Goal: Task Accomplishment & Management: Complete application form

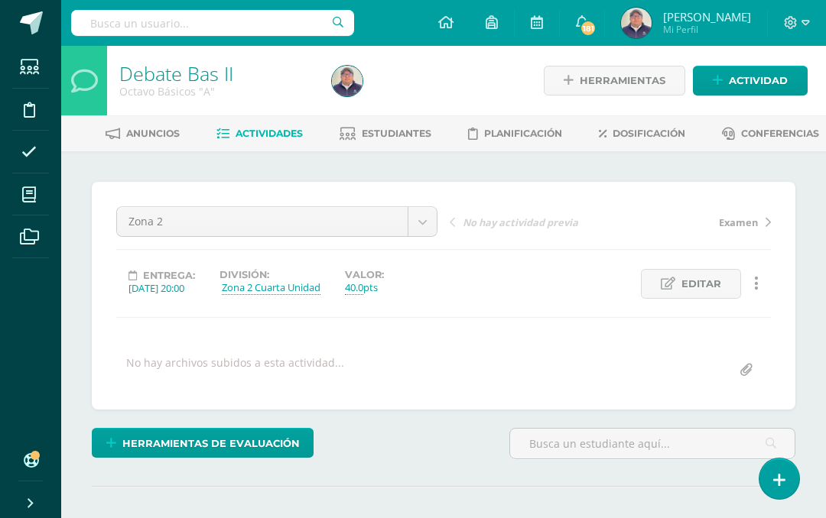
click at [303, 129] on span "Actividades" at bounding box center [268, 133] width 67 height 11
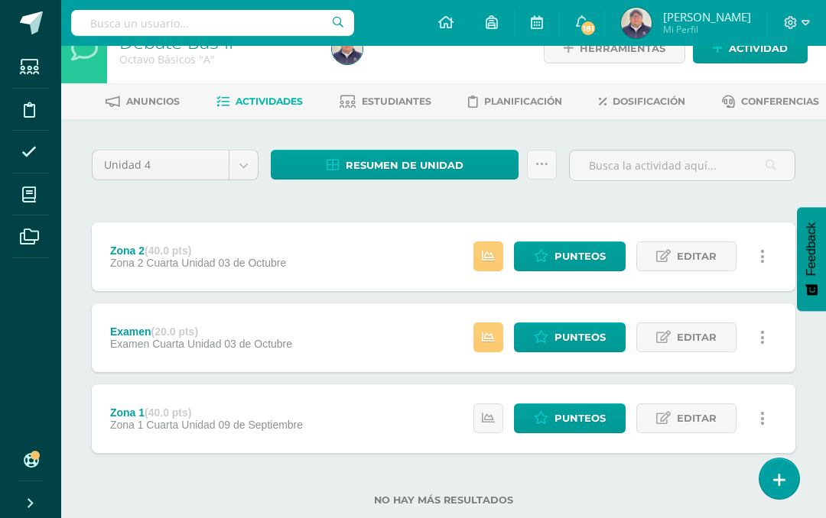
scroll to position [97, 0]
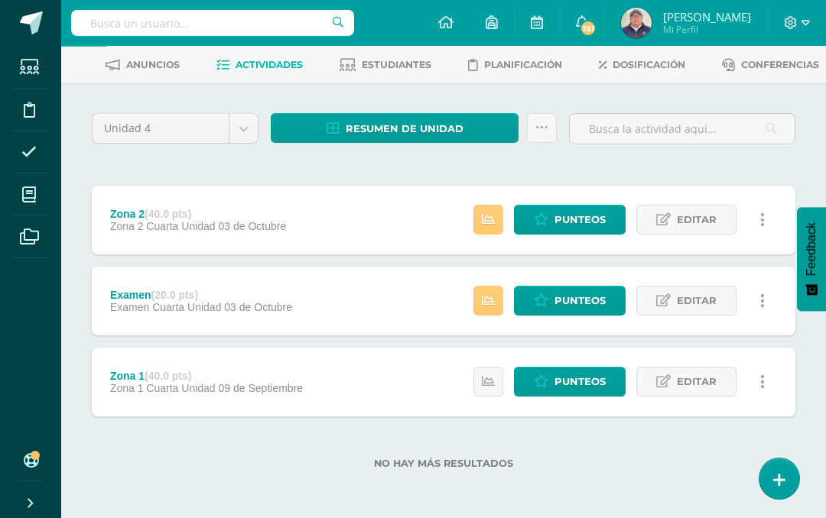
click at [447, 116] on span "Resumen de unidad" at bounding box center [405, 129] width 118 height 28
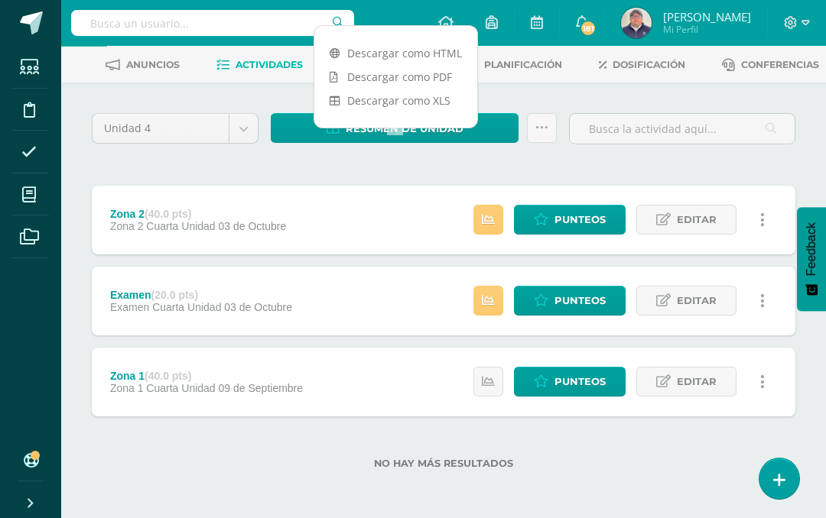
click at [431, 65] on link "Descargar como PDF" at bounding box center [395, 77] width 163 height 24
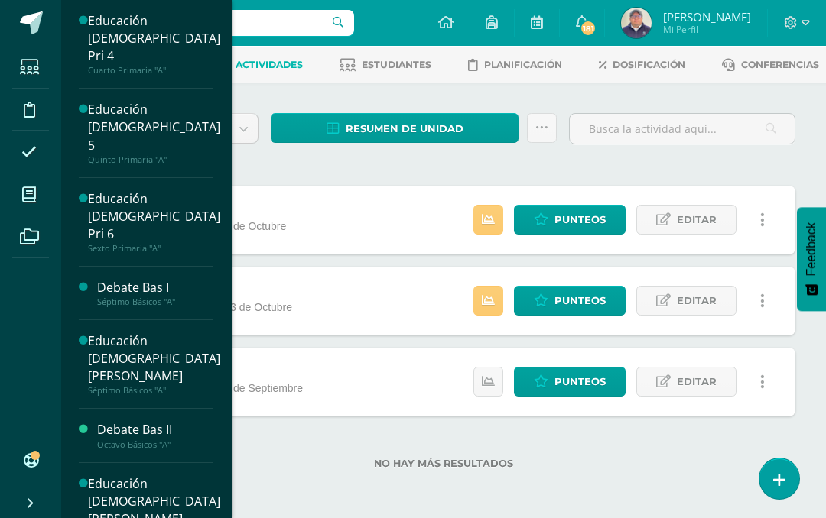
click at [29, 197] on icon at bounding box center [29, 194] width 14 height 15
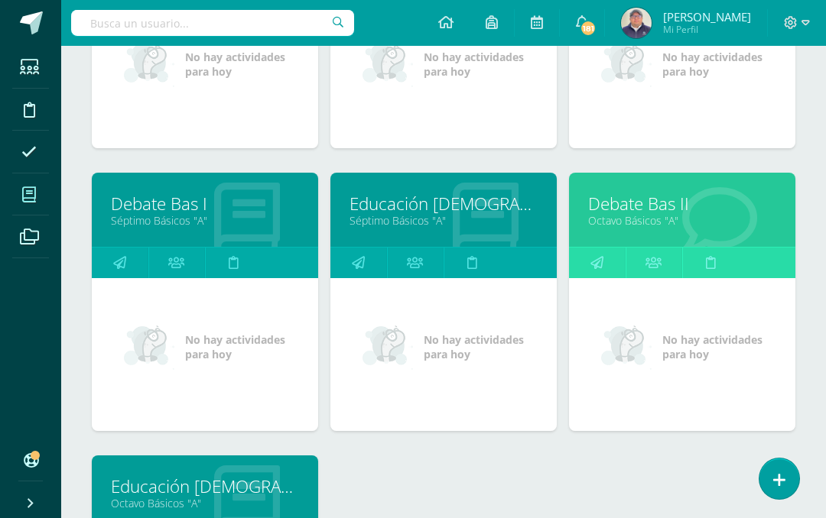
scroll to position [402, 0]
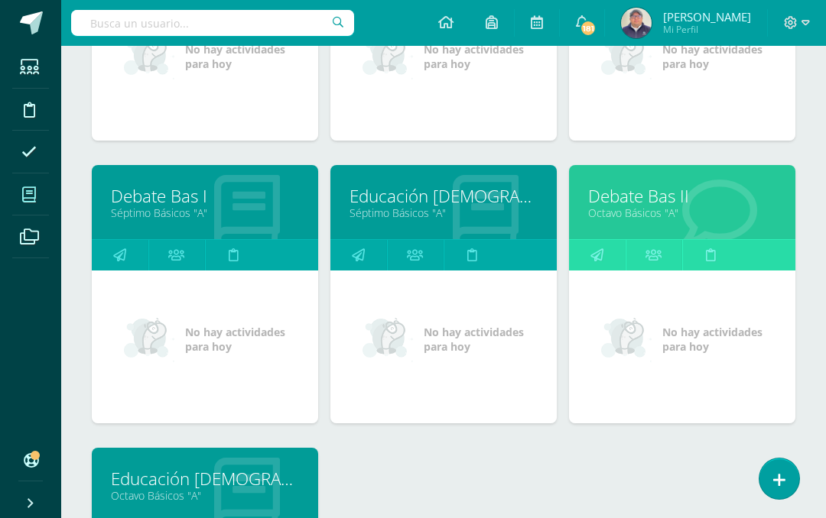
click at [466, 200] on link "Educación [DEMOGRAPHIC_DATA][PERSON_NAME]" at bounding box center [443, 196] width 188 height 24
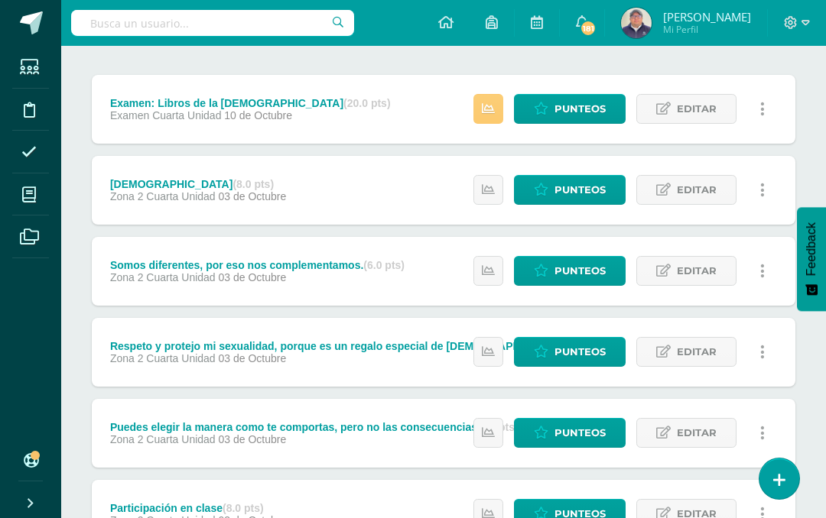
scroll to position [206, 0]
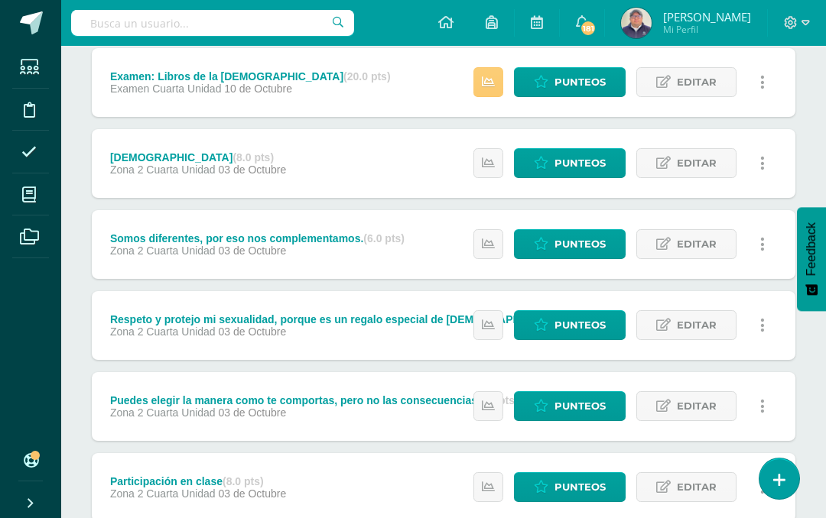
click at [579, 96] on span "Punteos" at bounding box center [579, 82] width 51 height 28
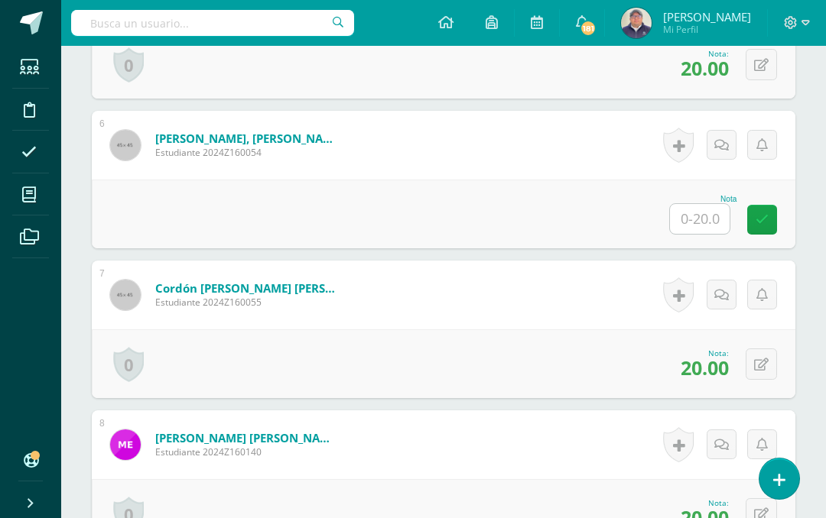
scroll to position [1170, 0]
click at [693, 233] on input "text" at bounding box center [700, 218] width 60 height 30
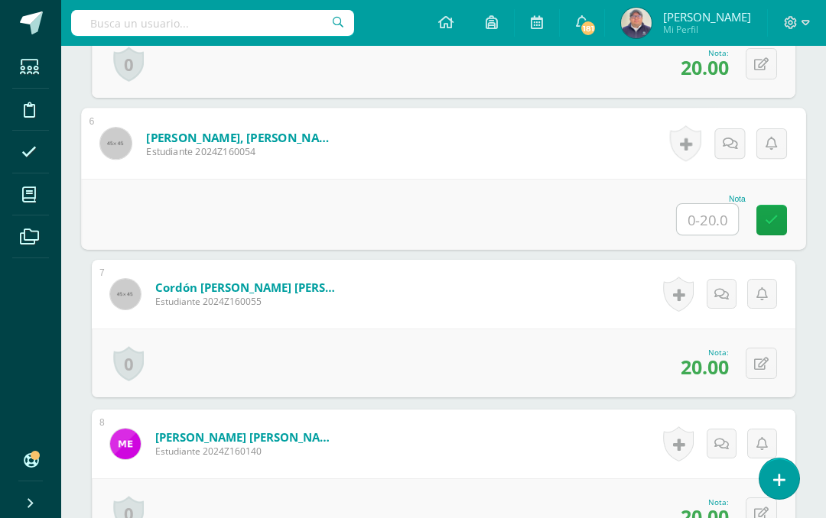
scroll to position [1170, 36]
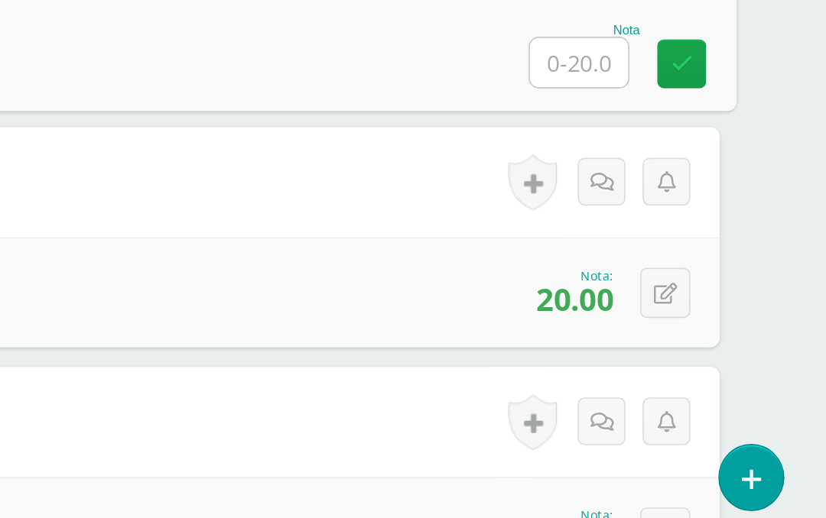
click at [641, 204] on input "text" at bounding box center [671, 219] width 61 height 31
type input "15"
click at [729, 213] on icon at bounding box center [736, 219] width 14 height 13
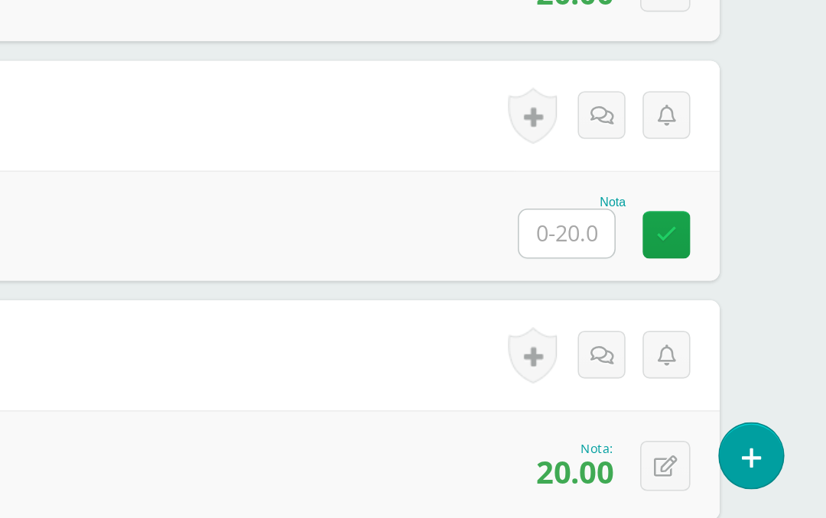
scroll to position [1649, 36]
click at [634, 324] on input "text" at bounding box center [664, 339] width 60 height 30
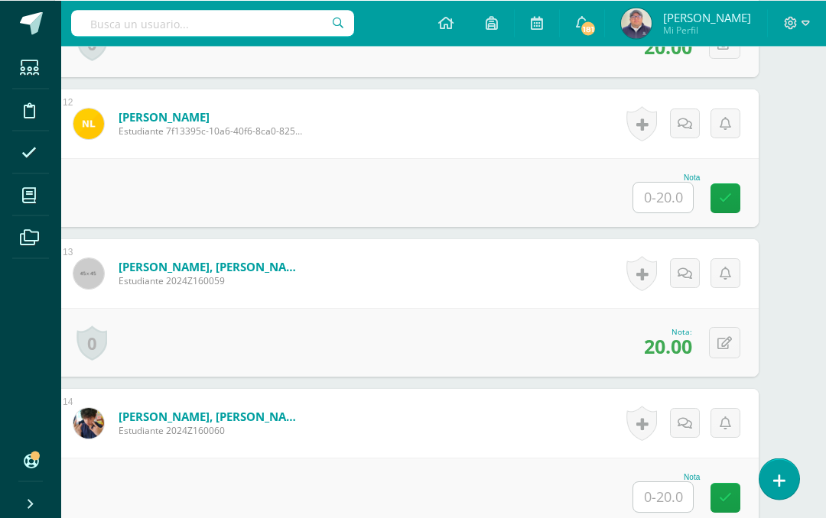
scroll to position [2040, 37]
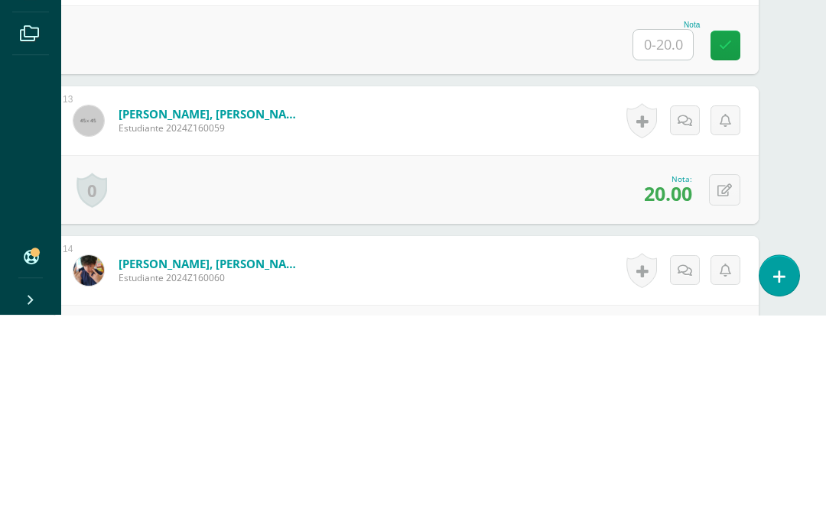
click at [664, 233] on input "text" at bounding box center [663, 248] width 60 height 30
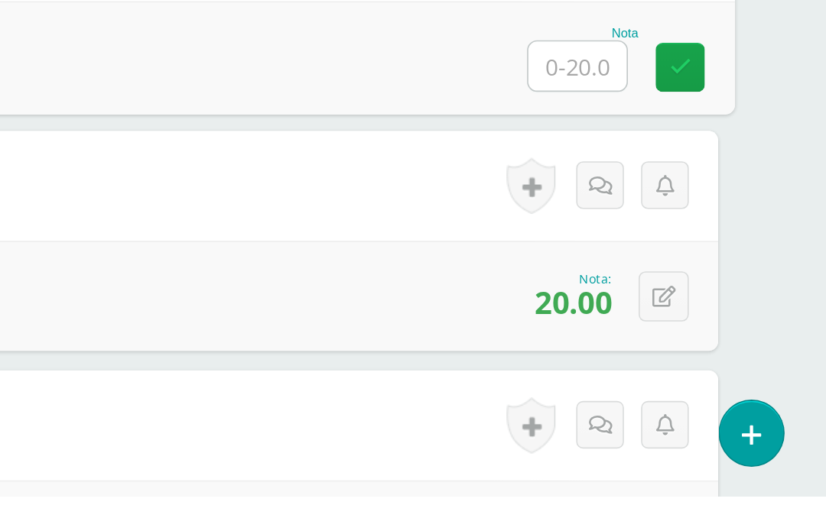
click at [640, 234] on input "text" at bounding box center [670, 249] width 61 height 31
type input "20"
click at [728, 243] on icon at bounding box center [735, 249] width 14 height 13
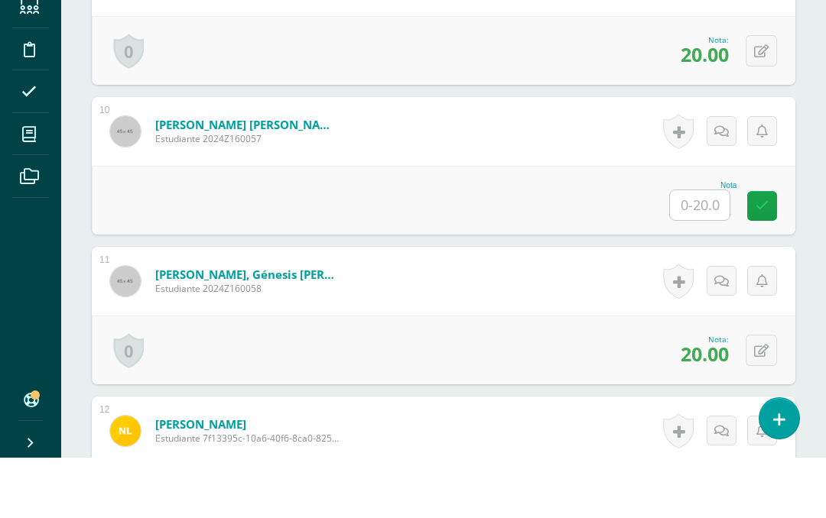
scroll to position [1724, 0]
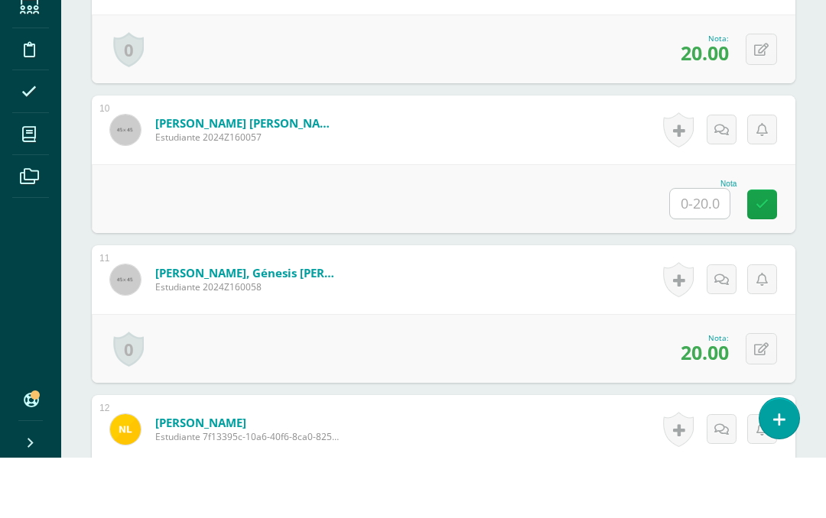
click at [702, 249] on input "text" at bounding box center [700, 264] width 60 height 30
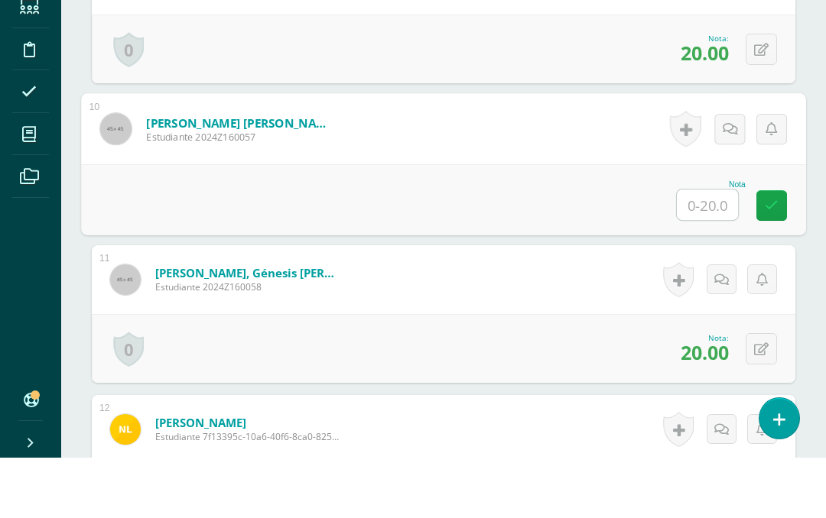
scroll to position [1724, 36]
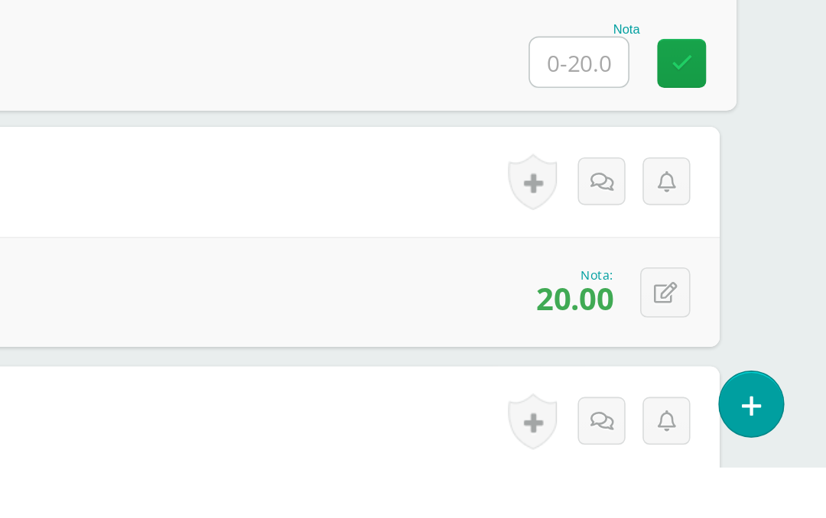
click at [641, 250] on input "text" at bounding box center [671, 265] width 61 height 31
type input "20"
click at [720, 251] on link at bounding box center [735, 266] width 31 height 31
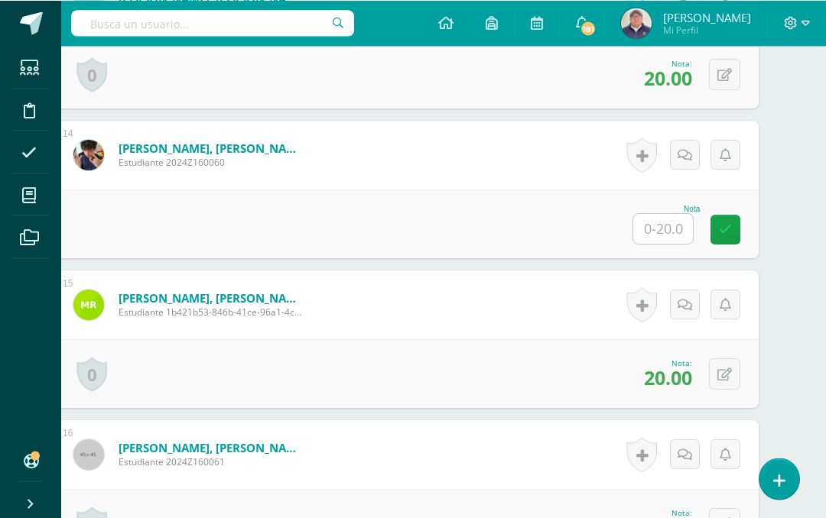
scroll to position [2360, 37]
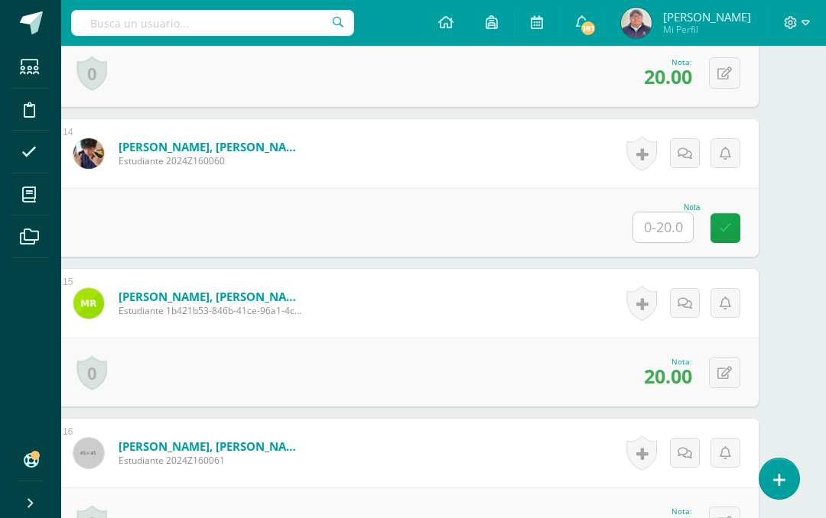
click at [666, 242] on input "text" at bounding box center [663, 228] width 60 height 30
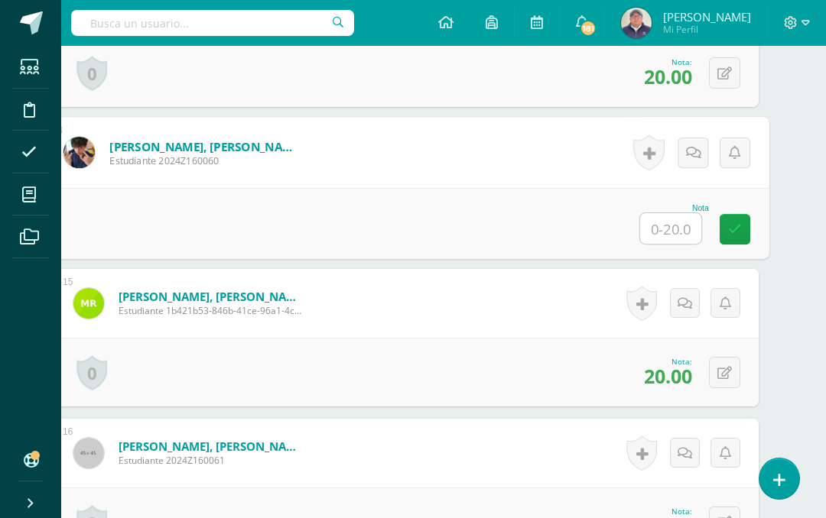
scroll to position [2300, 37]
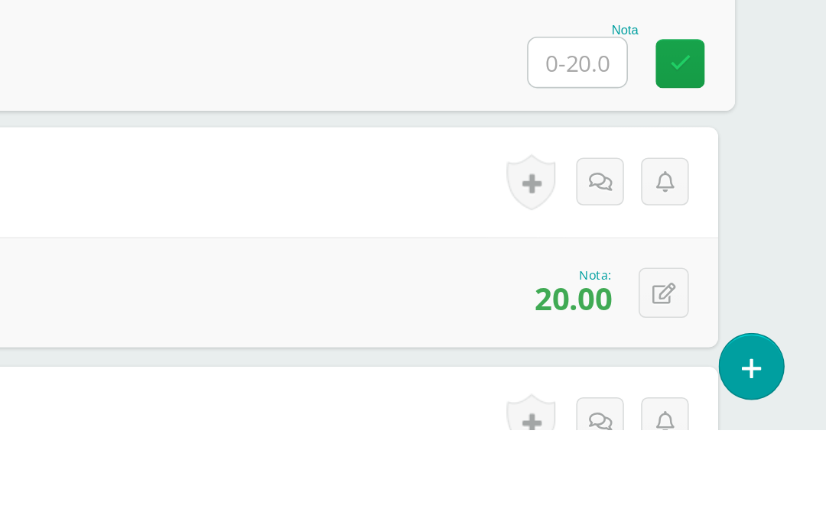
click at [640, 274] on input "text" at bounding box center [670, 289] width 61 height 31
type input "15"
click at [728, 283] on icon at bounding box center [735, 289] width 14 height 13
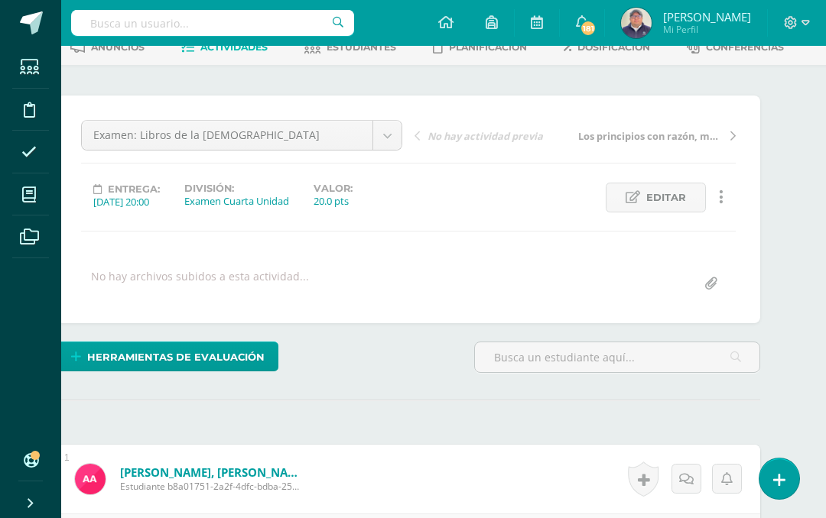
scroll to position [0, 35]
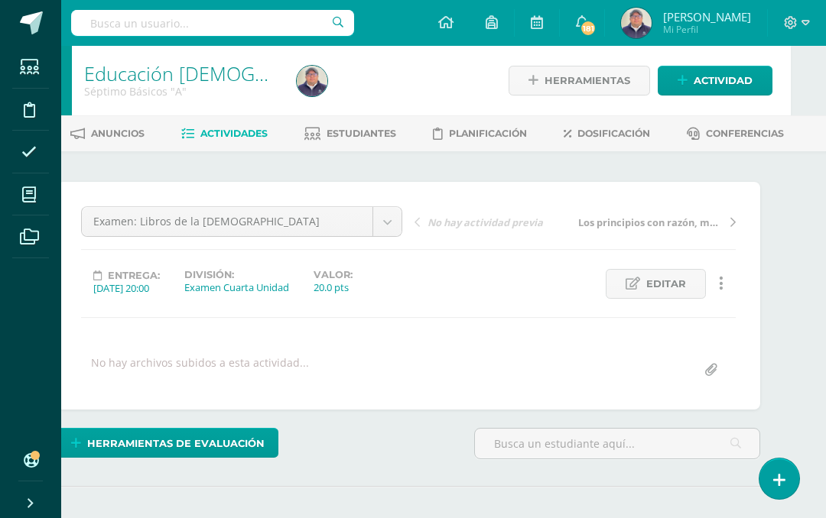
click at [268, 135] on span "Actividades" at bounding box center [233, 133] width 67 height 11
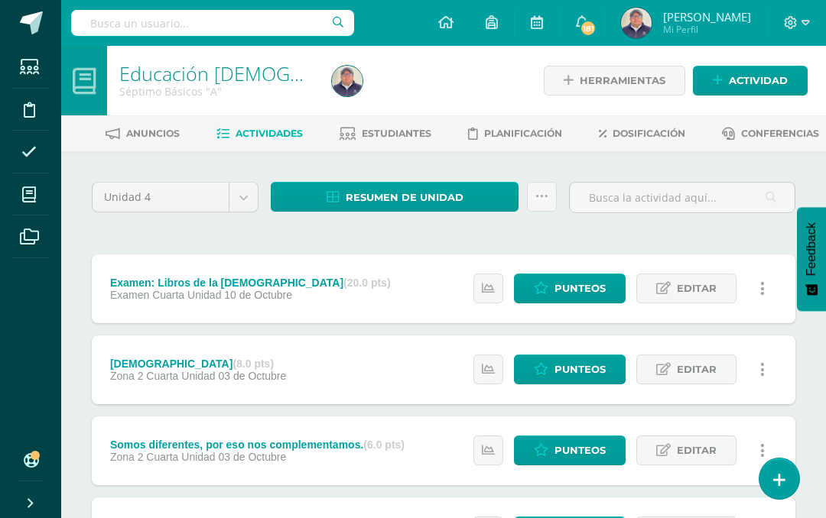
click at [456, 212] on span "Resumen de unidad" at bounding box center [405, 197] width 118 height 28
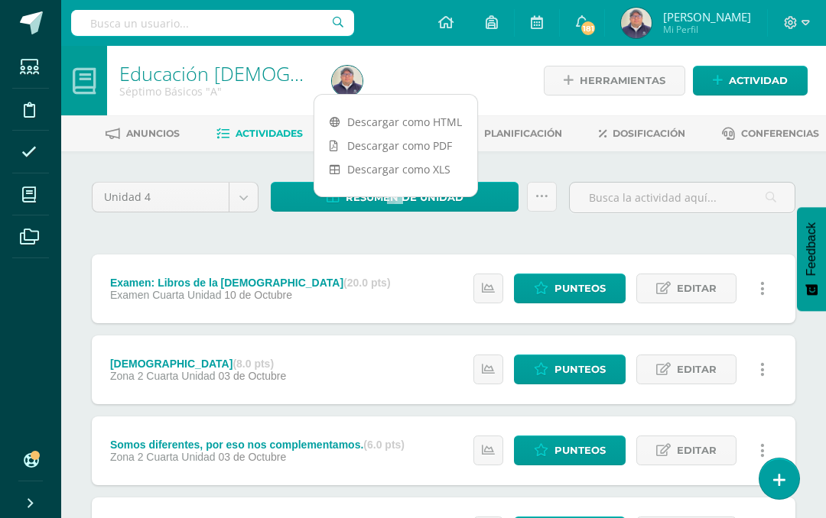
click at [430, 149] on link "Descargar como PDF" at bounding box center [395, 146] width 163 height 24
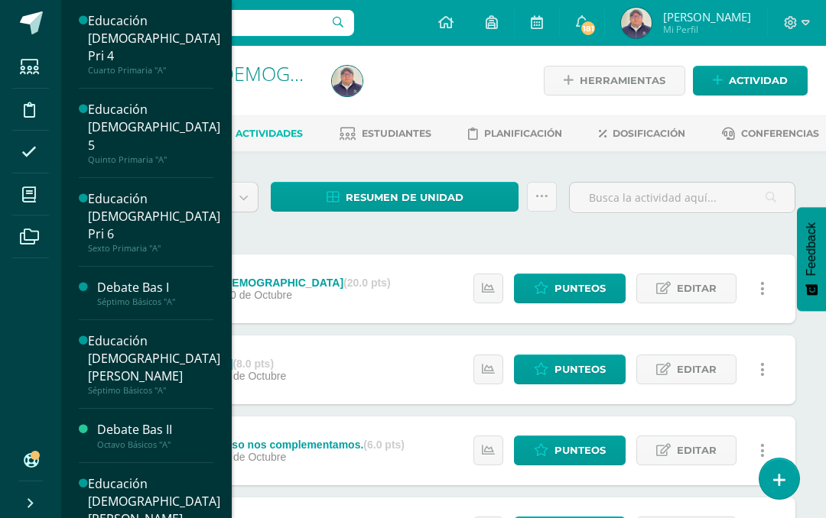
click at [35, 196] on icon at bounding box center [29, 194] width 14 height 15
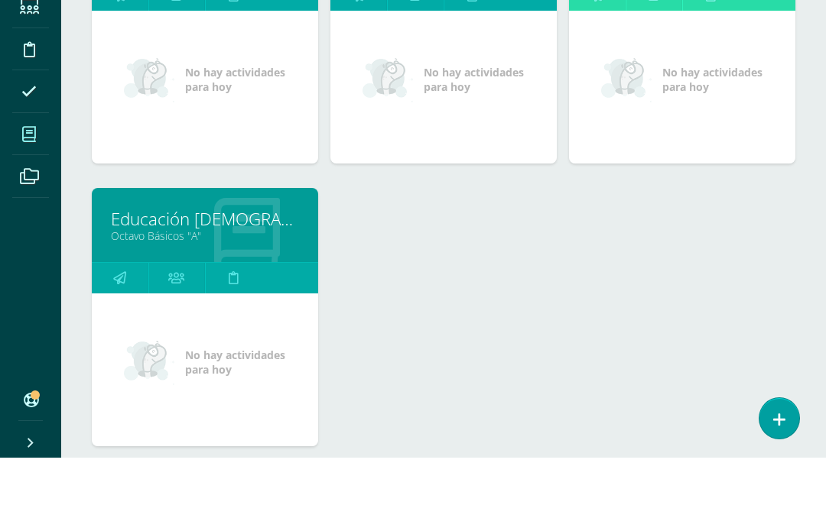
scroll to position [635, 0]
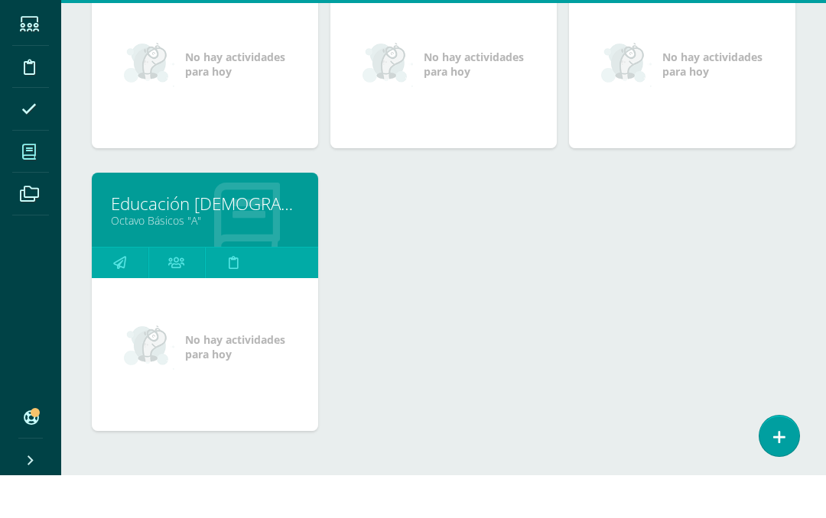
click at [209, 235] on link "Educación [DEMOGRAPHIC_DATA][PERSON_NAME]" at bounding box center [205, 247] width 188 height 24
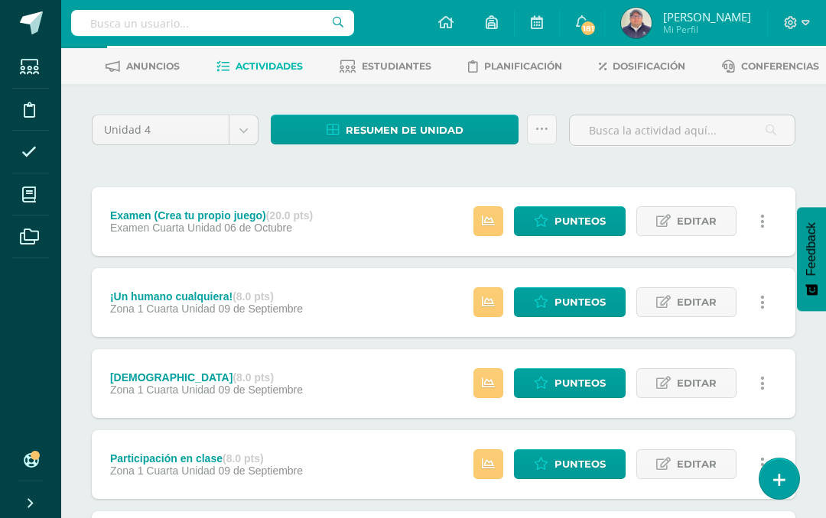
scroll to position [68, 0]
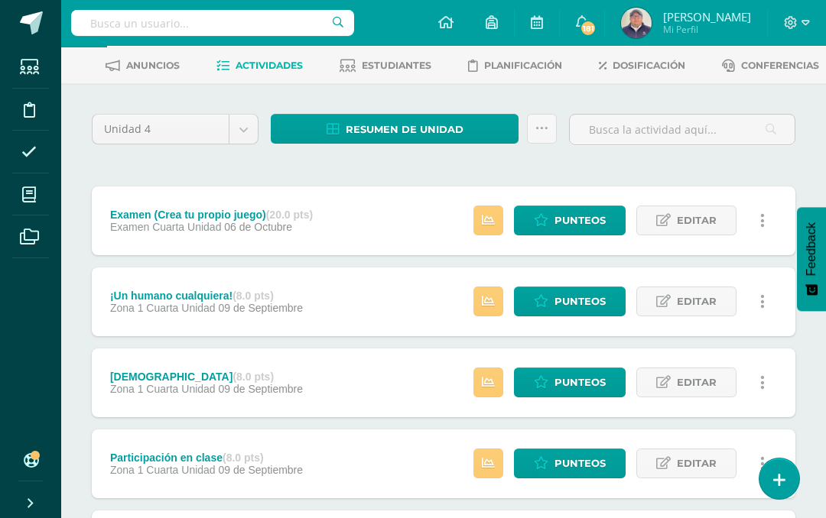
click at [570, 235] on span "Punteos" at bounding box center [579, 220] width 51 height 28
click at [576, 235] on span "Punteos" at bounding box center [579, 220] width 51 height 28
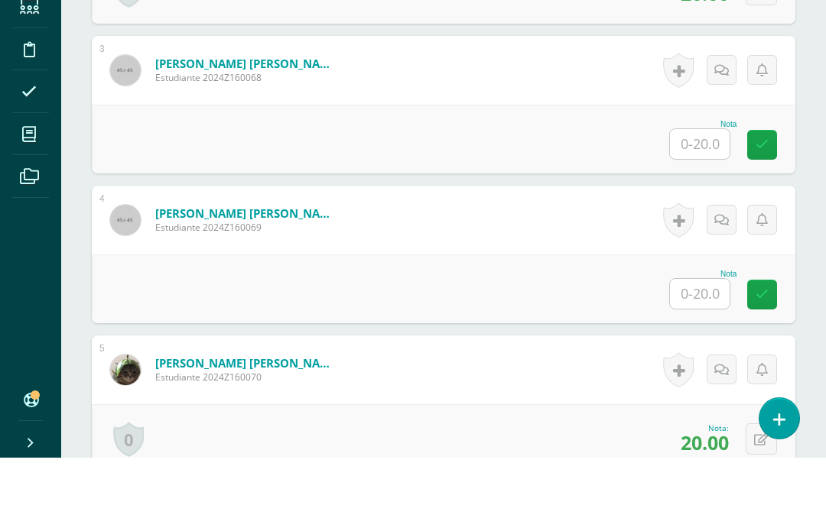
scroll to position [975, 0]
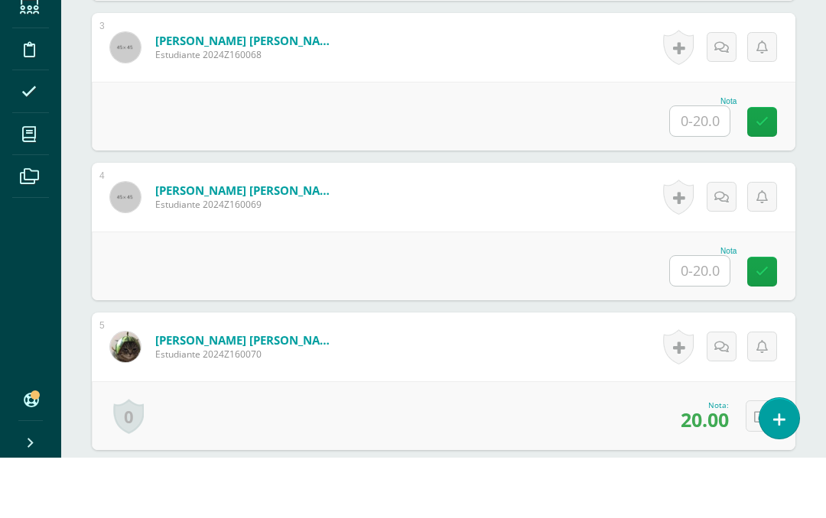
click at [706, 167] on input "text" at bounding box center [700, 182] width 60 height 30
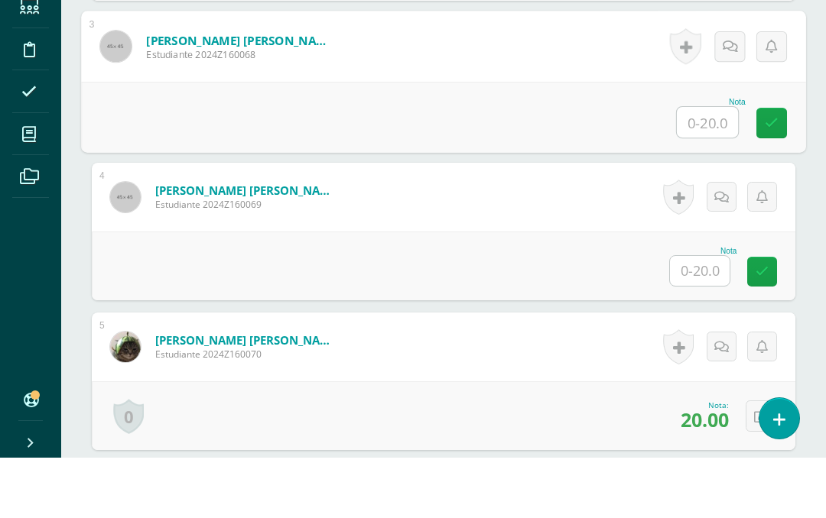
scroll to position [975, 36]
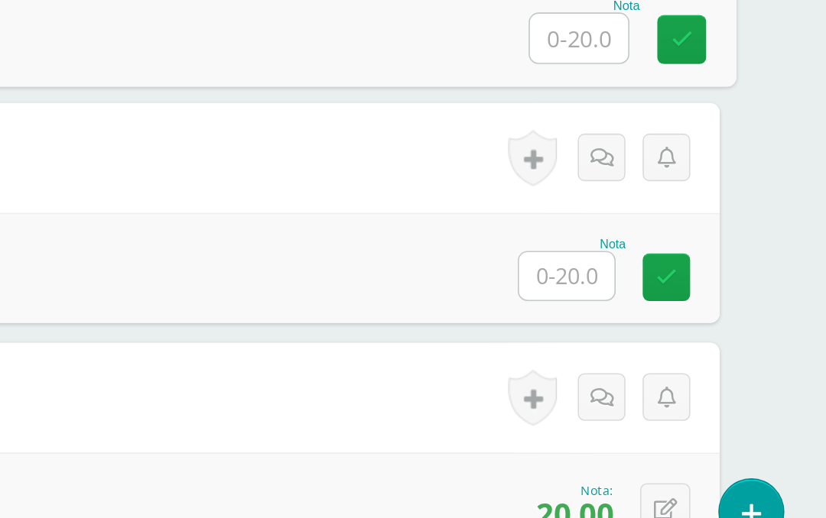
click at [641, 167] on input "text" at bounding box center [671, 182] width 61 height 31
type input "20"
click at [729, 177] on icon at bounding box center [736, 183] width 14 height 13
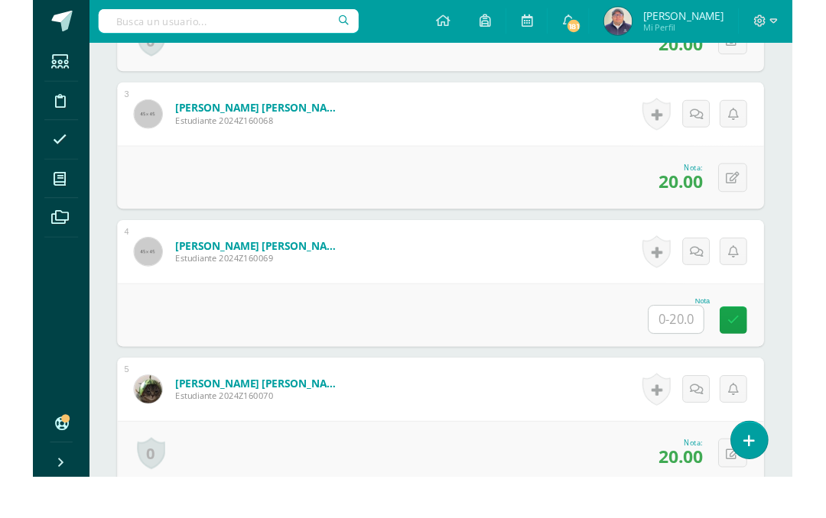
scroll to position [982, 37]
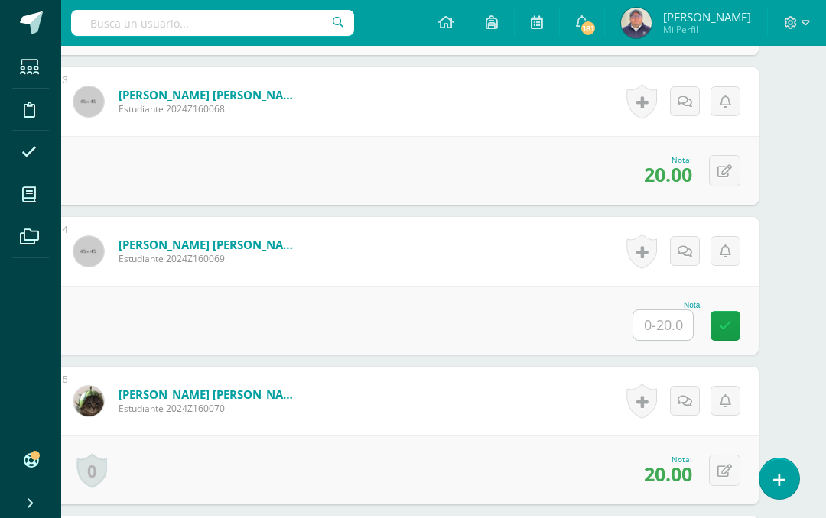
click at [661, 340] on input "text" at bounding box center [663, 325] width 60 height 30
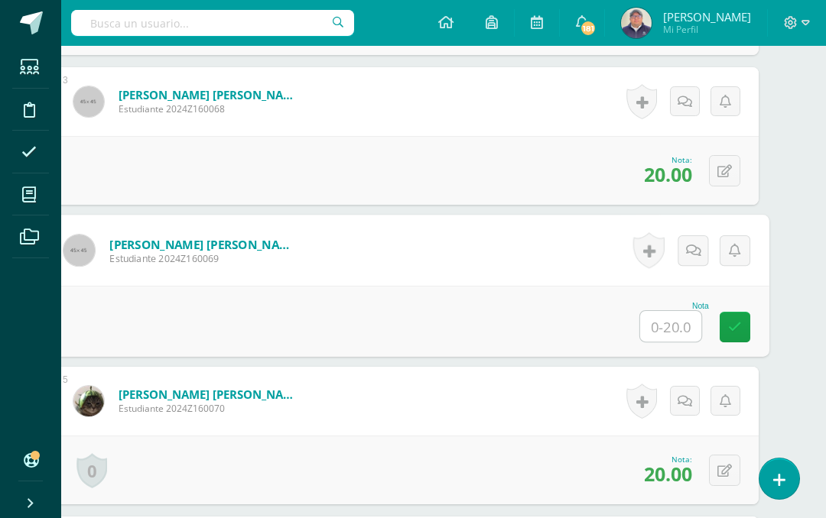
scroll to position [959, 37]
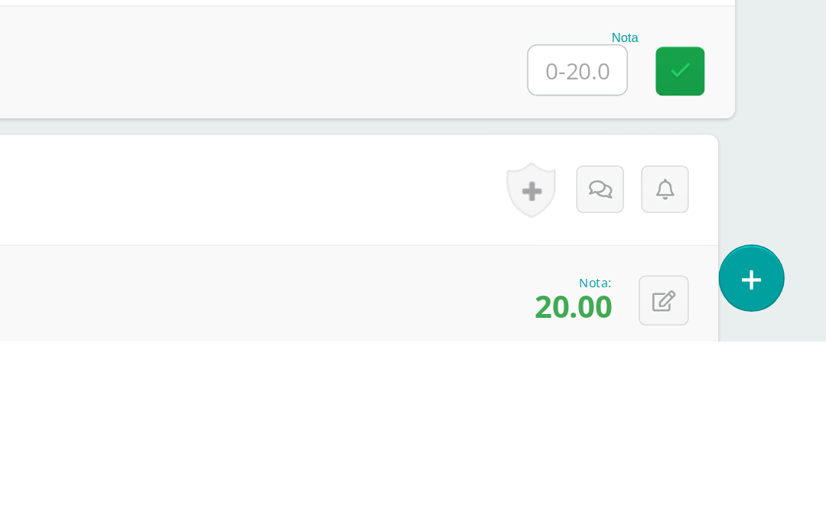
click at [640, 333] on input "text" at bounding box center [670, 348] width 61 height 31
type input "20"
click at [728, 342] on icon at bounding box center [735, 348] width 14 height 13
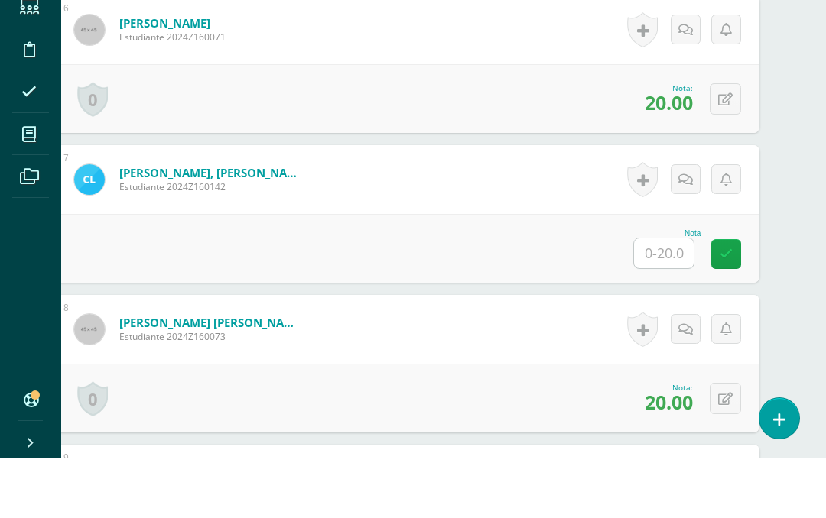
scroll to position [1457, 36]
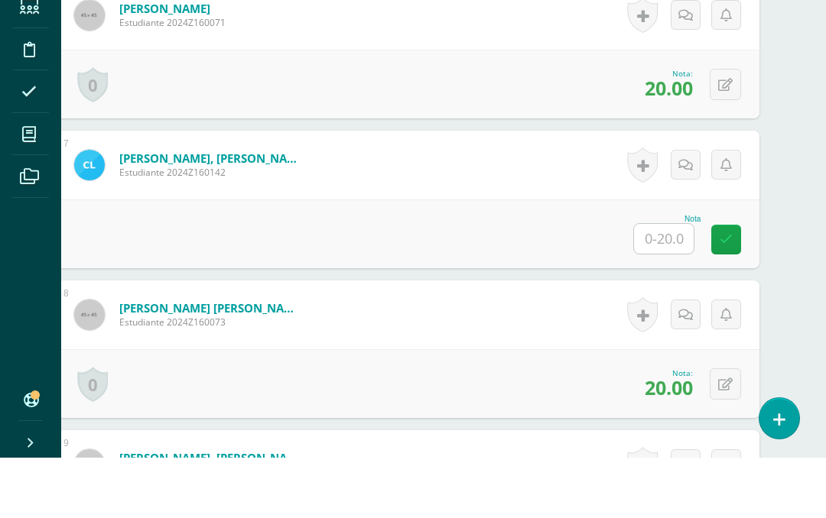
click at [666, 284] on input "text" at bounding box center [664, 299] width 60 height 30
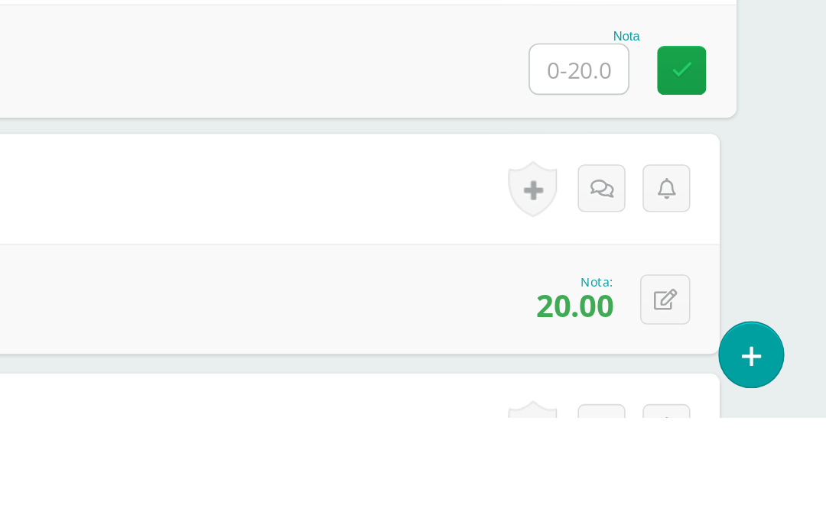
click at [641, 285] on input "text" at bounding box center [671, 300] width 61 height 31
type input "20"
click at [729, 294] on icon at bounding box center [736, 300] width 14 height 13
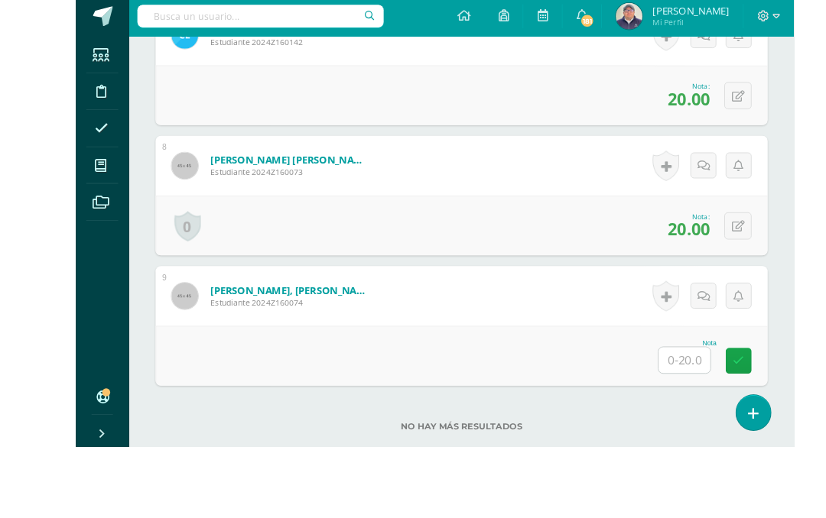
scroll to position [1659, 37]
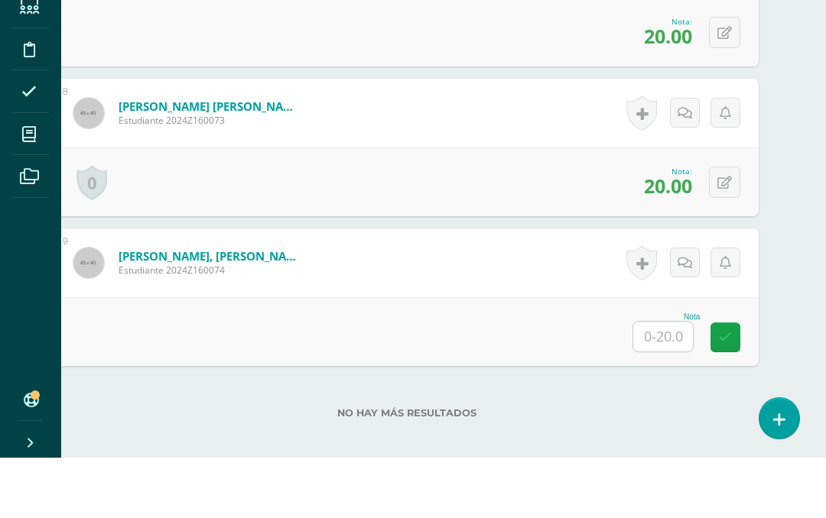
click at [661, 382] on input "text" at bounding box center [663, 397] width 60 height 30
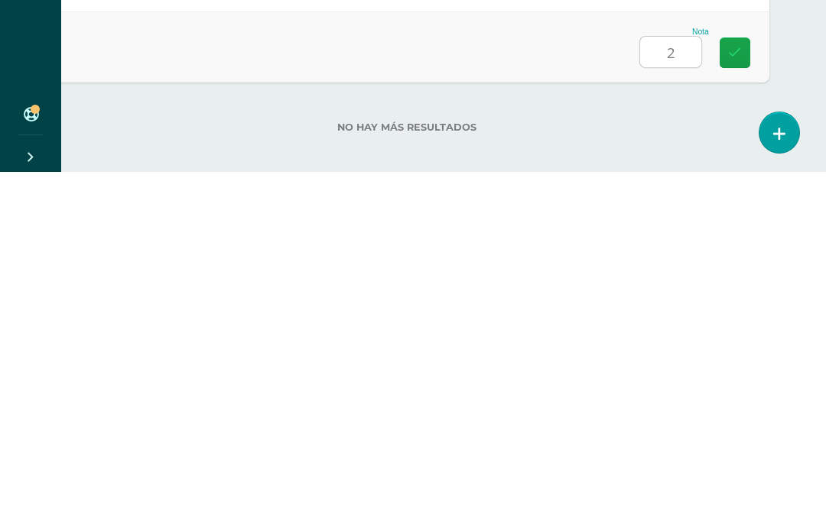
type input "20"
click at [727, 384] on link at bounding box center [734, 399] width 31 height 31
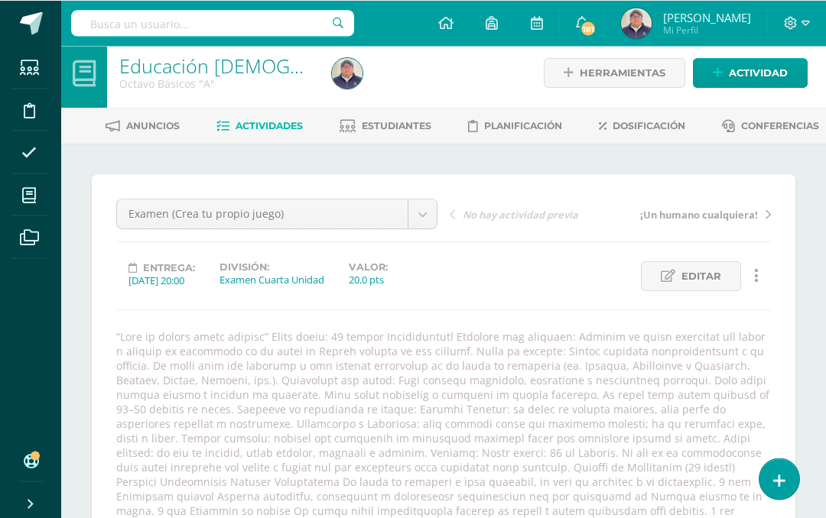
scroll to position [0, 0]
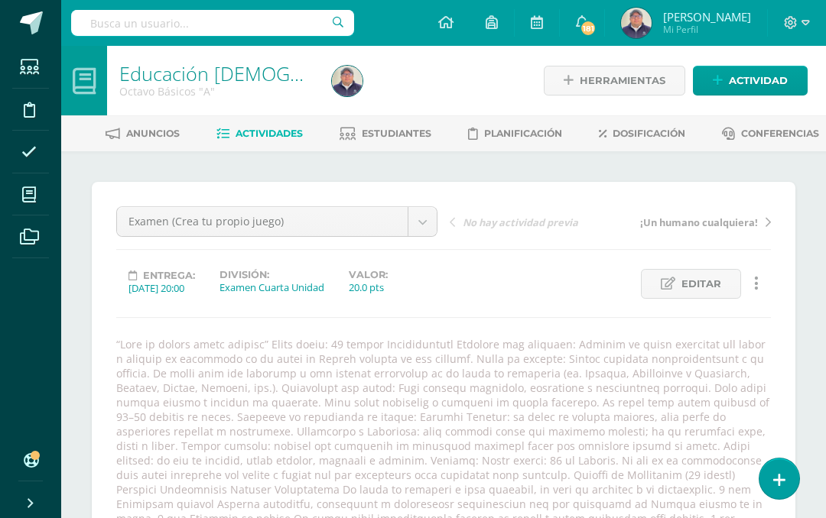
click at [303, 141] on link "Actividades" at bounding box center [259, 134] width 86 height 24
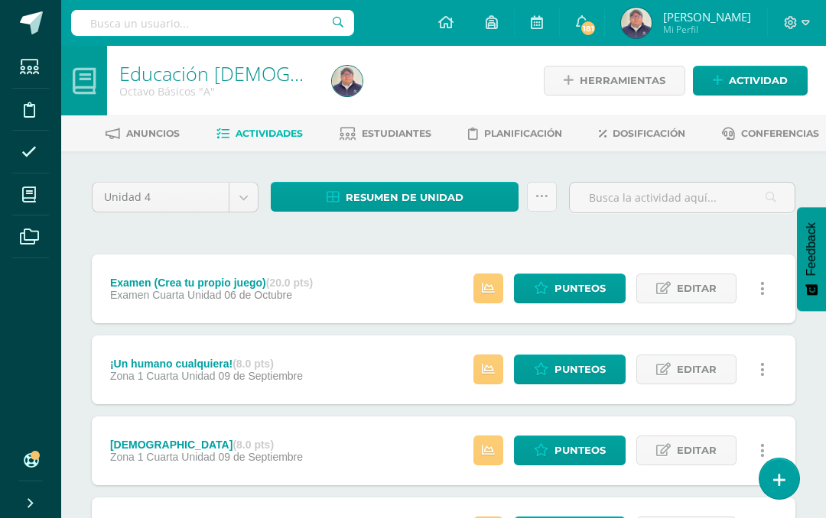
click at [465, 212] on link "Resumen de unidad" at bounding box center [395, 197] width 248 height 30
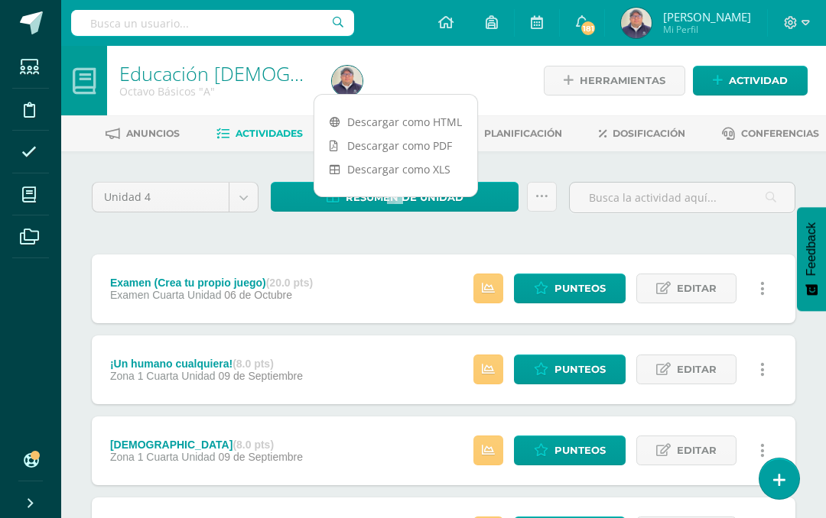
click at [434, 144] on link "Descargar como PDF" at bounding box center [395, 146] width 163 height 24
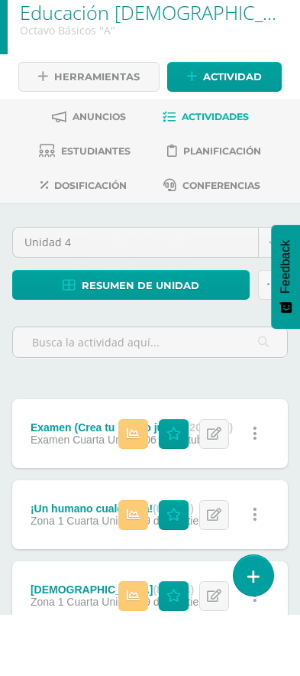
scroll to position [1, 0]
click at [216, 165] on link "Actividades" at bounding box center [206, 177] width 86 height 24
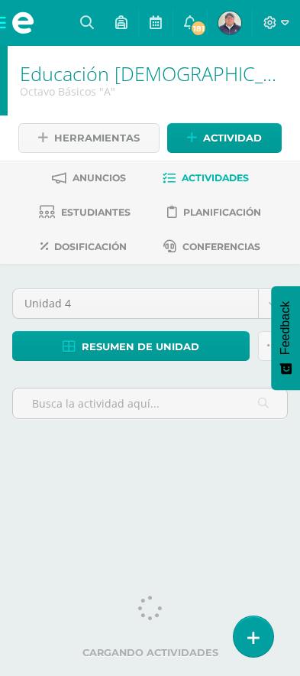
click at [239, 138] on span "Actividad" at bounding box center [232, 138] width 59 height 28
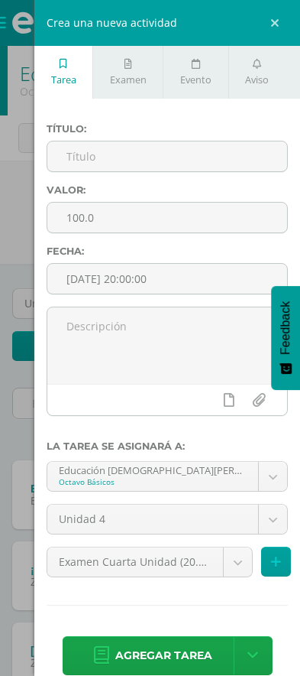
click at [129, 161] on input "text" at bounding box center [167, 156] width 240 height 30
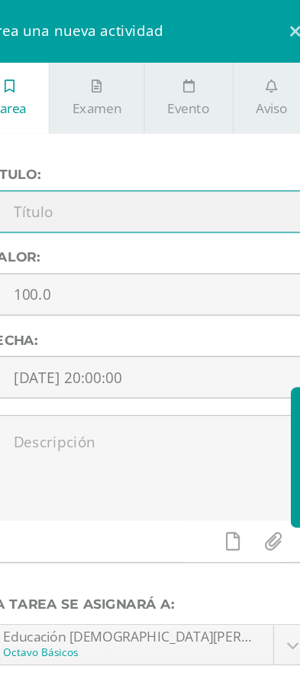
click at [94, 160] on input "text" at bounding box center [167, 156] width 240 height 30
click at [93, 159] on input "text" at bounding box center [167, 156] width 240 height 30
type input "r"
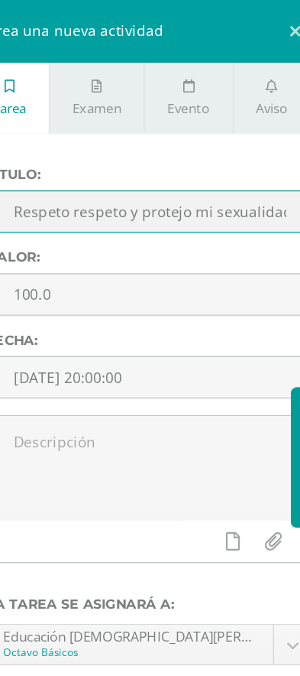
type input "Respeto respeto y protejo mi sexualidad"
click at [94, 221] on input "100.0" at bounding box center [167, 218] width 240 height 30
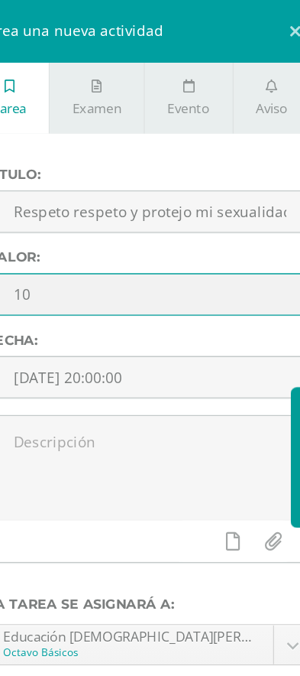
type input "1"
type input "7"
click at [134, 280] on input "[DATE] 20:00:00" at bounding box center [167, 279] width 240 height 30
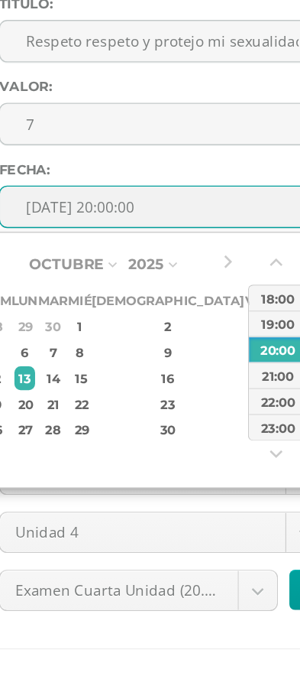
type input "[DATE] 20:00"
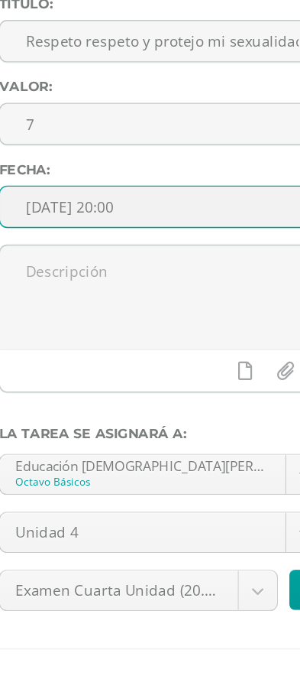
click at [157, 184] on div "Valor: 7" at bounding box center [168, 214] width 254 height 61
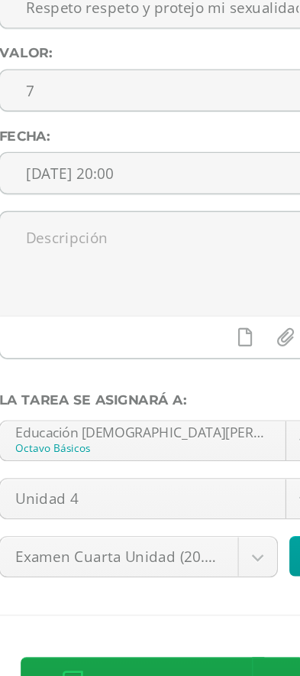
scroll to position [80, 0]
click at [186, 415] on body "Estudiantes Disciplina Asistencia Mis cursos Archivos Soporte Ayuda Reportar un…" at bounding box center [150, 435] width 300 height 1030
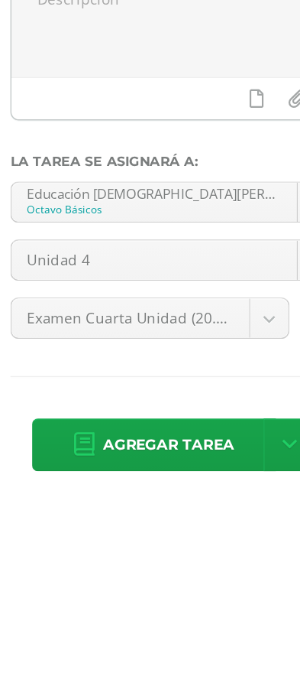
scroll to position [359, 0]
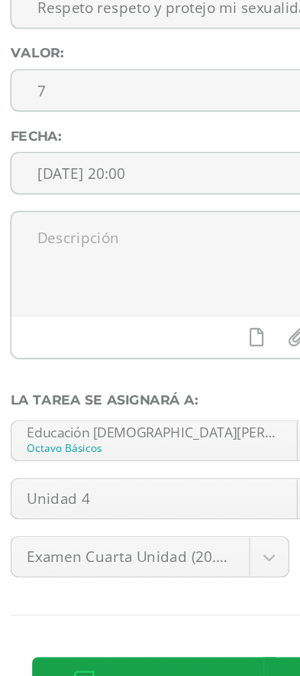
click at [199, 420] on body "Estudiantes Disciplina Asistencia Mis cursos Archivos Soporte Ayuda Reportar un…" at bounding box center [150, 161] width 300 height 1030
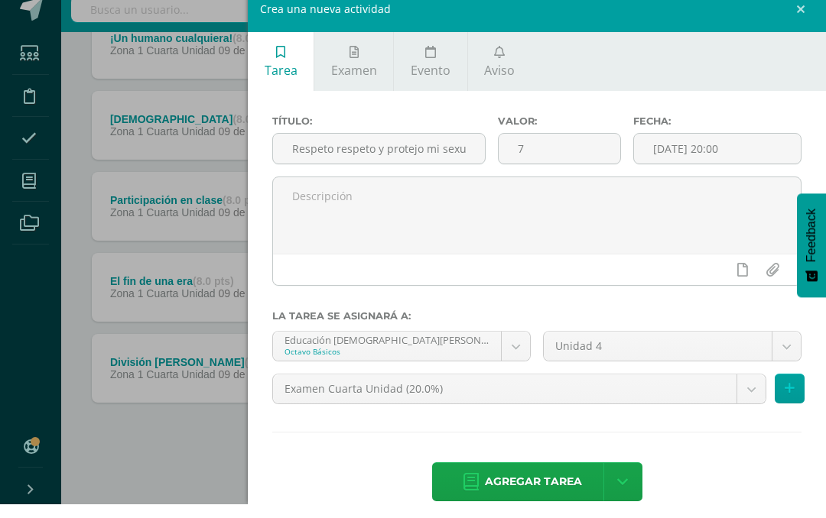
scroll to position [340, 0]
click at [300, 391] on body "Estudiantes Disciplina Asistencia Mis cursos Archivos Soporte Ayuda Reportar un…" at bounding box center [413, 103] width 826 height 830
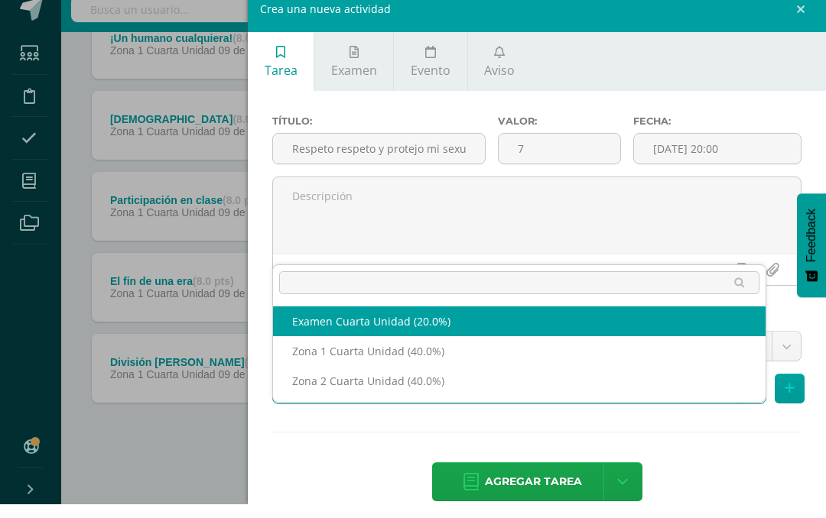
scroll to position [340, 37]
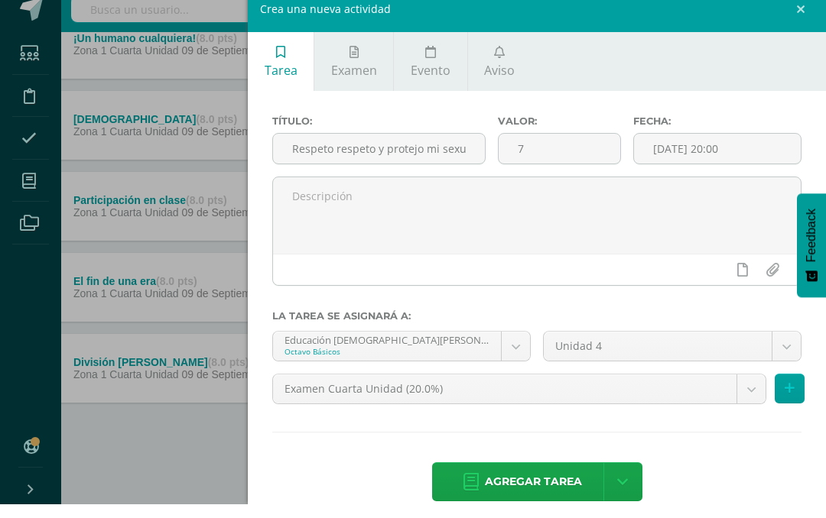
click at [300, 395] on body "Estudiantes Disciplina Asistencia Mis cursos Archivos Soporte Ayuda Reportar un…" at bounding box center [376, 103] width 826 height 830
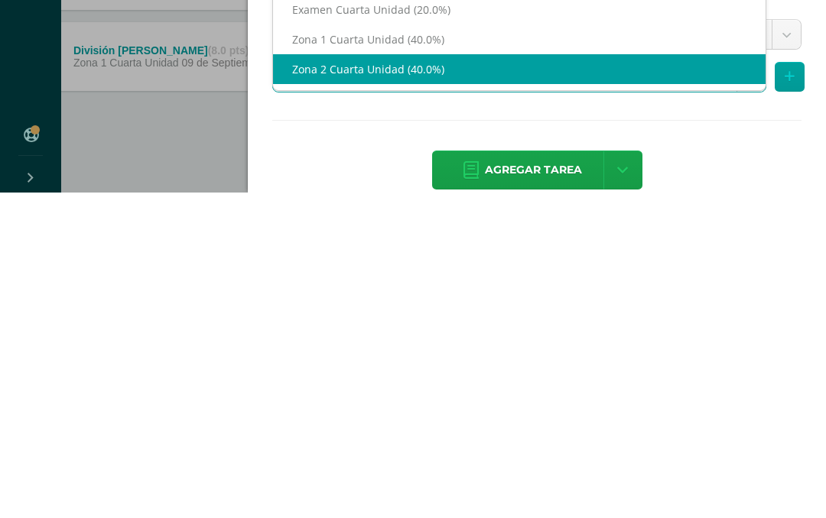
select select "30504"
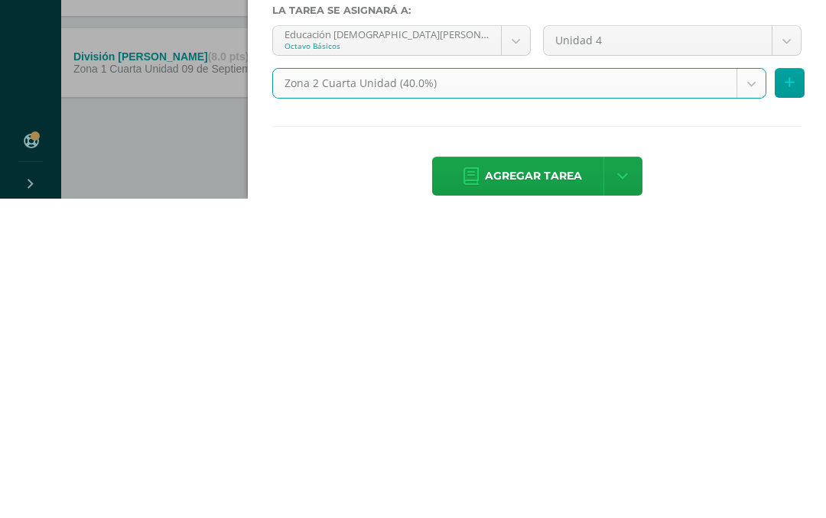
click at [300, 477] on span "Agregar tarea" at bounding box center [533, 495] width 97 height 37
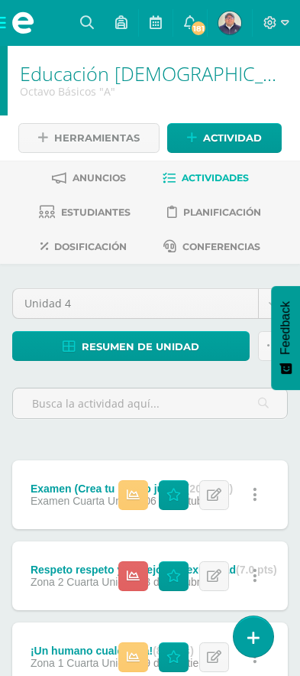
click at [222, 135] on span "Actividad" at bounding box center [232, 138] width 59 height 28
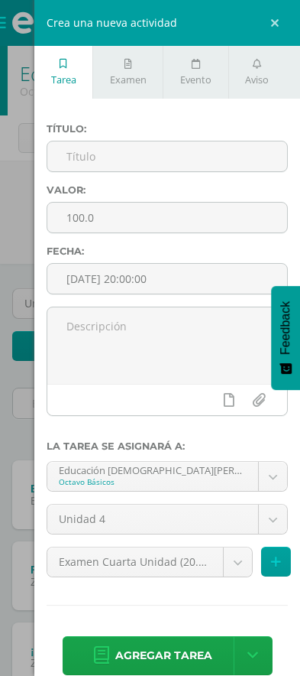
click at [123, 160] on input "text" at bounding box center [167, 156] width 240 height 30
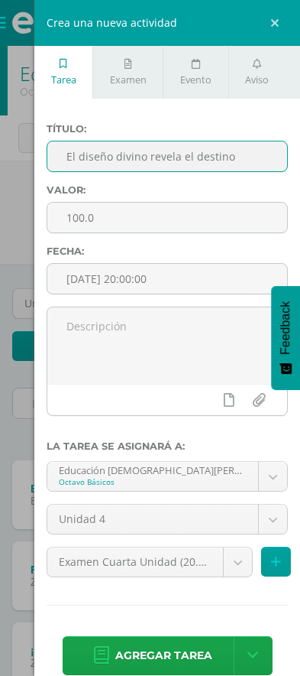
type input "El diseño divino revela el destino"
click at [141, 223] on input "100.0" at bounding box center [167, 218] width 240 height 30
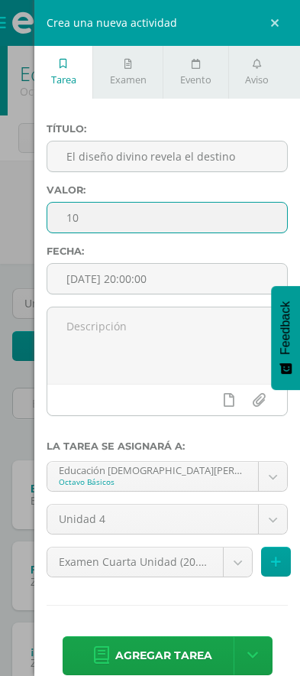
type input "1"
type input "7"
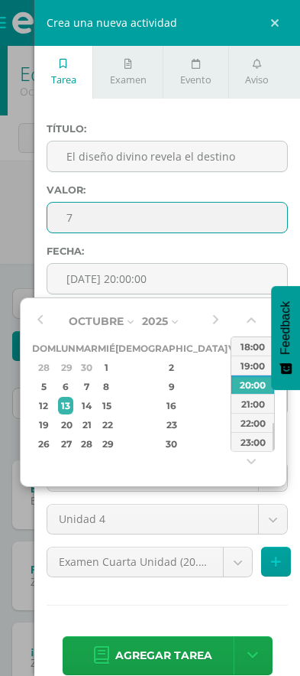
type input "[DATE] 20:00"
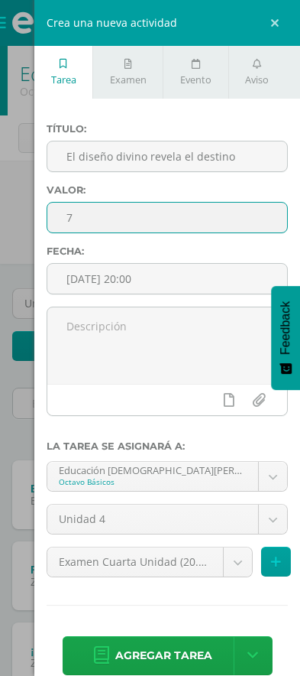
type input "7"
click at [239, 189] on label "Valor:" at bounding box center [168, 189] width 242 height 11
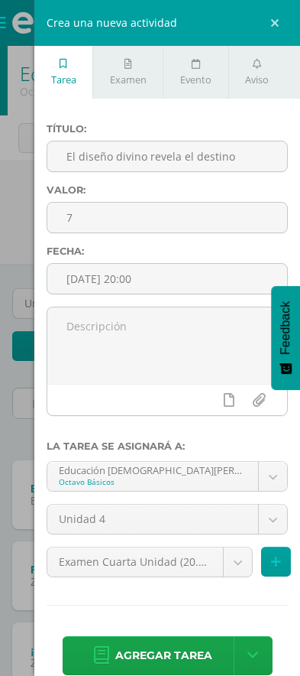
click at [234, 518] on body "Tarea asignada exitosamente Estudiantes Disciplina Asistencia Mis cursos Archiv…" at bounding box center [150, 555] width 300 height 1111
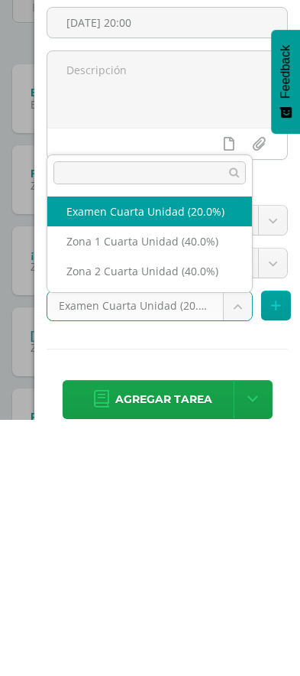
scroll to position [146, 0]
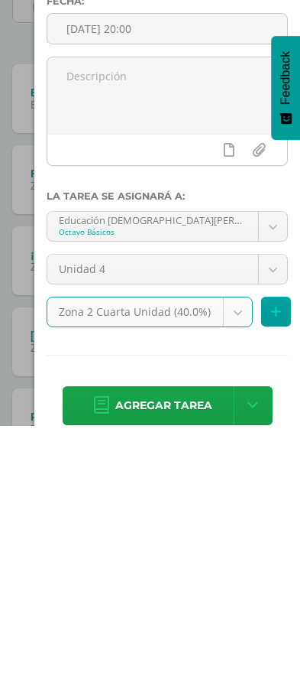
select select "30504"
click at [191, 518] on span "Agregar tarea" at bounding box center [163, 655] width 97 height 37
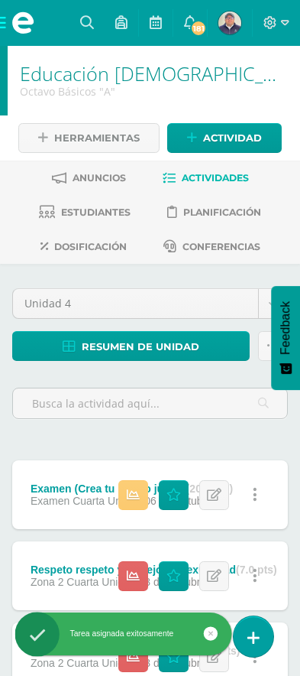
click at [239, 138] on span "Actividad" at bounding box center [232, 138] width 59 height 28
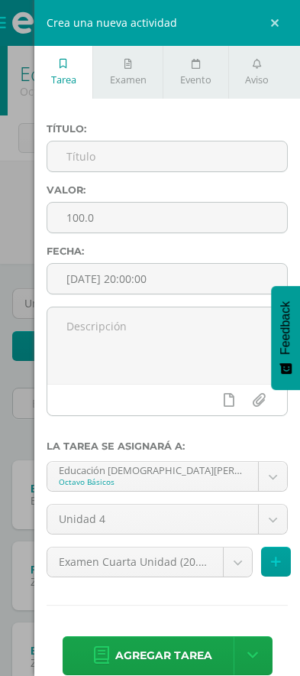
click at [139, 154] on input "text" at bounding box center [167, 156] width 240 height 30
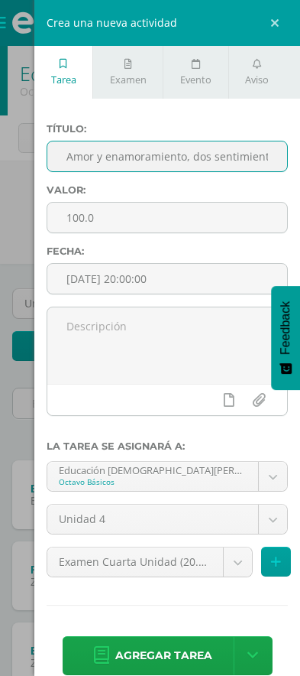
type input "Amor y enamoramiento, dos sentimientos que no son lo mismo."
click at [163, 220] on input "100.0" at bounding box center [167, 218] width 240 height 30
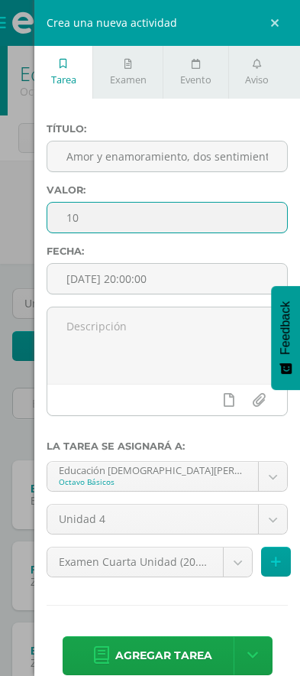
type input "1"
type input "7"
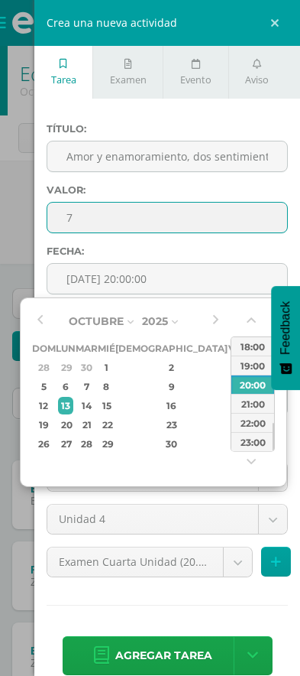
type input "2025-10-03 20:00"
type input "7"
click at [232, 118] on div "Título: Amor y enamoramiento, dos sentimientos que no son lo mismo. Valor: 7 Fe…" at bounding box center [167, 400] width 266 height 603
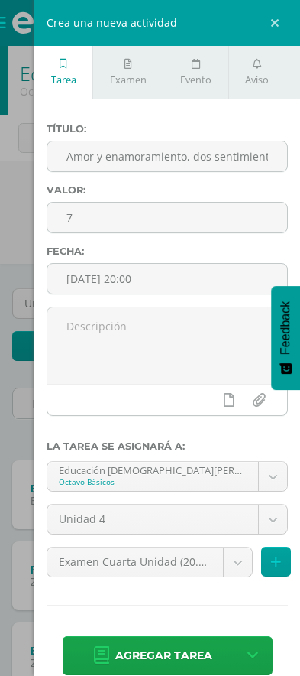
click at [235, 570] on body "Tarea asignada exitosamente Estudiantes Disciplina Asistencia Mis cursos Archiv…" at bounding box center [150, 596] width 300 height 1192
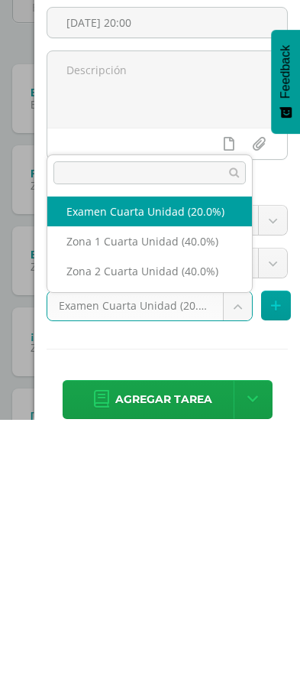
scroll to position [146, 0]
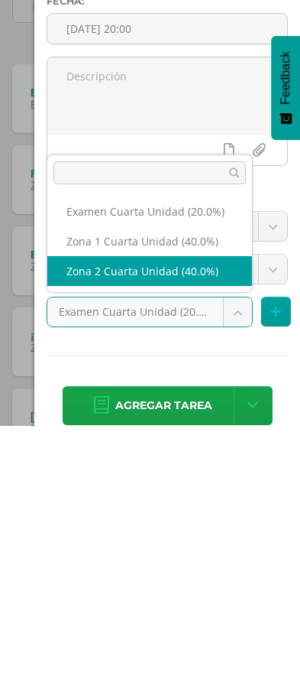
select select "30504"
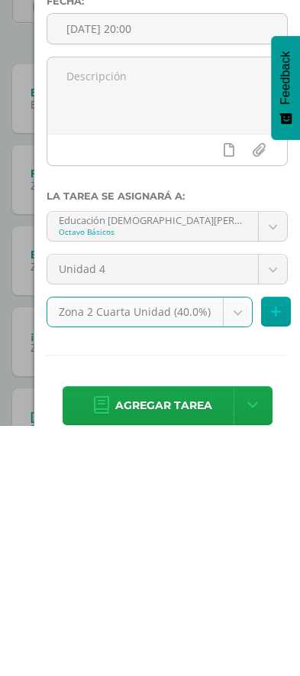
click at [190, 637] on span "Agregar tarea" at bounding box center [163, 655] width 97 height 37
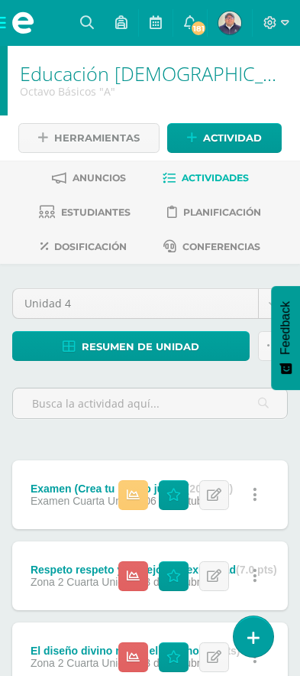
click at [233, 135] on span "Actividad" at bounding box center [232, 138] width 59 height 28
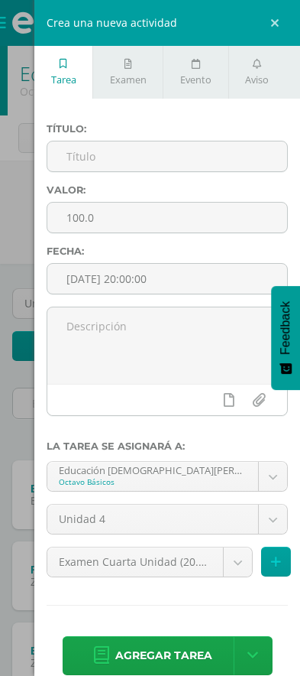
click at [133, 160] on input "text" at bounding box center [167, 156] width 240 height 30
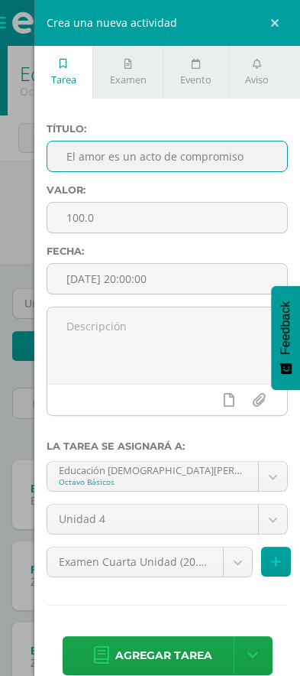
type input "El amor es un acto de compromiso"
click at [156, 224] on input "100.0" at bounding box center [167, 218] width 240 height 30
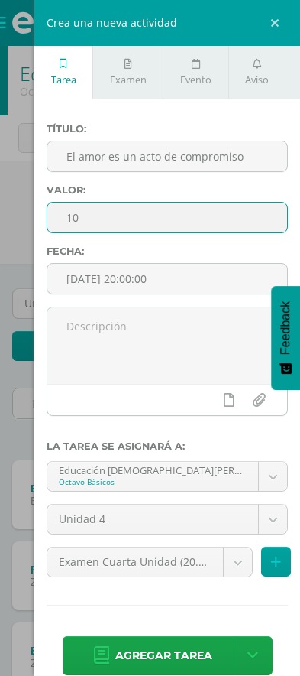
type input "1"
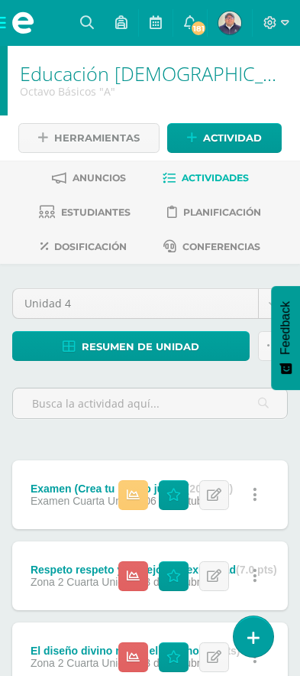
click at [226, 135] on span "Actividad" at bounding box center [232, 138] width 59 height 28
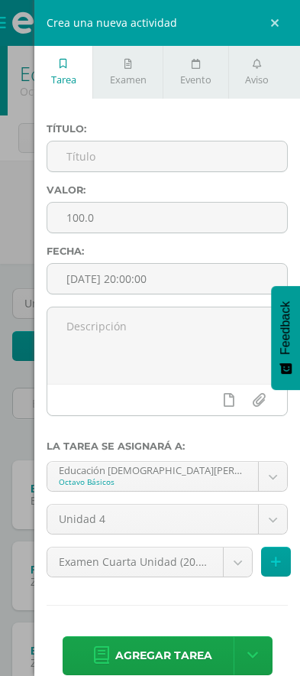
click at [139, 151] on input "text" at bounding box center [167, 156] width 240 height 30
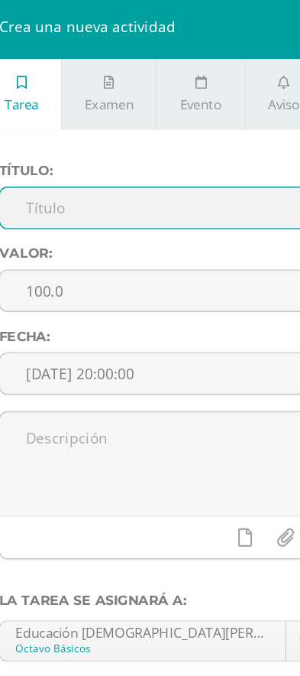
click at [88, 160] on input "text" at bounding box center [167, 156] width 240 height 30
click at [87, 160] on input "text" at bounding box center [167, 156] width 240 height 30
type input "El amor es un acto de compromiso"
click at [105, 218] on input "100.0" at bounding box center [167, 218] width 240 height 30
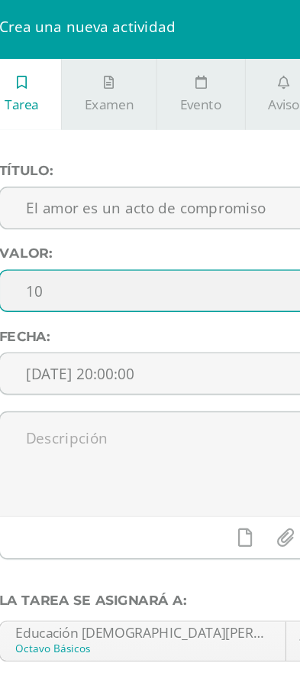
type input "1"
type input "7"
click at [139, 280] on input "[DATE] 20:00:00" at bounding box center [167, 279] width 240 height 30
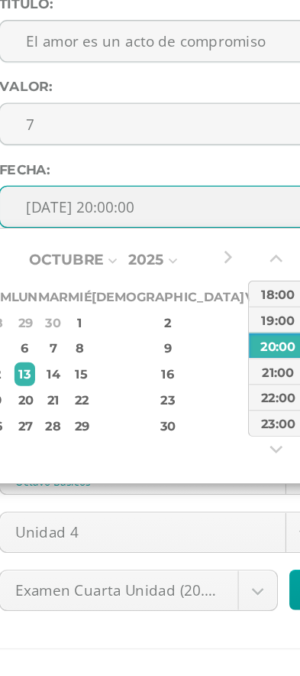
type input "[DATE] 20:00"
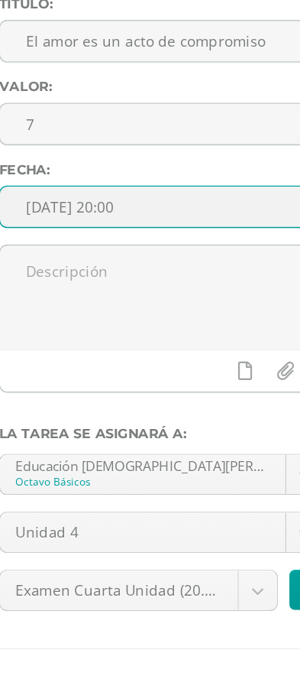
click at [150, 245] on label "Fecha:" at bounding box center [168, 250] width 242 height 11
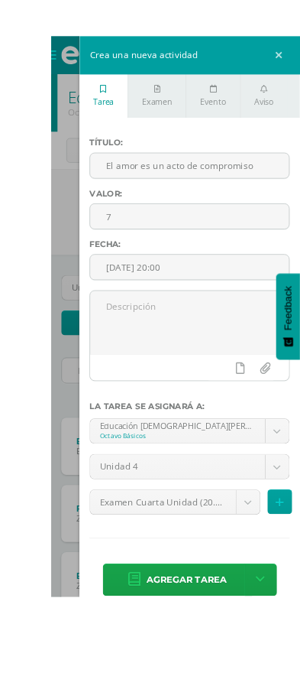
scroll to position [49, 0]
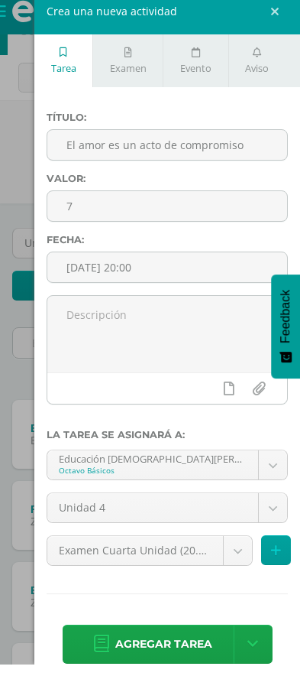
click at [237, 557] on body "Estudiantes Disciplina Asistencia Mis cursos Archivos Soporte Ayuda Reportar un…" at bounding box center [150, 587] width 300 height 1273
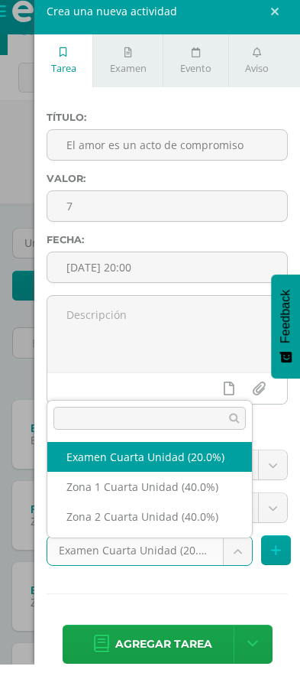
scroll to position [189, 0]
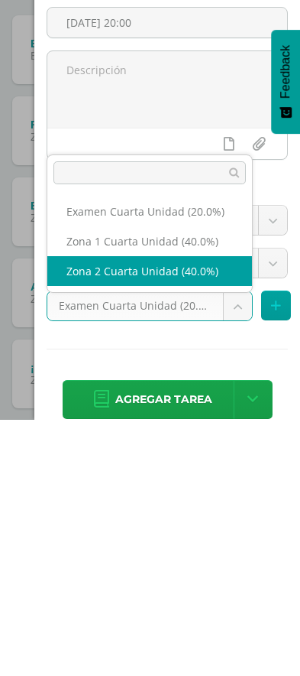
select select "30504"
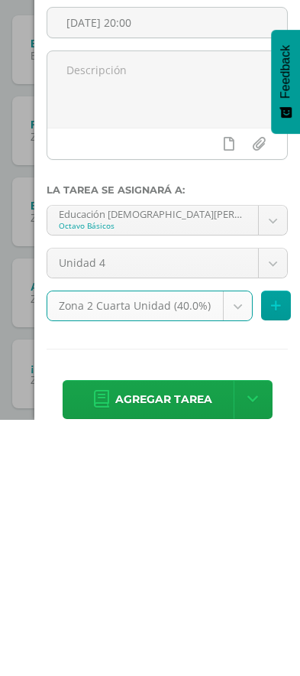
scroll to position [195, 0]
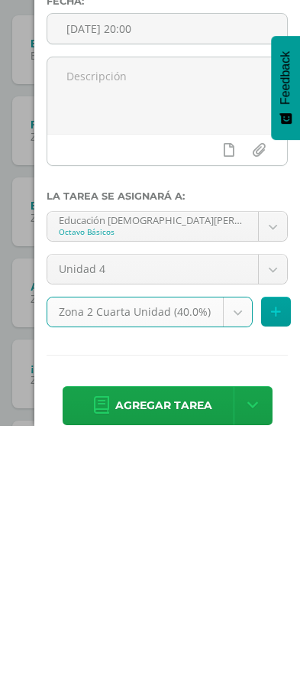
click at [198, 637] on span "Agregar tarea" at bounding box center [163, 655] width 97 height 37
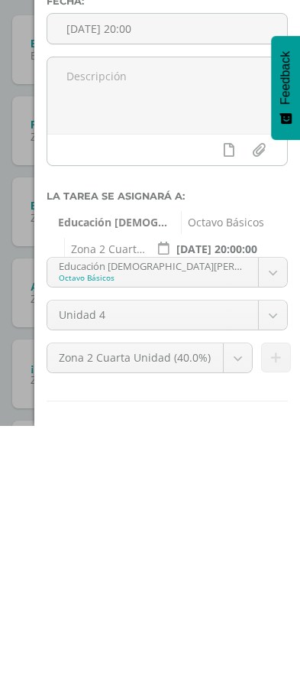
scroll to position [445, 0]
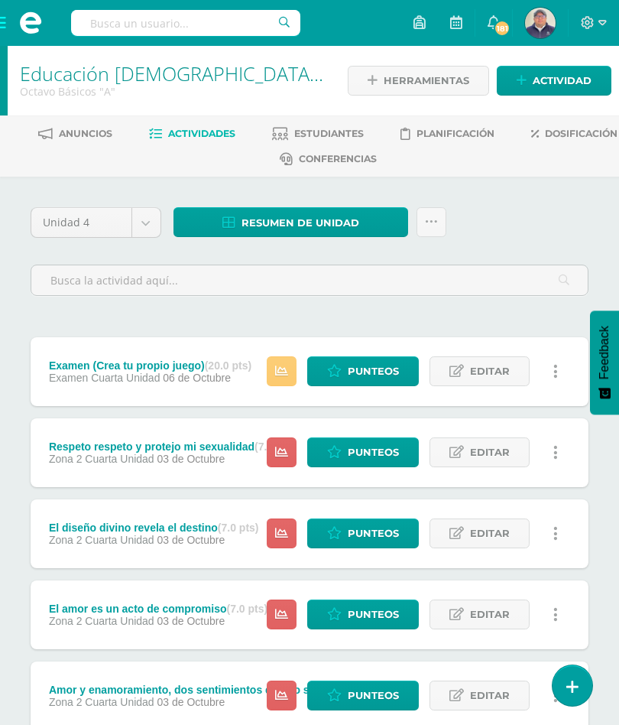
click at [300, 73] on span "Actividad" at bounding box center [562, 81] width 59 height 28
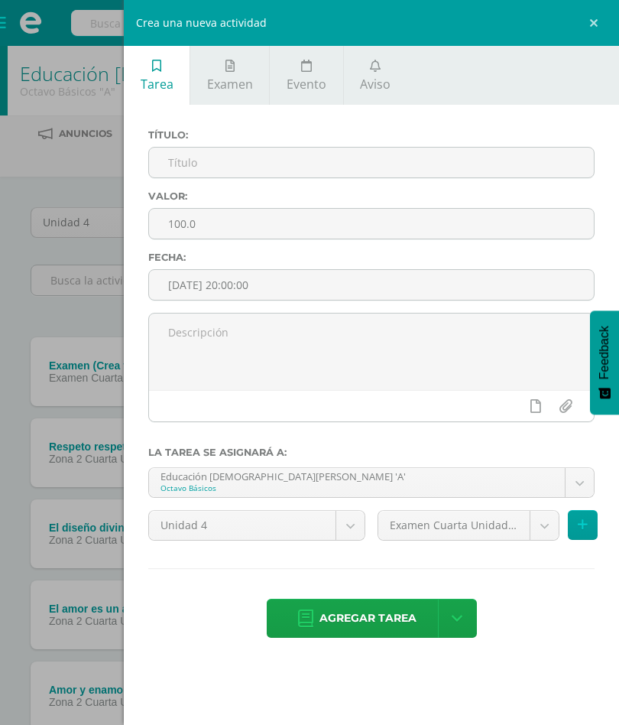
click at [300, 164] on input "text" at bounding box center [371, 163] width 445 height 30
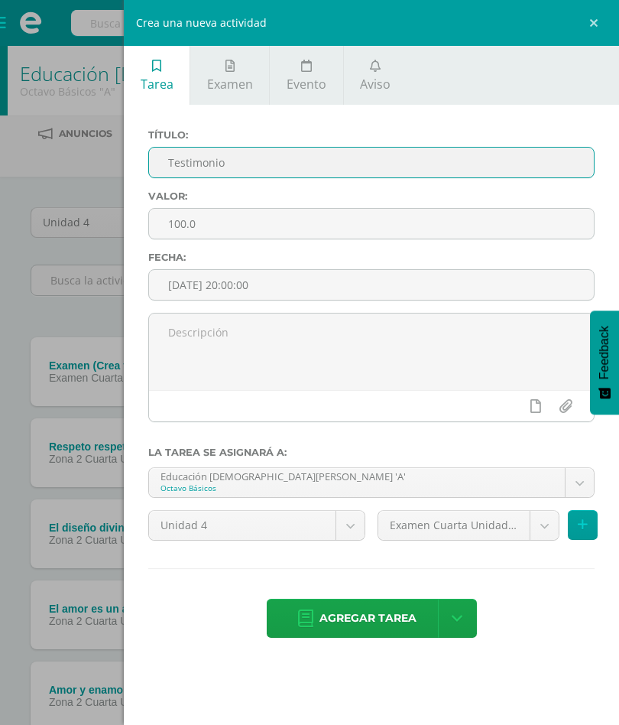
type input "Testimonio"
click at [300, 226] on input "100.0" at bounding box center [371, 224] width 445 height 30
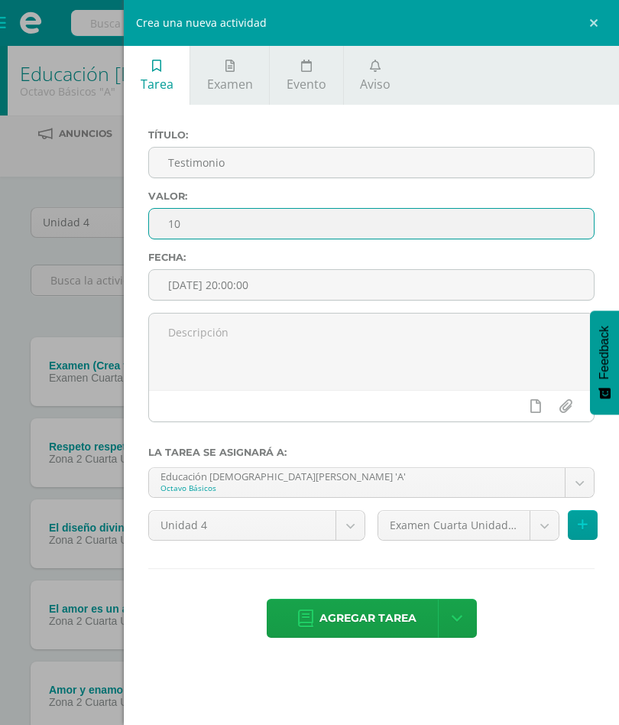
type input "1"
type input "6"
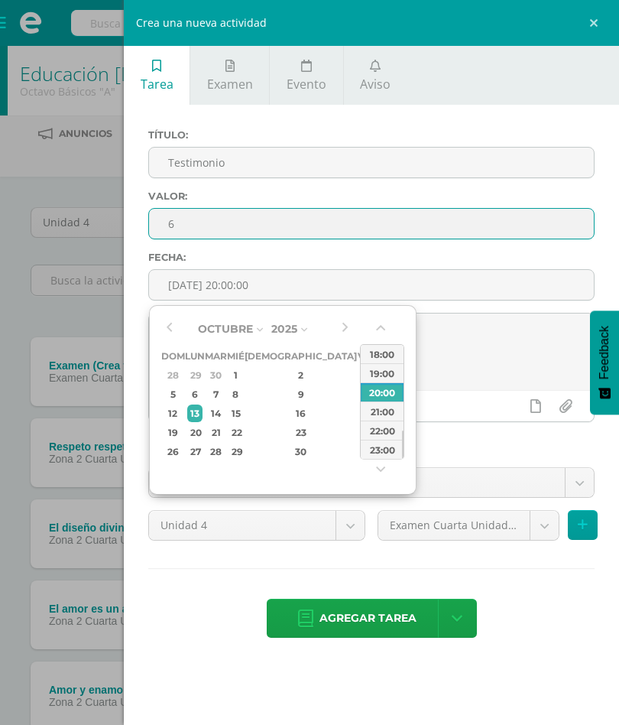
type input "[DATE] 20:00"
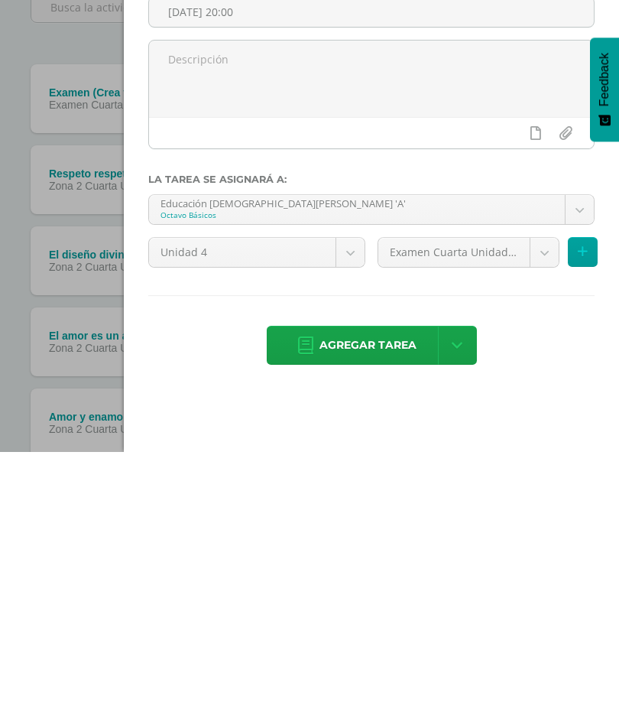
type input "6"
click at [300, 256] on body "Tarea asignada exitosamente Estudiantes Disciplina Asistencia Mis cursos Archiv…" at bounding box center [309, 618] width 619 height 1237
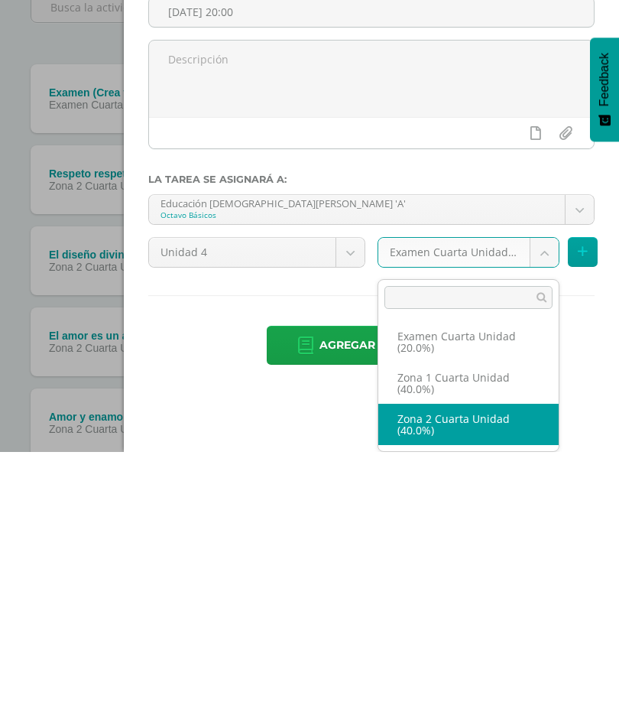
select select "30504"
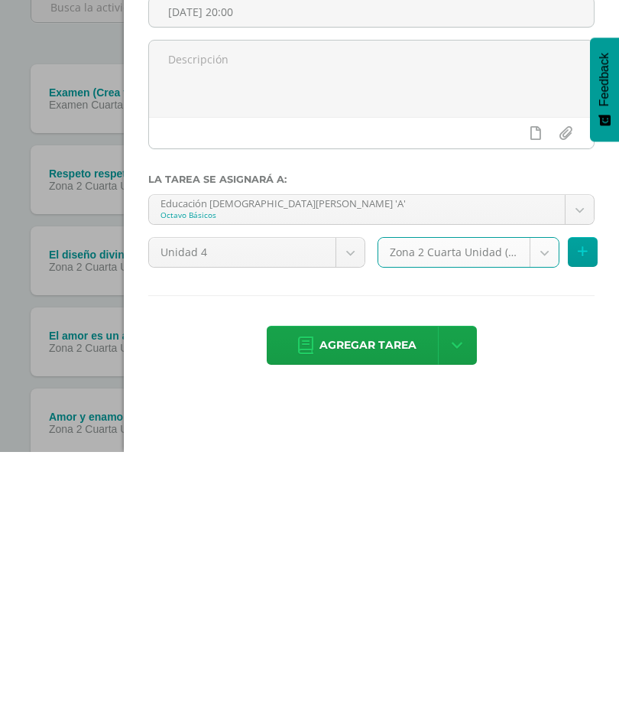
click at [300, 599] on span "Agregar tarea" at bounding box center [368, 617] width 97 height 37
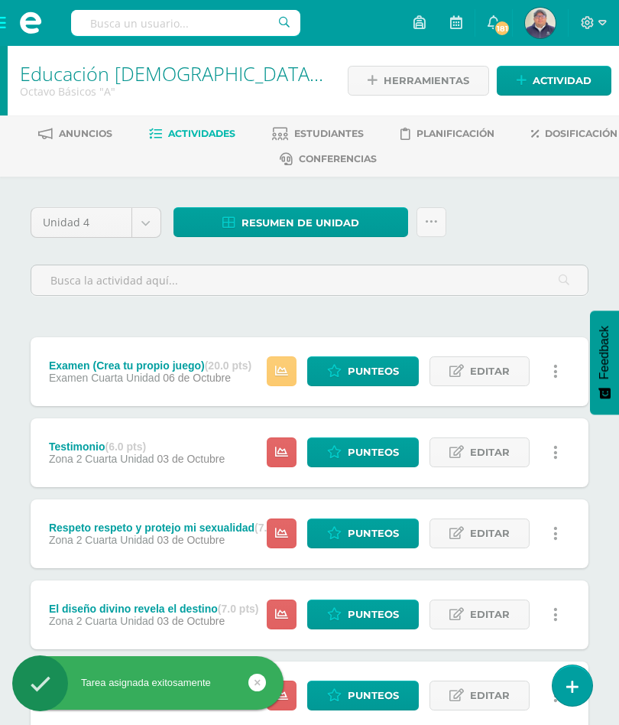
click at [553, 86] on span "Actividad" at bounding box center [562, 81] width 59 height 28
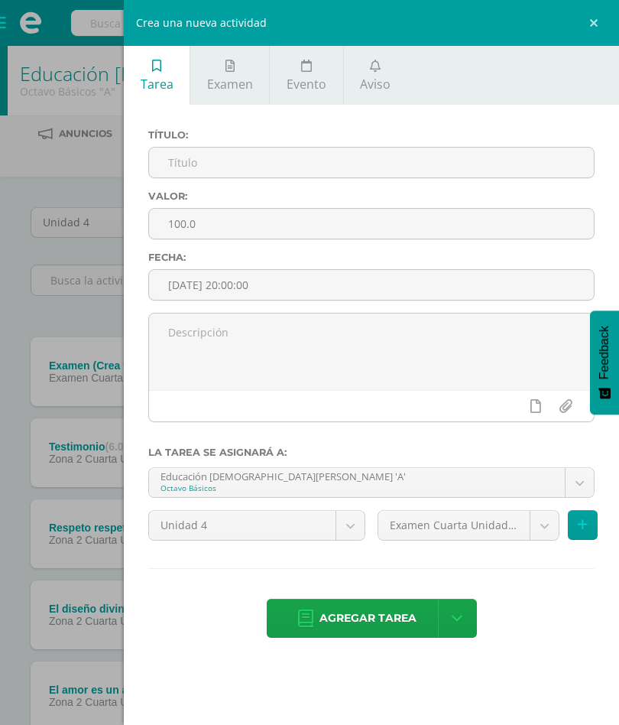
click at [323, 171] on input "text" at bounding box center [371, 163] width 445 height 30
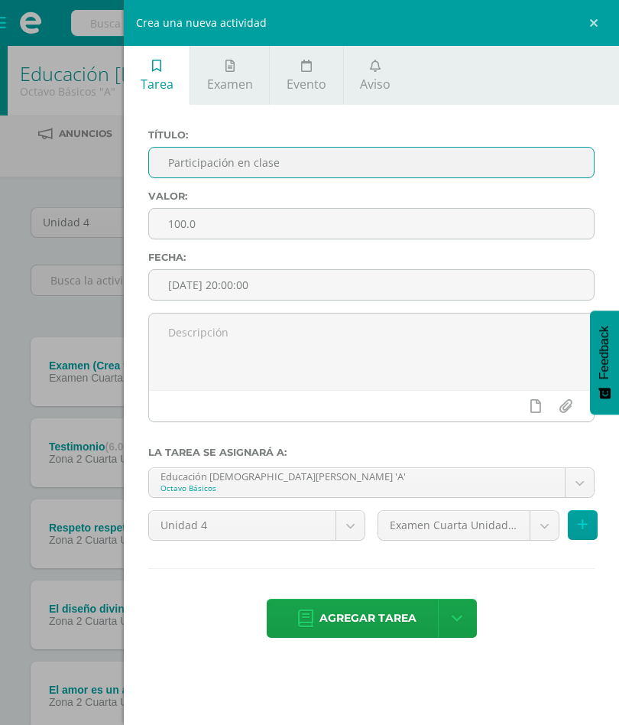
type input "Participación en clase"
click at [273, 222] on input "100.0" at bounding box center [371, 224] width 445 height 30
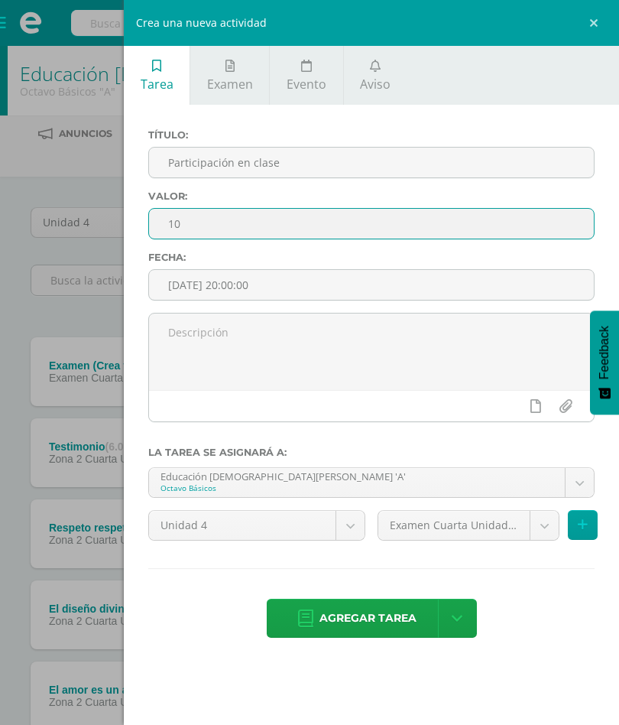
type input "1"
type input "6"
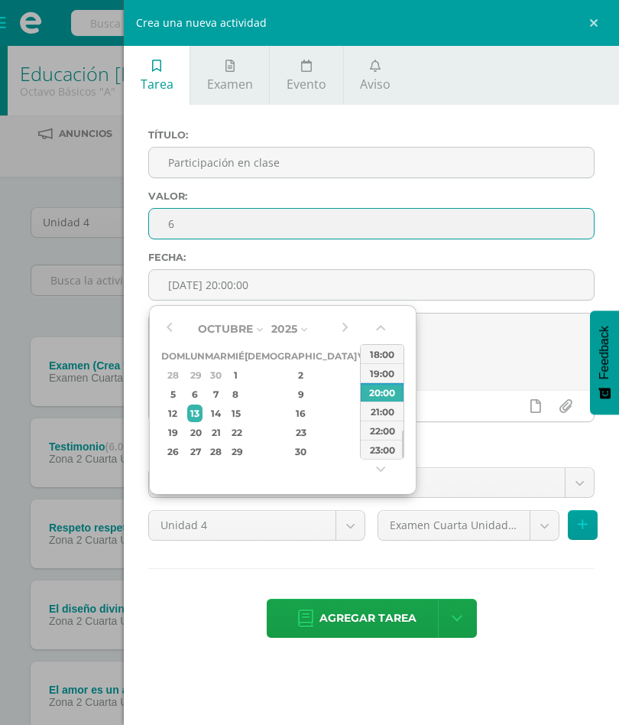
type input "[DATE] 20:00"
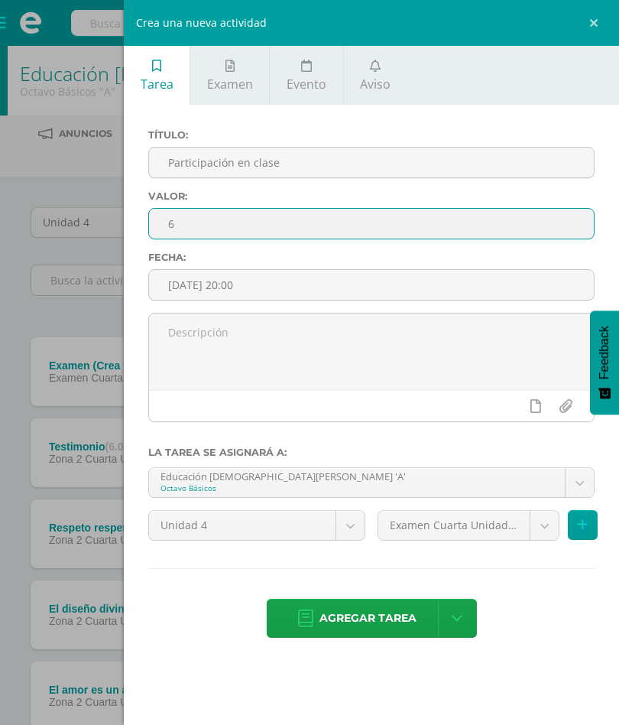
type input "6"
click at [448, 131] on label "Título:" at bounding box center [371, 134] width 446 height 11
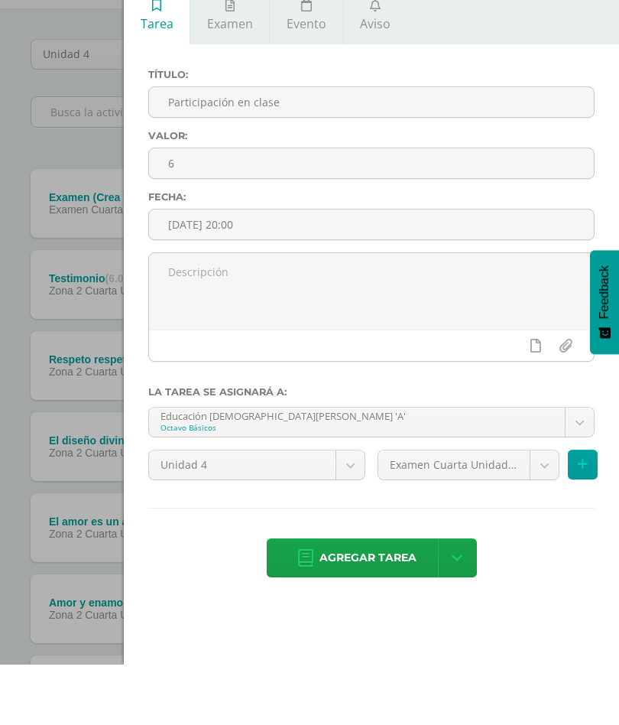
scroll to position [113, 0]
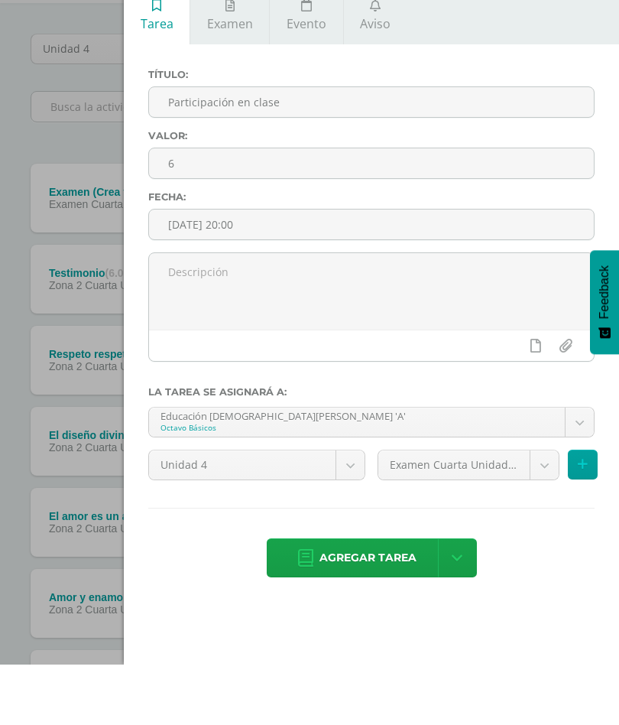
click at [546, 472] on body "Tarea asignada exitosamente Estudiantes Disciplina Asistencia Mis cursos Archiv…" at bounding box center [309, 546] width 619 height 1318
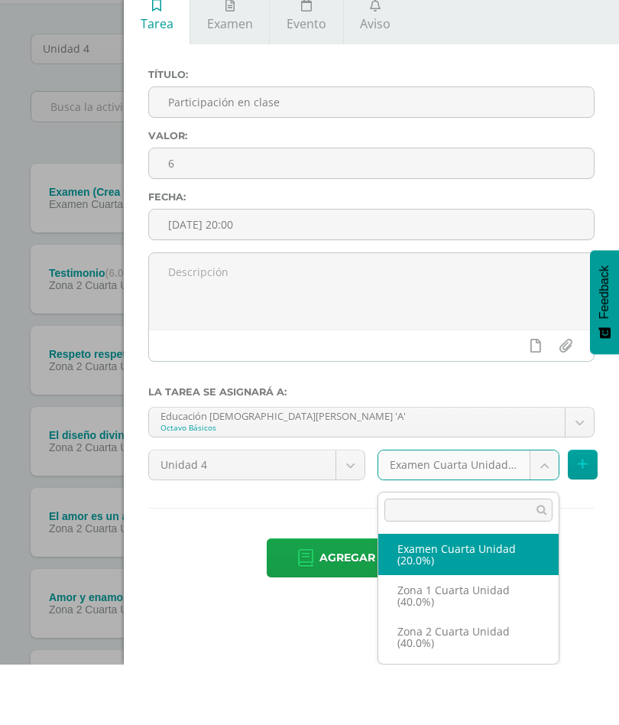
scroll to position [138, 37]
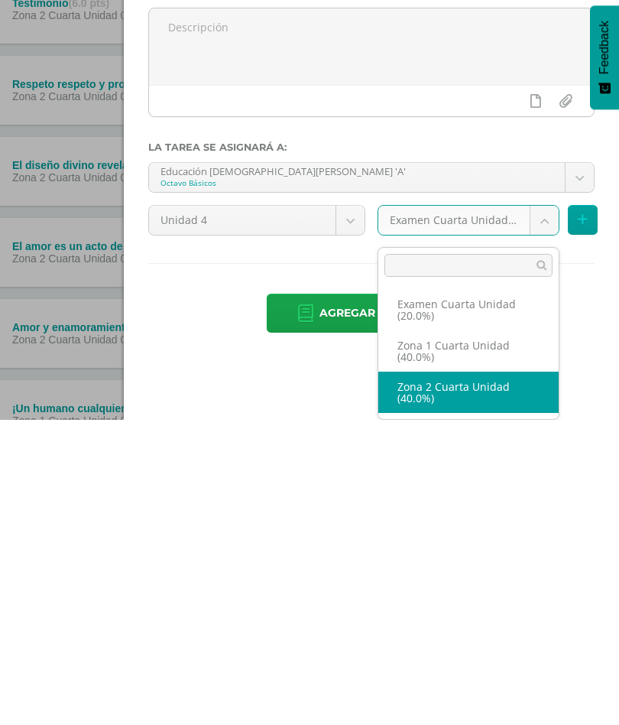
select select "30504"
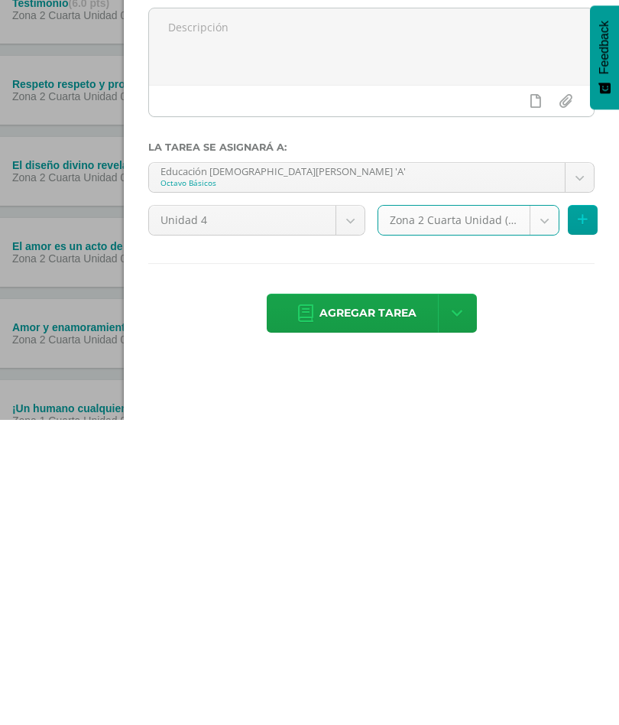
scroll to position [144, 37]
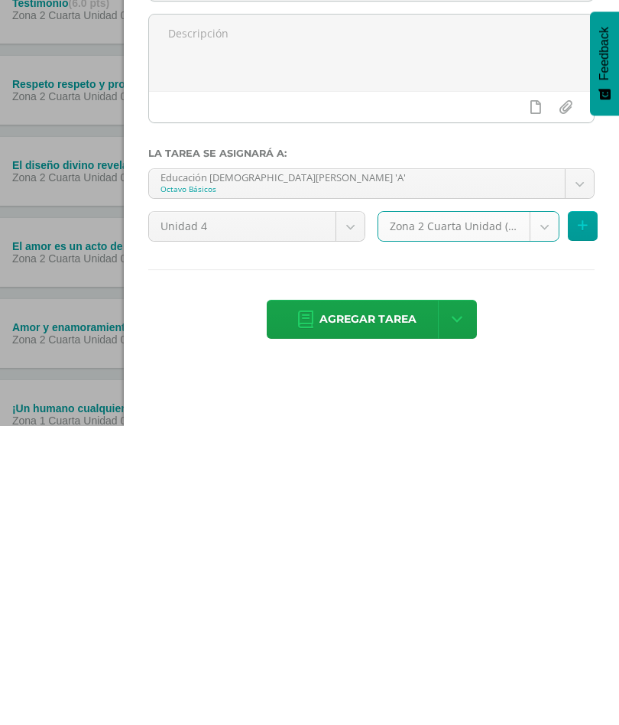
click at [392, 599] on span "Agregar tarea" at bounding box center [368, 617] width 97 height 37
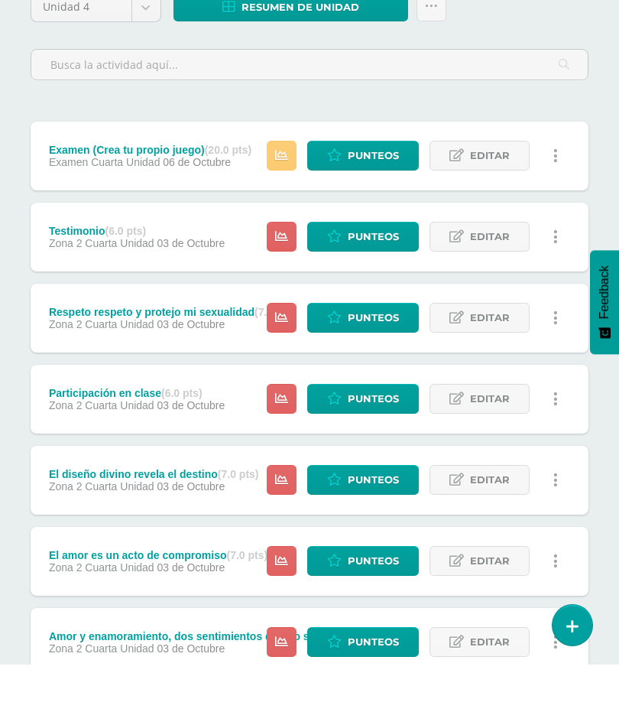
scroll to position [155, 0]
click at [375, 283] on span "Punteos" at bounding box center [373, 297] width 51 height 28
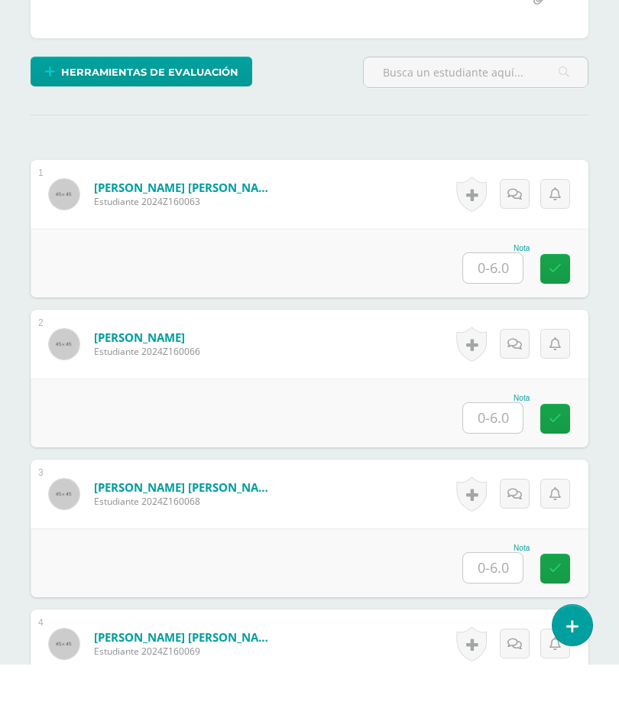
scroll to position [487, 0]
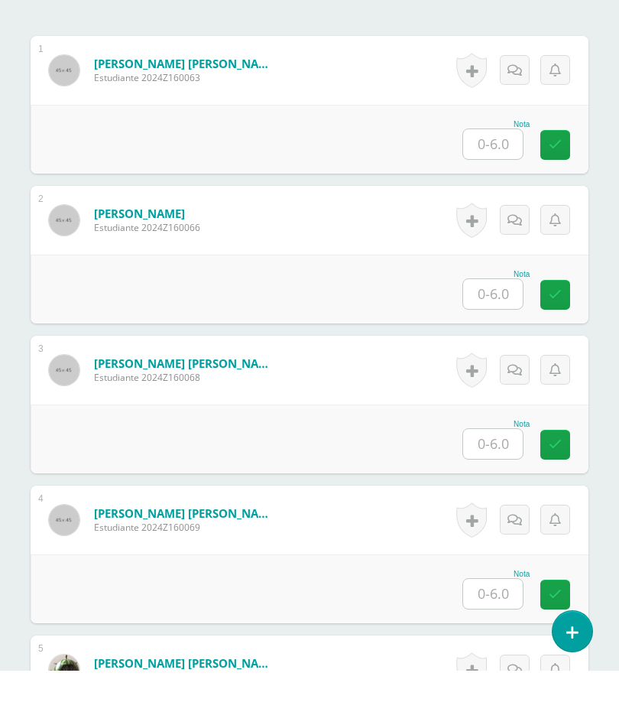
click at [508, 333] on input "text" at bounding box center [493, 348] width 60 height 30
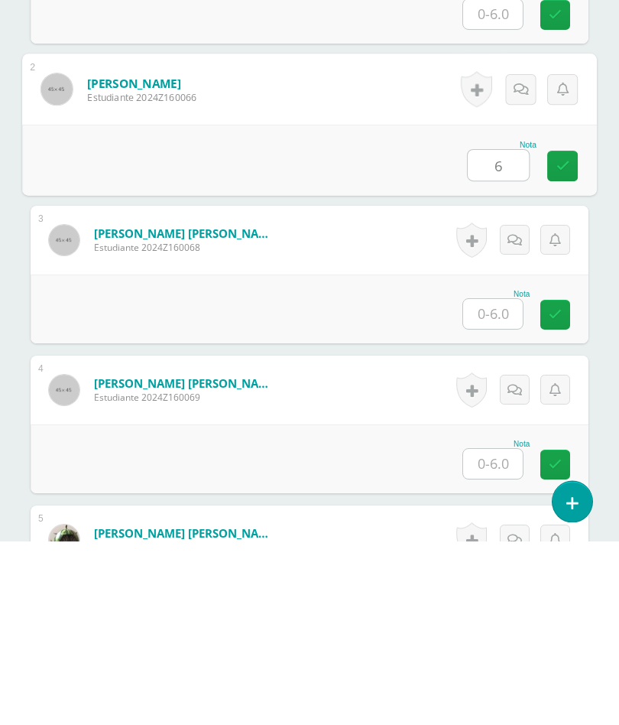
type input "6"
click at [500, 483] on input "text" at bounding box center [493, 498] width 60 height 30
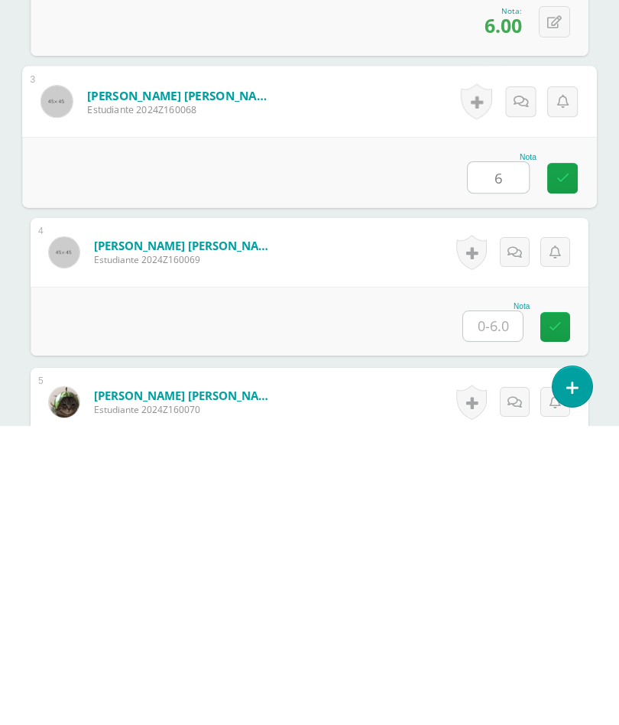
scroll to position [525, 0]
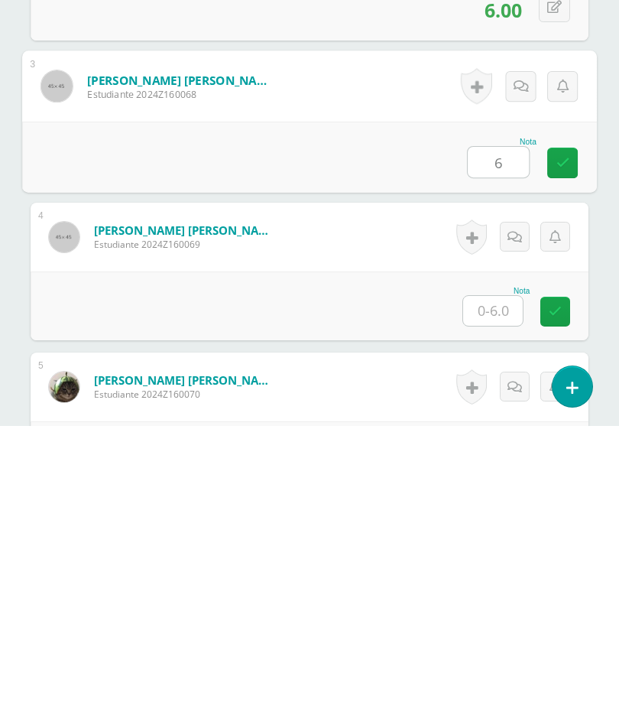
type input "6"
click at [496, 595] on input "text" at bounding box center [493, 610] width 60 height 30
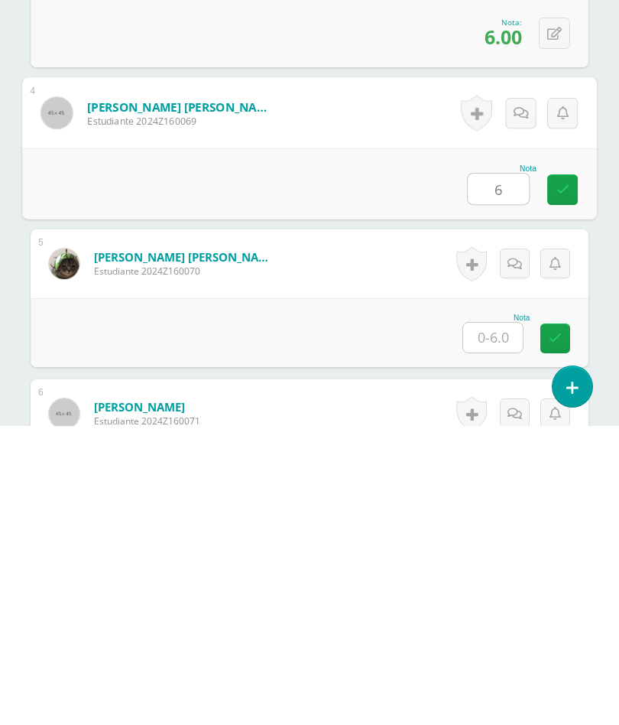
scroll to position [650, 0]
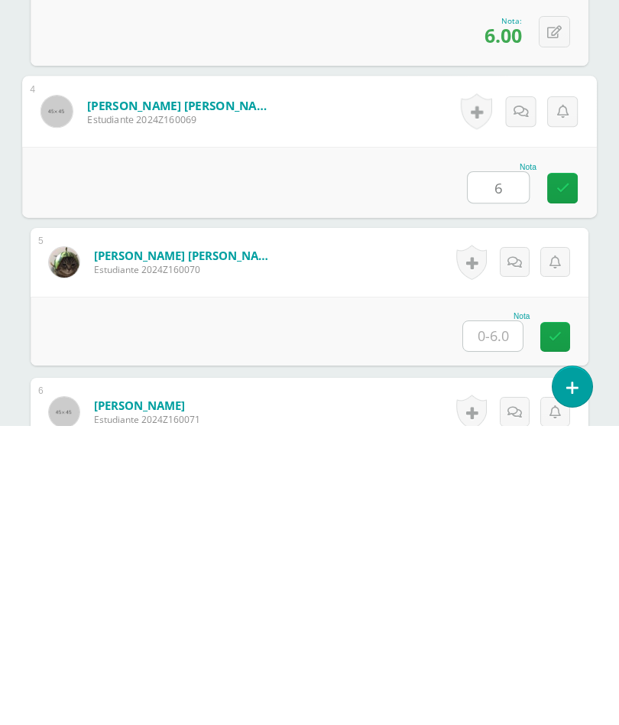
type input "6"
click at [492, 620] on input "text" at bounding box center [493, 635] width 60 height 30
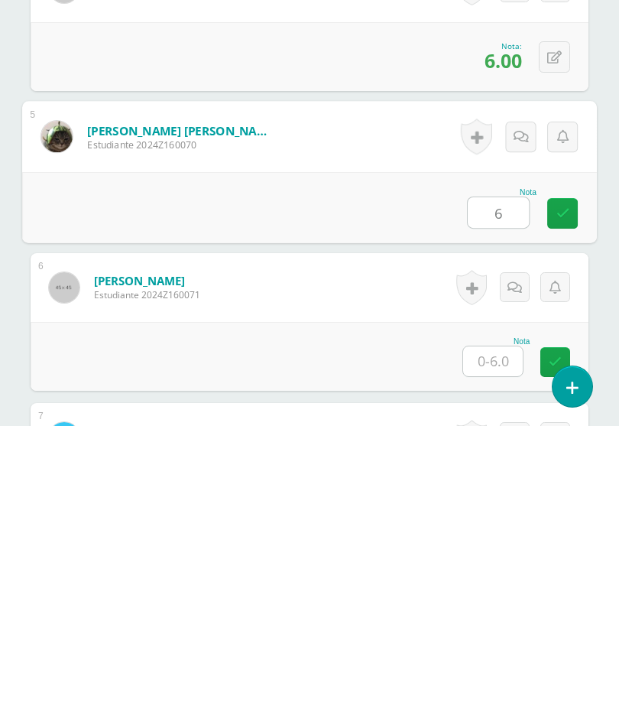
scroll to position [777, 0]
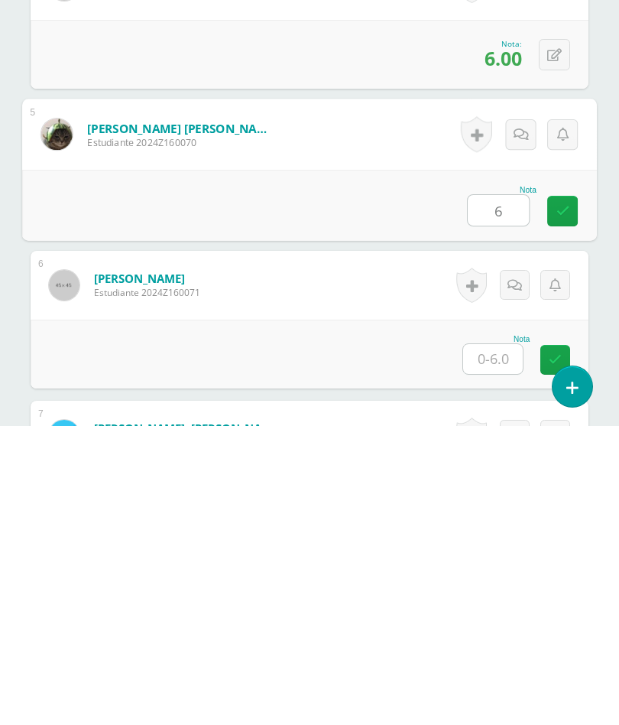
type input "6"
click at [493, 643] on input "text" at bounding box center [493, 658] width 60 height 30
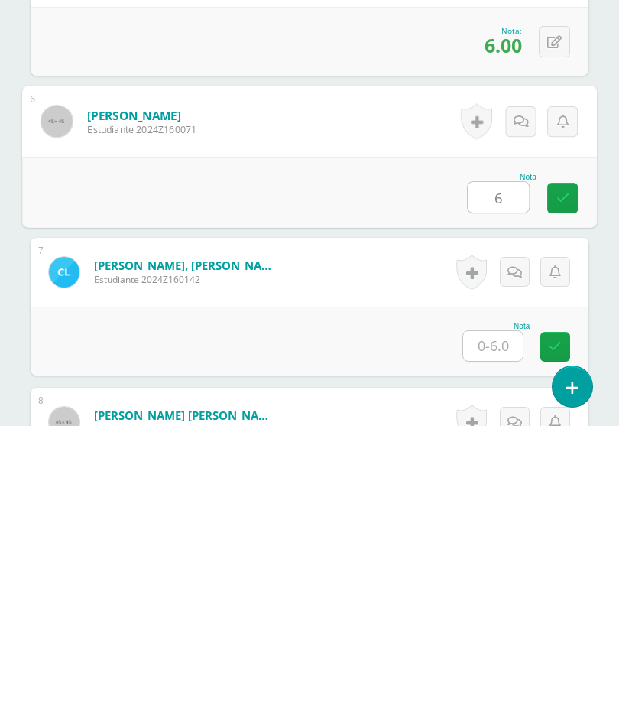
scroll to position [958, 0]
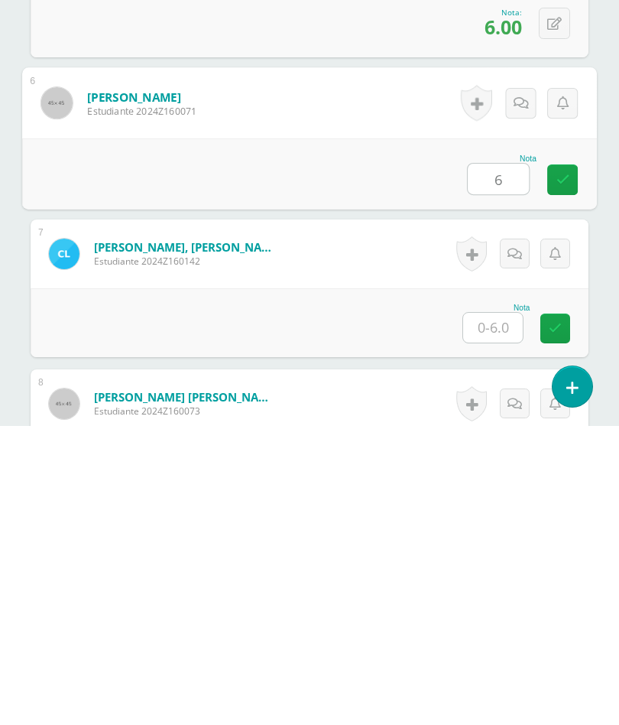
type input "6"
click at [500, 612] on input "text" at bounding box center [493, 627] width 60 height 30
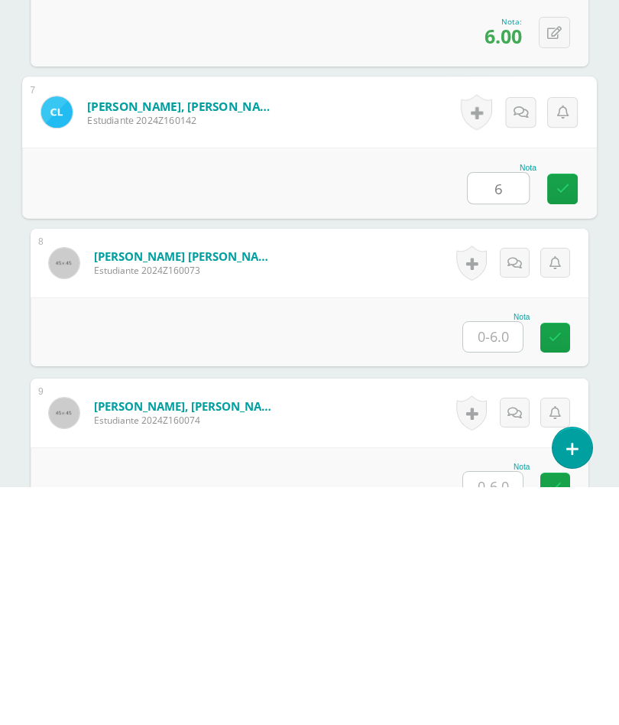
scroll to position [1164, 0]
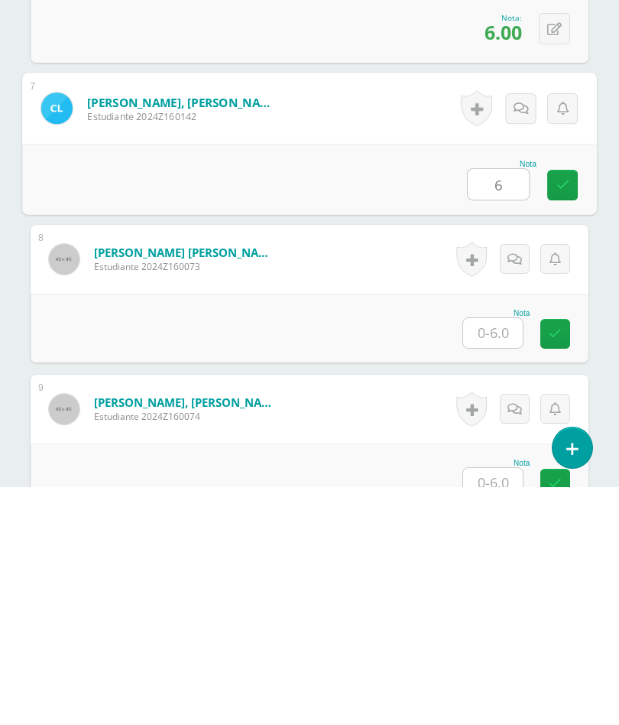
type input "6"
click at [501, 556] on input "text" at bounding box center [493, 571] width 60 height 30
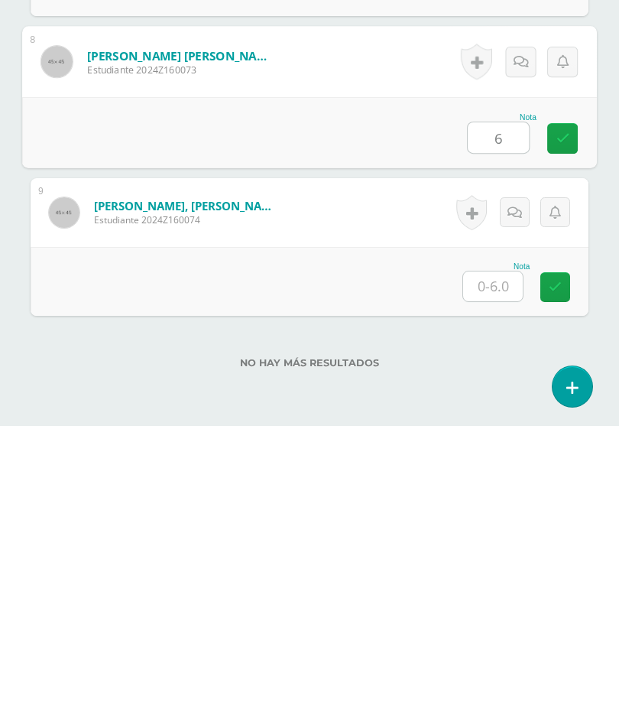
scroll to position [1313, 0]
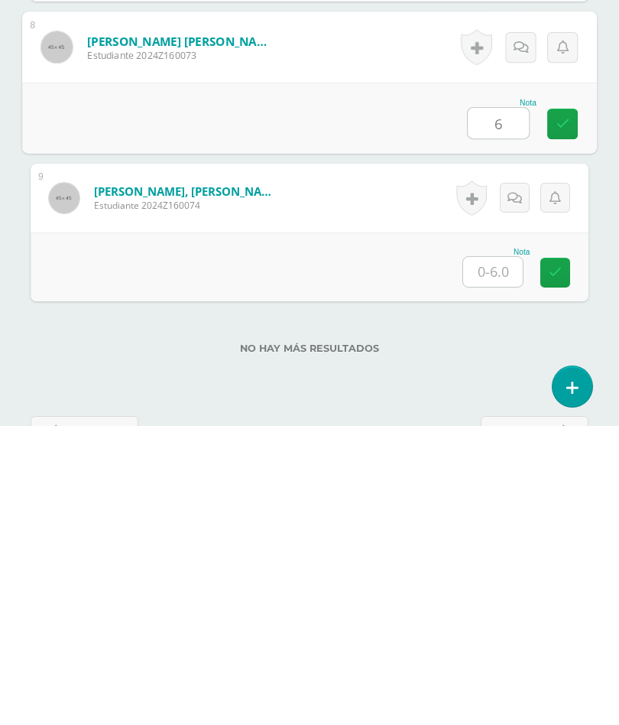
type input "6"
click at [498, 556] on input "text" at bounding box center [493, 571] width 60 height 30
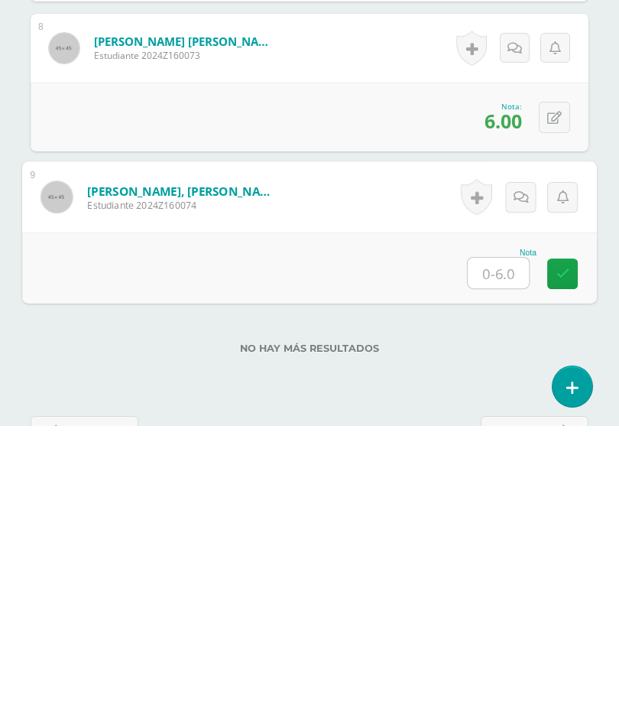
type input "6"
click at [560, 566] on icon at bounding box center [564, 572] width 14 height 13
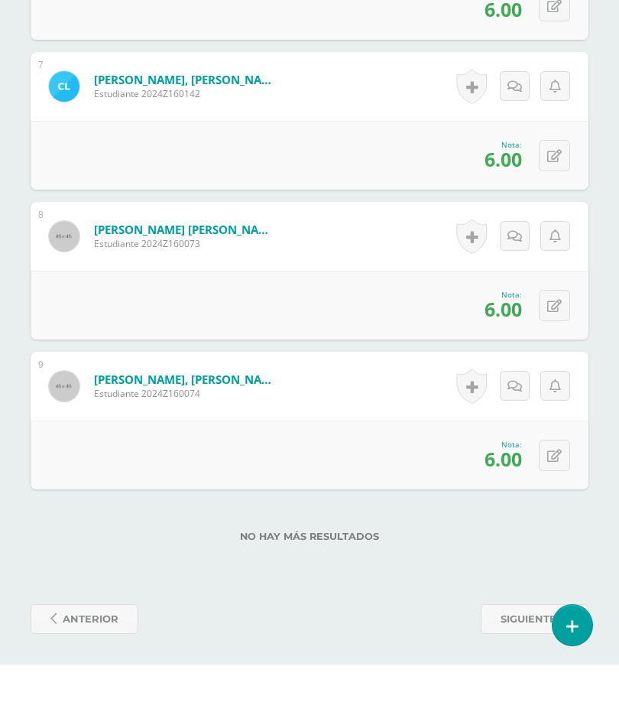
click at [518, 665] on span "siguiente" at bounding box center [529, 679] width 56 height 28
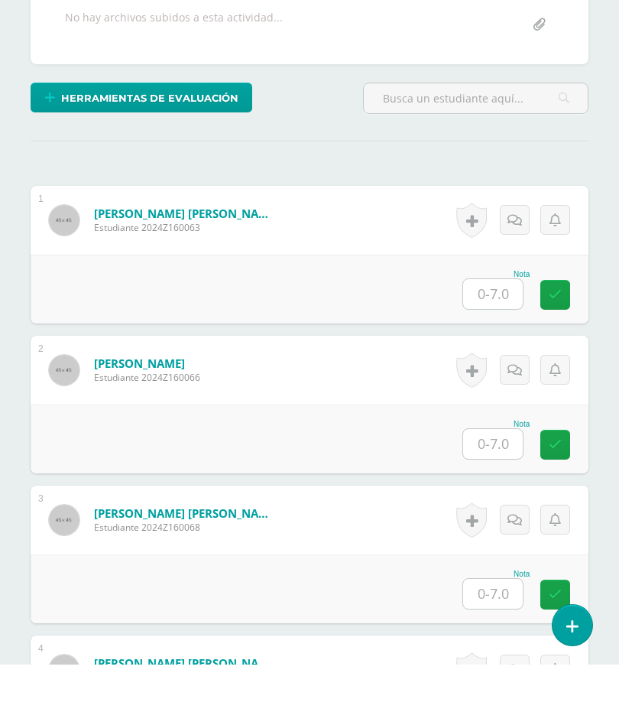
scroll to position [344, 0]
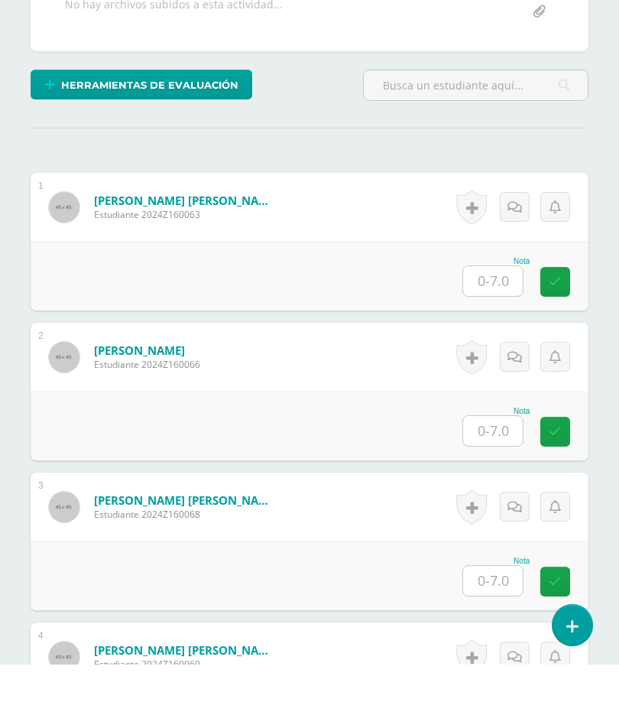
click at [498, 476] on input "text" at bounding box center [493, 491] width 60 height 30
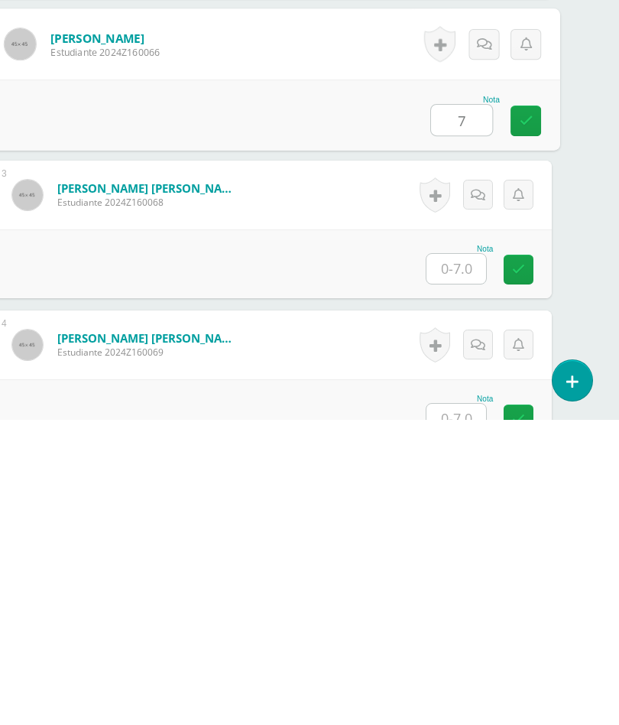
scroll to position [414, 37]
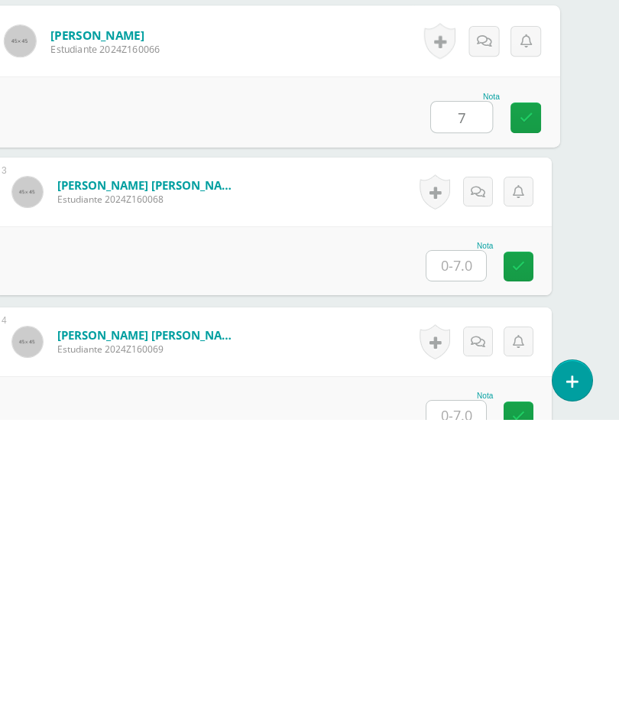
type input "7"
click at [470, 556] on input "text" at bounding box center [457, 571] width 60 height 30
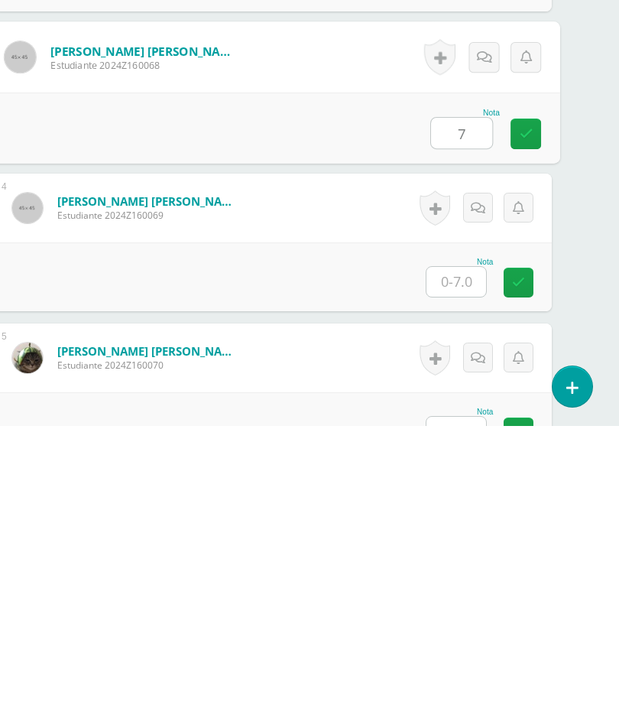
scroll to position [562, 37]
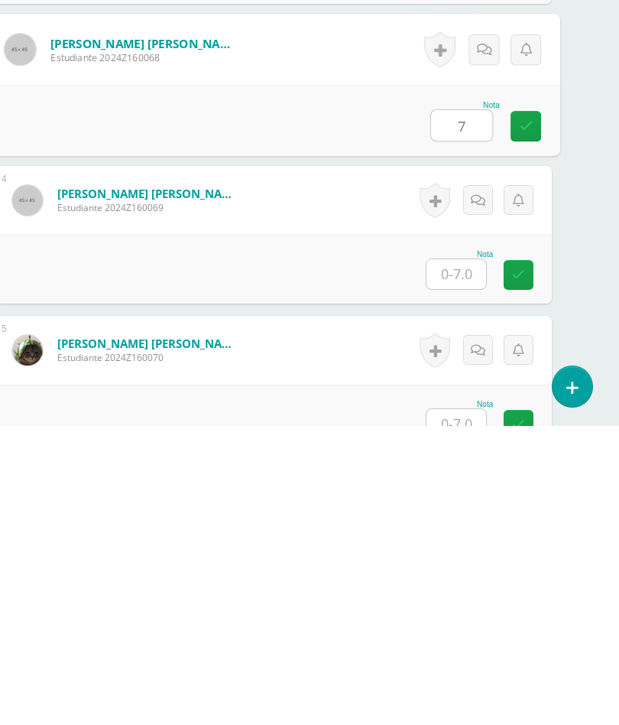
type input "7"
click at [456, 558] on input "text" at bounding box center [457, 573] width 60 height 30
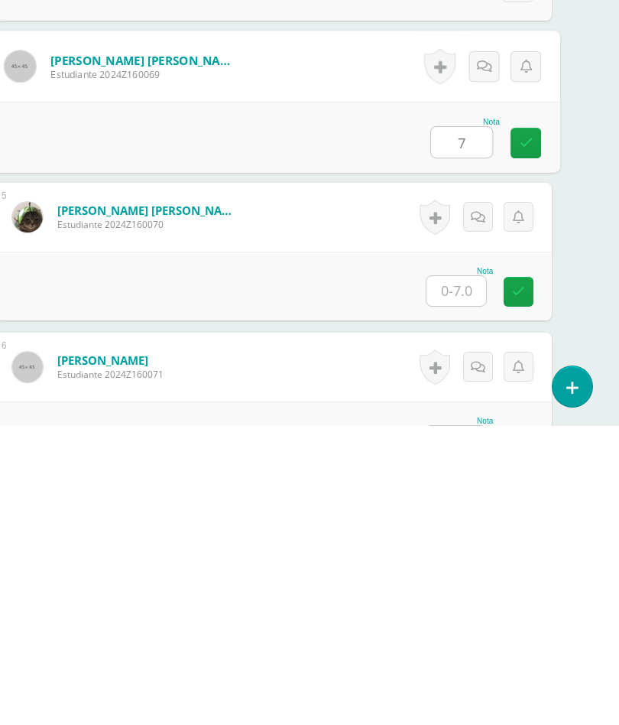
scroll to position [699, 37]
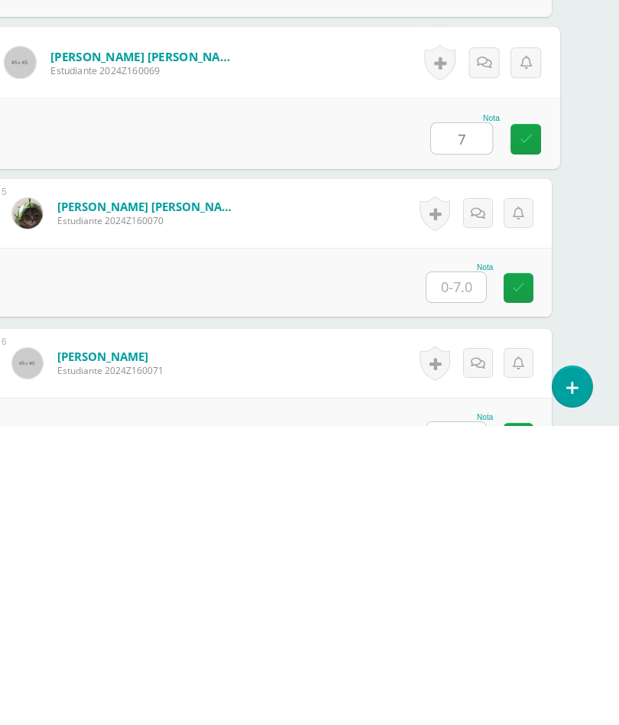
type input "7"
click at [463, 571] on input "text" at bounding box center [457, 586] width 60 height 30
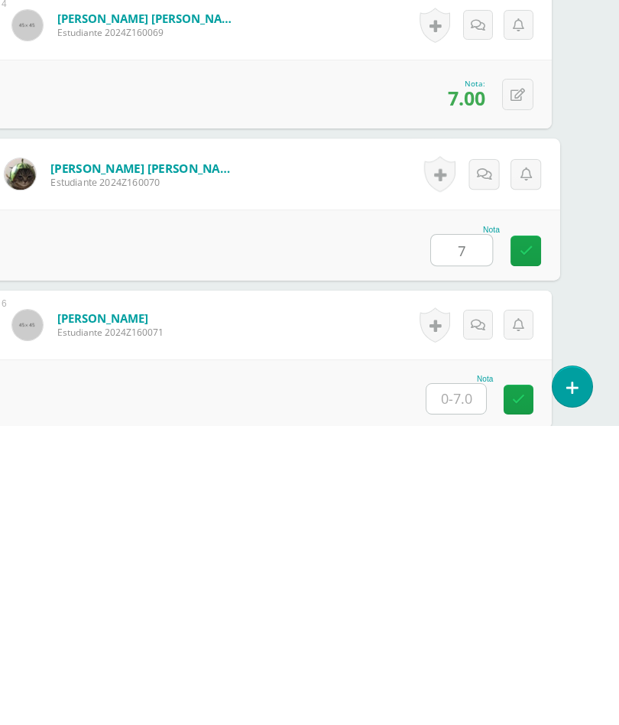
scroll to position [836, 37]
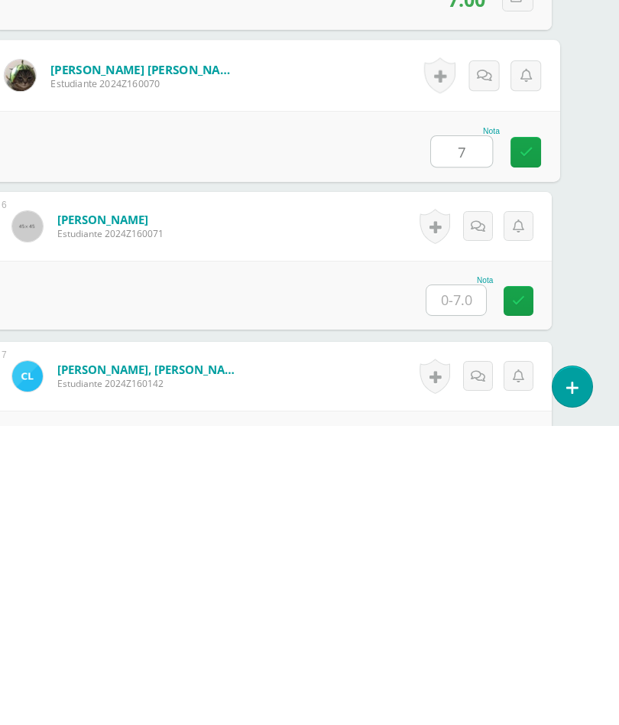
type input "7"
click at [463, 584] on input "text" at bounding box center [457, 599] width 60 height 30
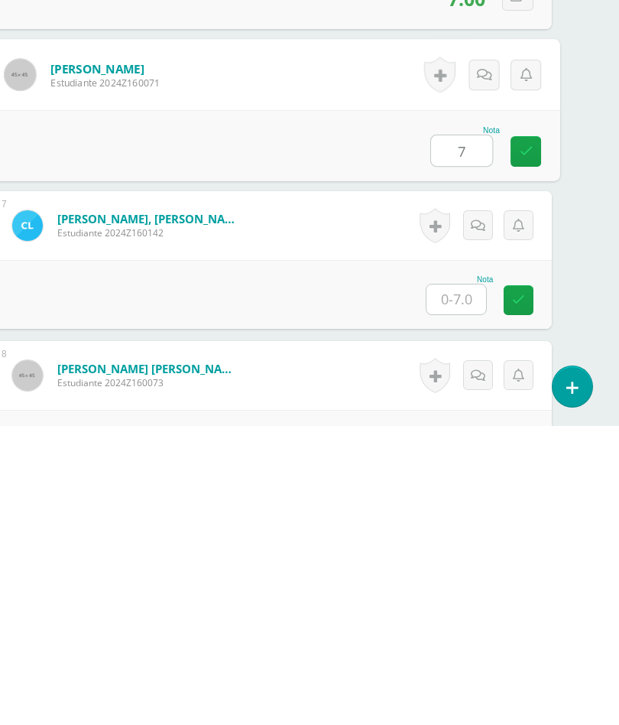
scroll to position [998, 37]
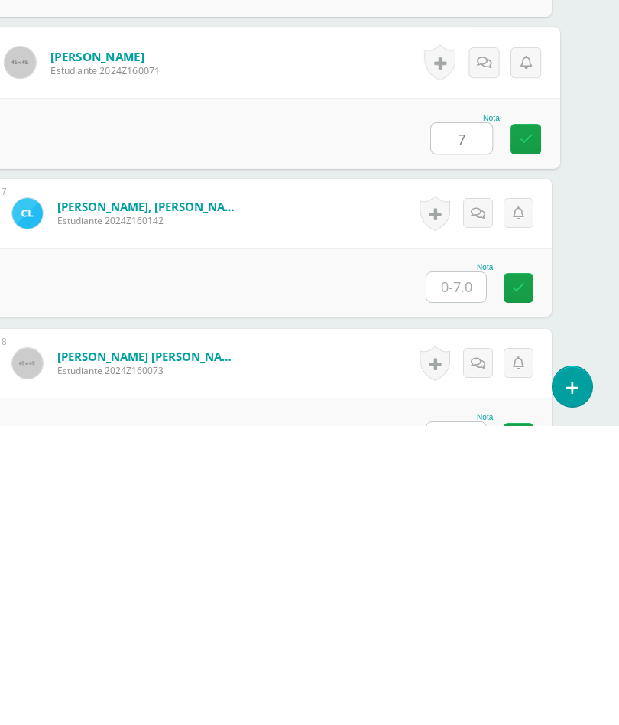
type input "7"
click at [462, 571] on input "text" at bounding box center [457, 586] width 60 height 30
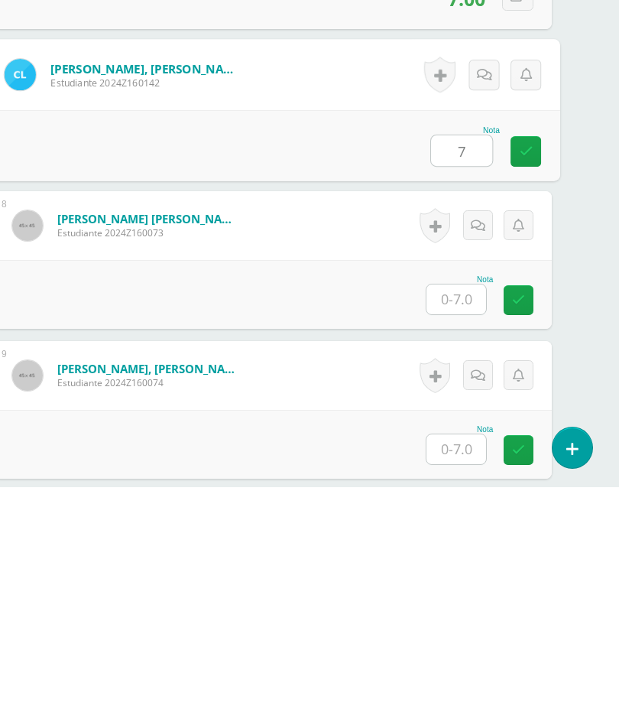
scroll to position [1206, 37]
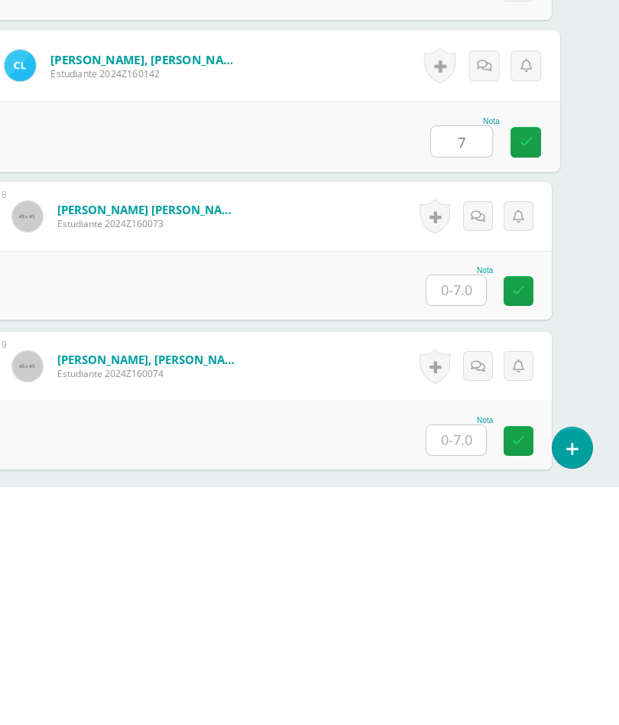
type input "7"
click at [465, 513] on input "text" at bounding box center [457, 528] width 60 height 30
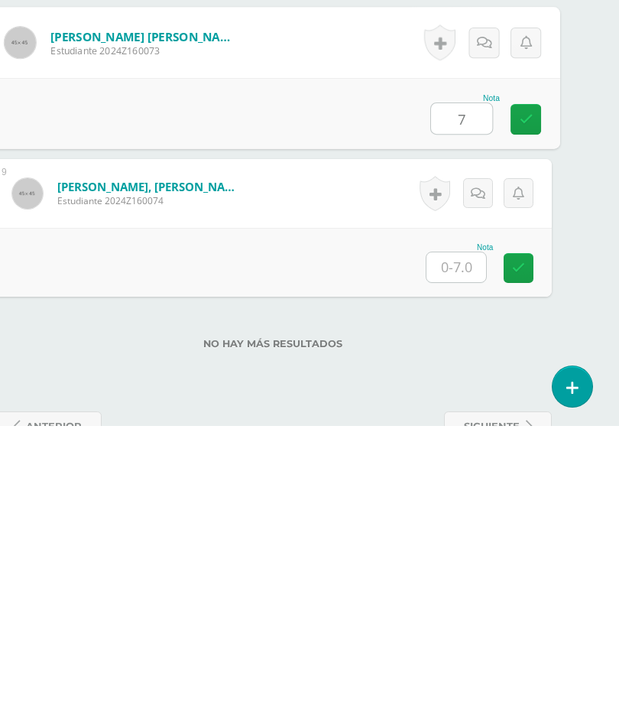
scroll to position [1320, 37]
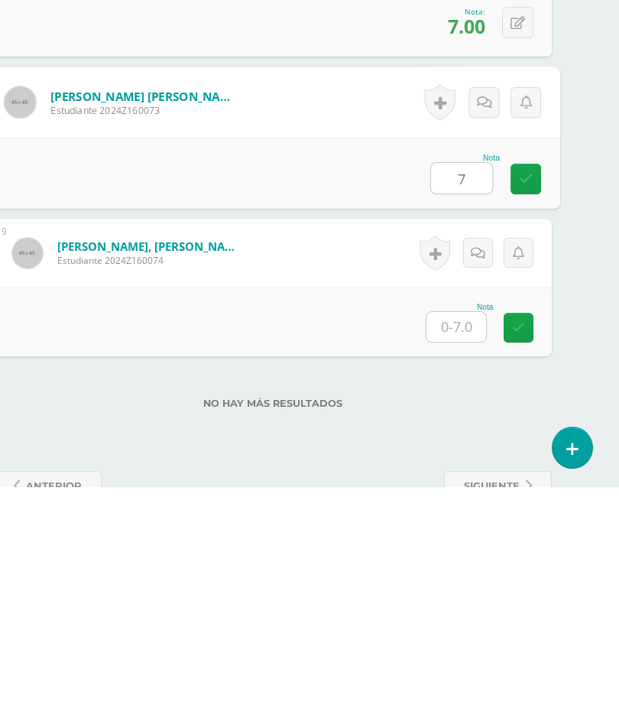
type input "7"
click at [460, 550] on input "text" at bounding box center [457, 565] width 60 height 30
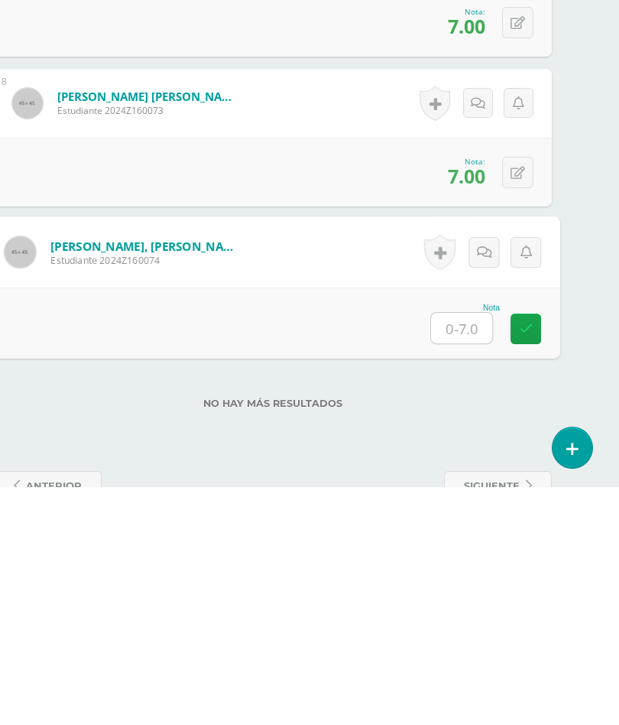
type input "7"
click at [524, 560] on icon at bounding box center [527, 566] width 14 height 13
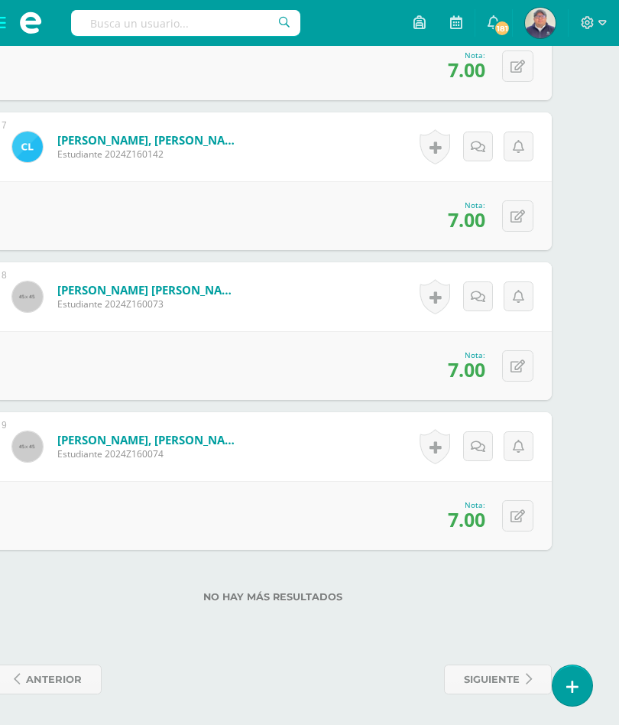
click at [504, 676] on span "siguiente" at bounding box center [492, 679] width 56 height 28
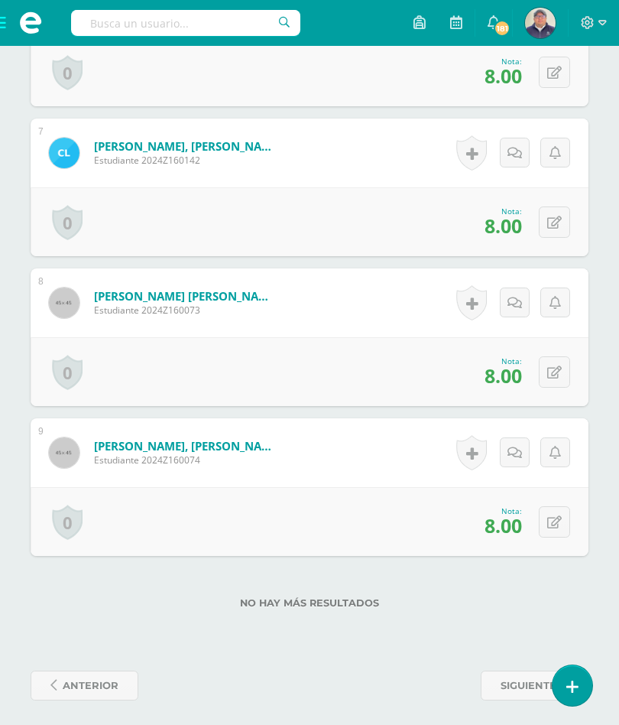
scroll to position [1388, 0]
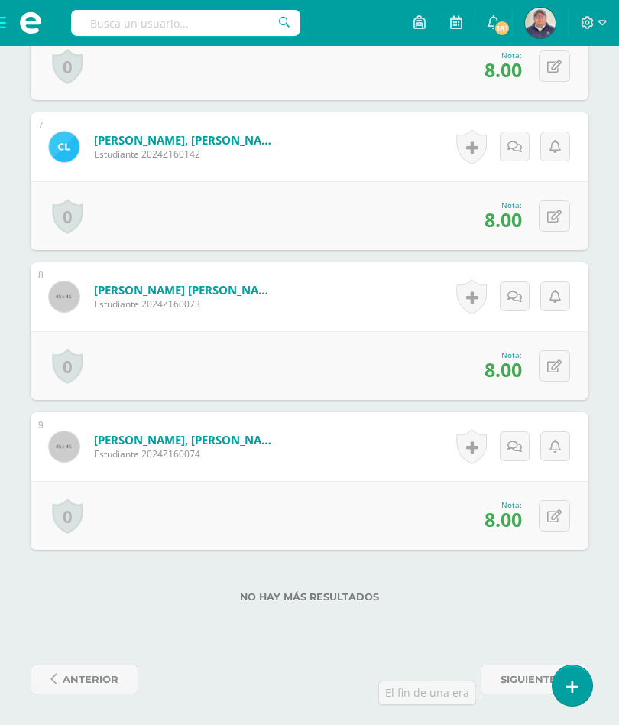
click at [513, 683] on span "siguiente" at bounding box center [529, 679] width 56 height 28
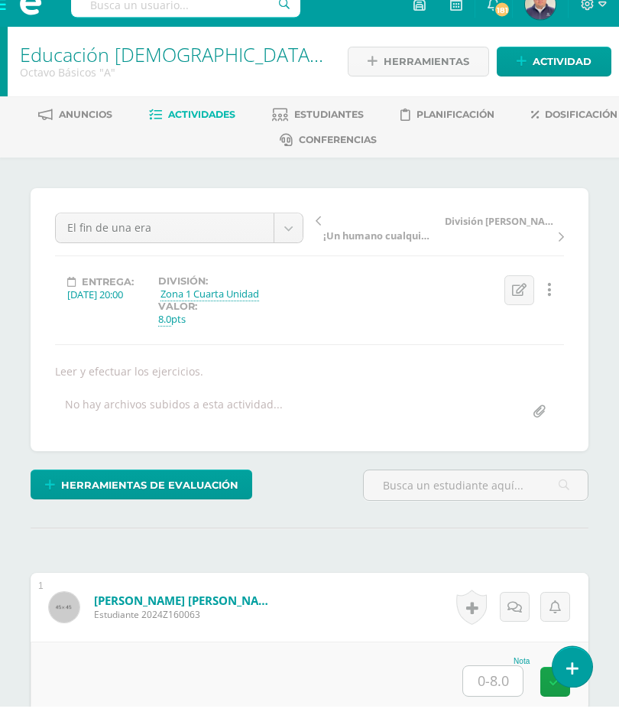
click at [235, 128] on span "Actividades" at bounding box center [201, 133] width 67 height 11
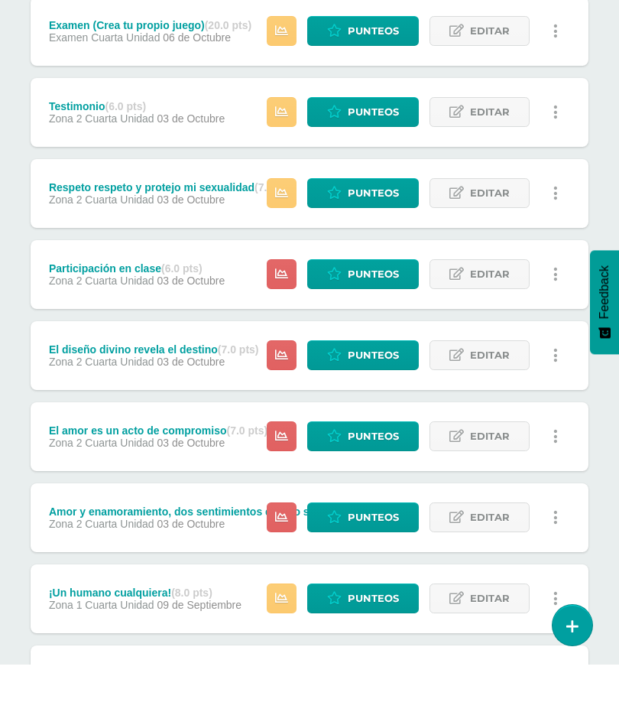
scroll to position [281, 0]
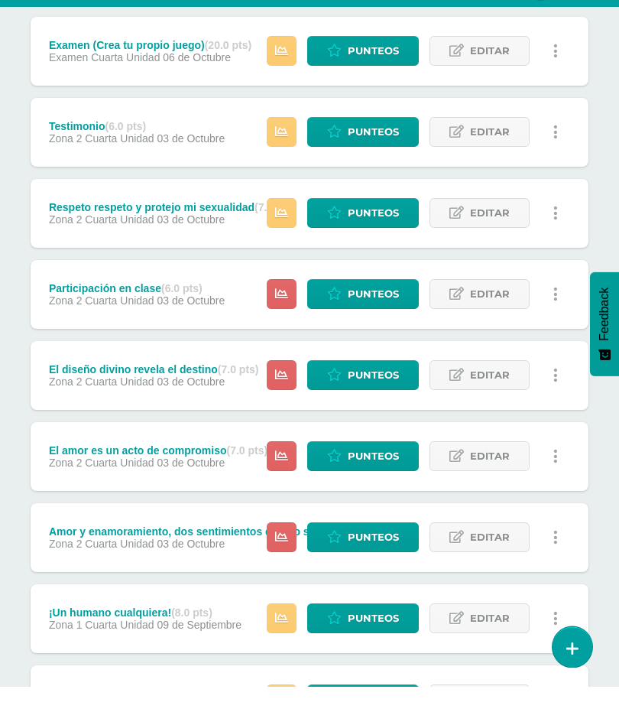
click at [359, 319] on span "Punteos" at bounding box center [373, 333] width 51 height 28
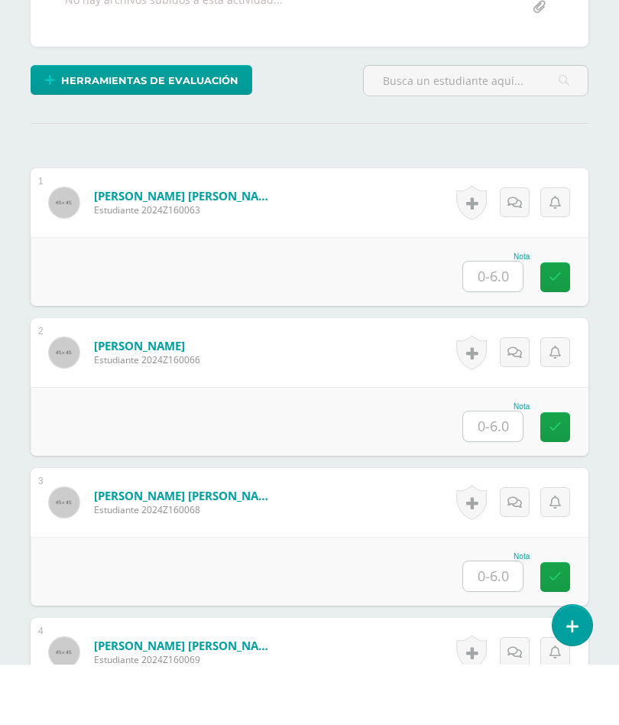
scroll to position [446, 0]
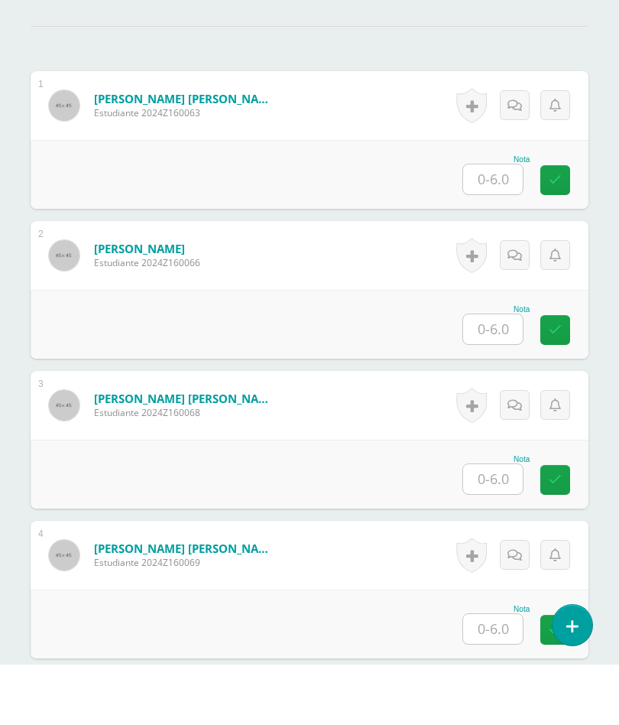
click at [490, 375] on input "text" at bounding box center [493, 390] width 60 height 30
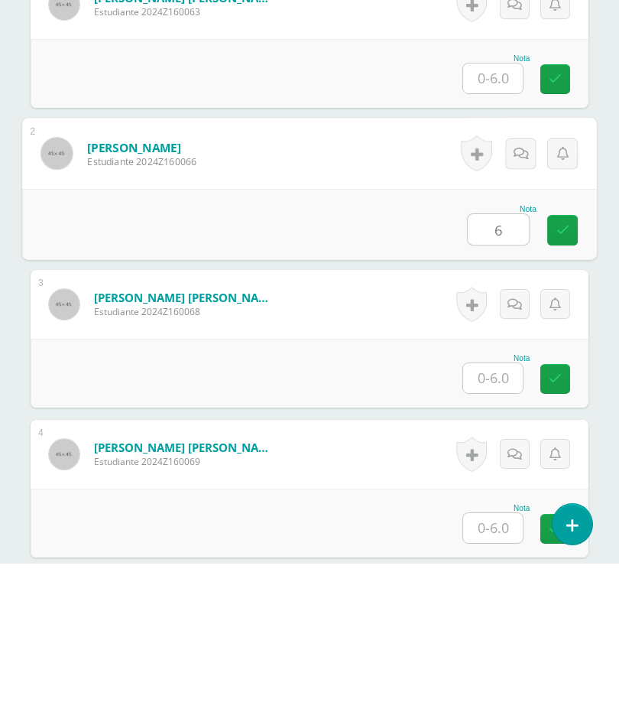
type input "6"
click at [500, 524] on input "text" at bounding box center [493, 539] width 60 height 30
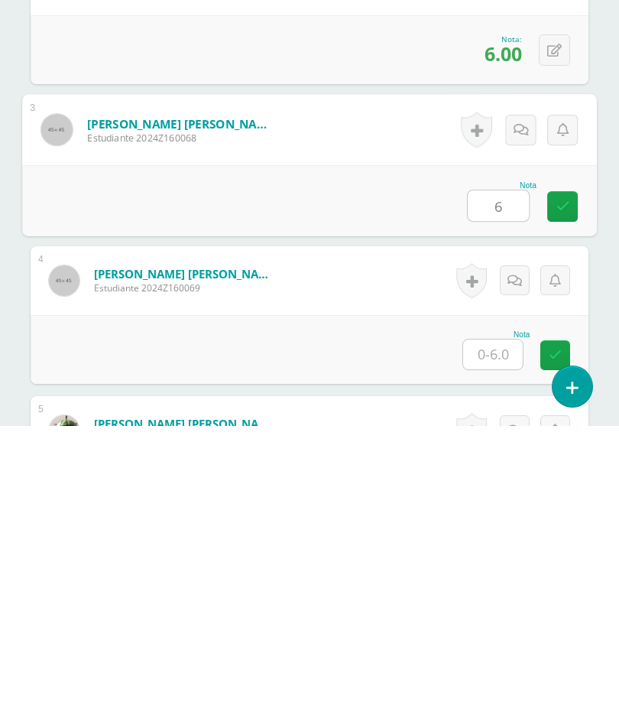
scroll to position [490, 0]
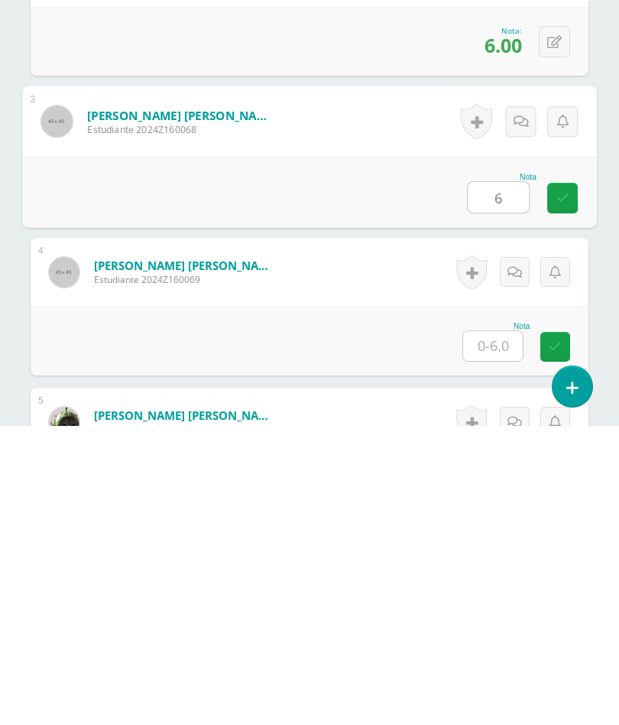
type input "6"
click at [504, 630] on input "text" at bounding box center [493, 645] width 60 height 30
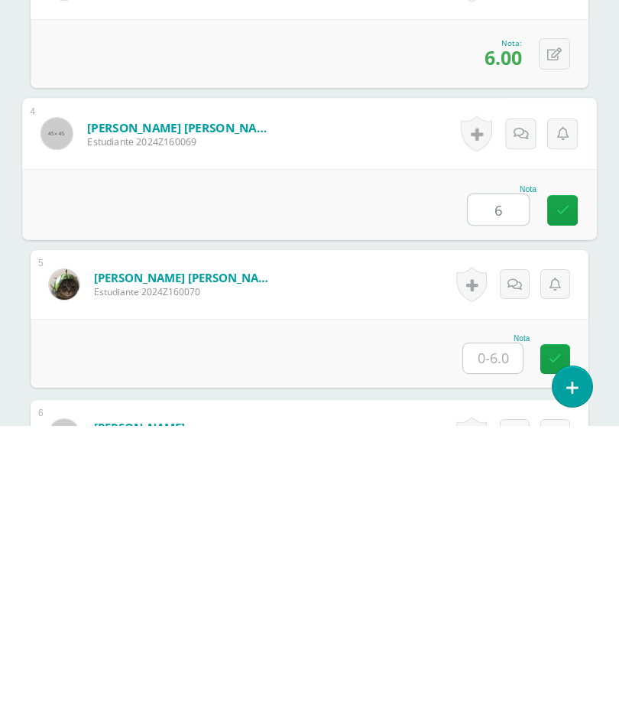
scroll to position [632, 0]
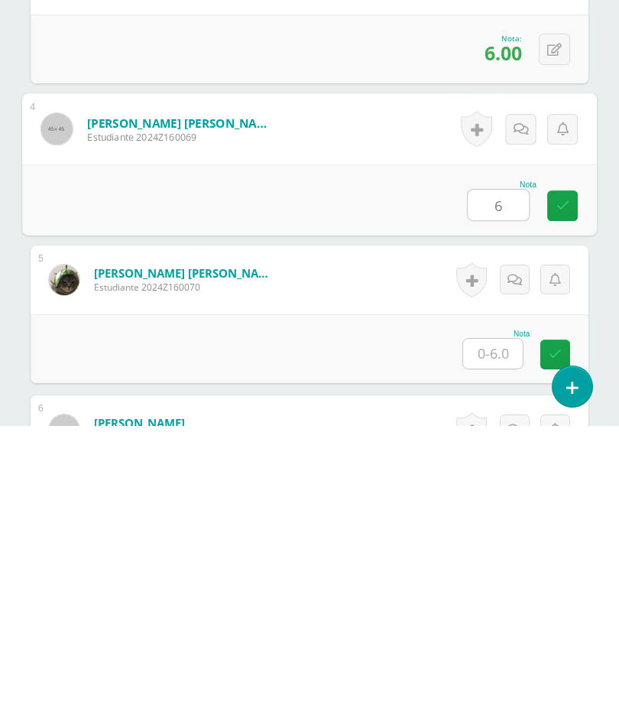
type input "6"
click at [503, 638] on input "text" at bounding box center [493, 653] width 60 height 30
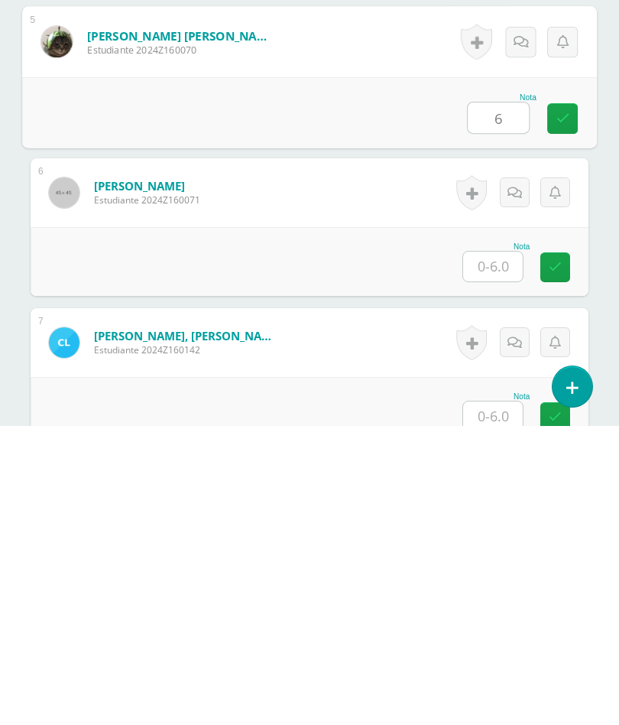
scroll to position [870, 0]
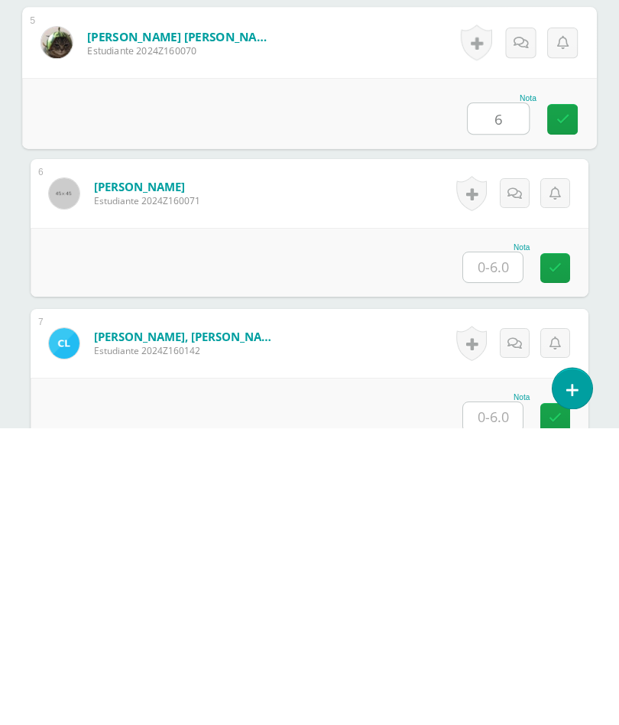
type input "6"
click at [489, 550] on input "text" at bounding box center [493, 565] width 60 height 30
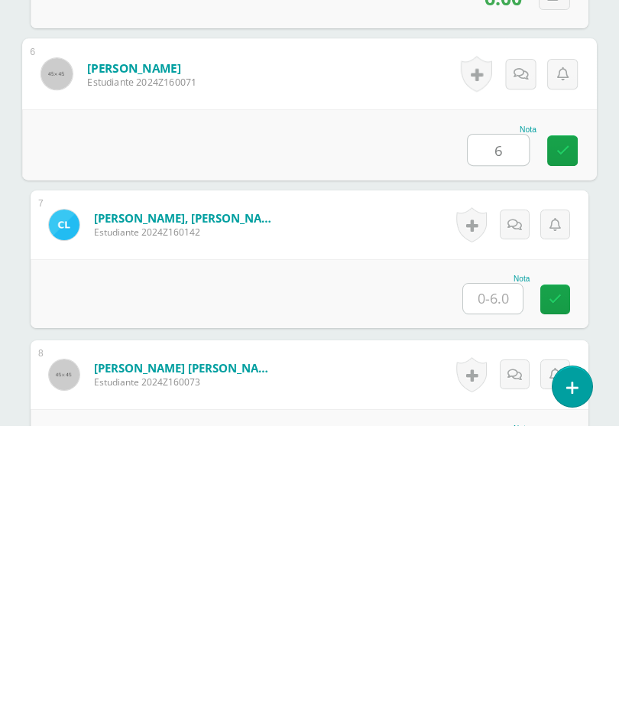
scroll to position [992, 0]
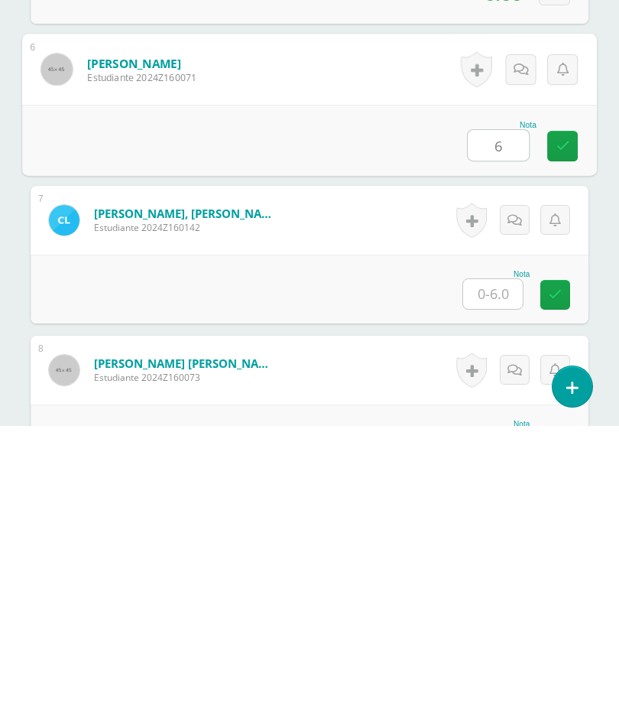
type input "6"
click at [498, 578] on input "text" at bounding box center [493, 593] width 60 height 30
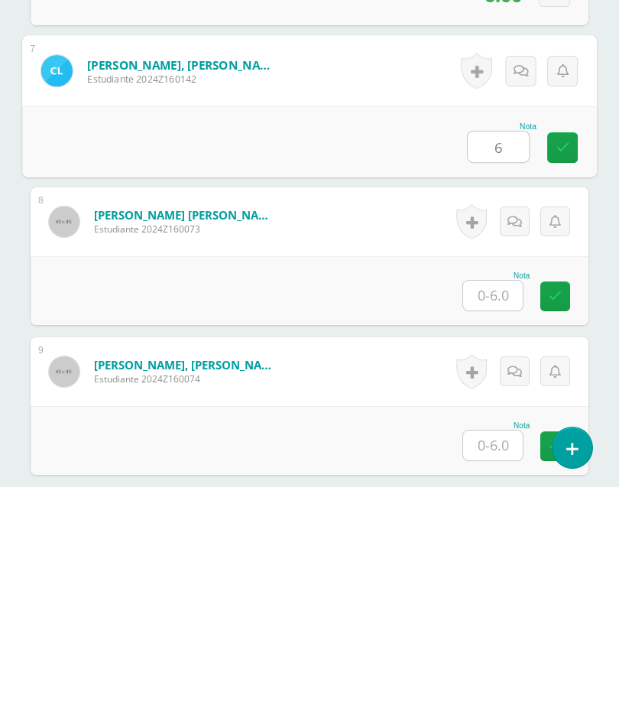
scroll to position [1203, 0]
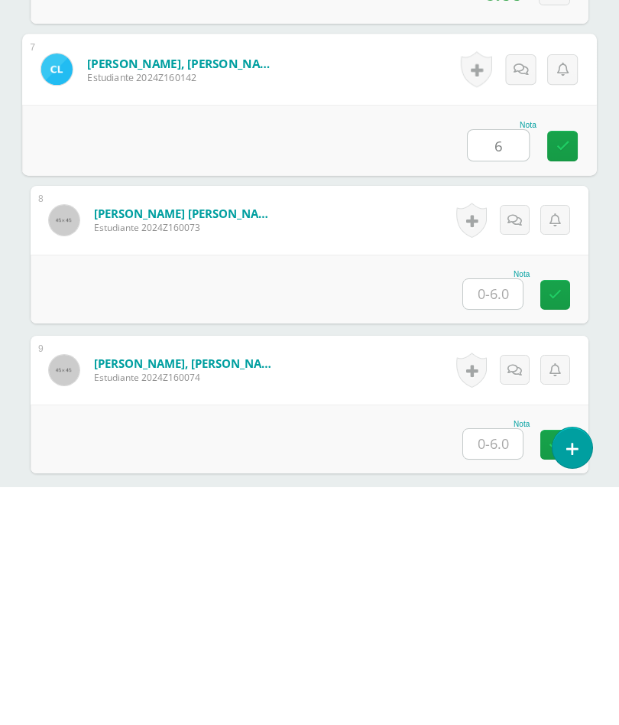
type input "6"
click at [500, 517] on input "text" at bounding box center [493, 532] width 60 height 30
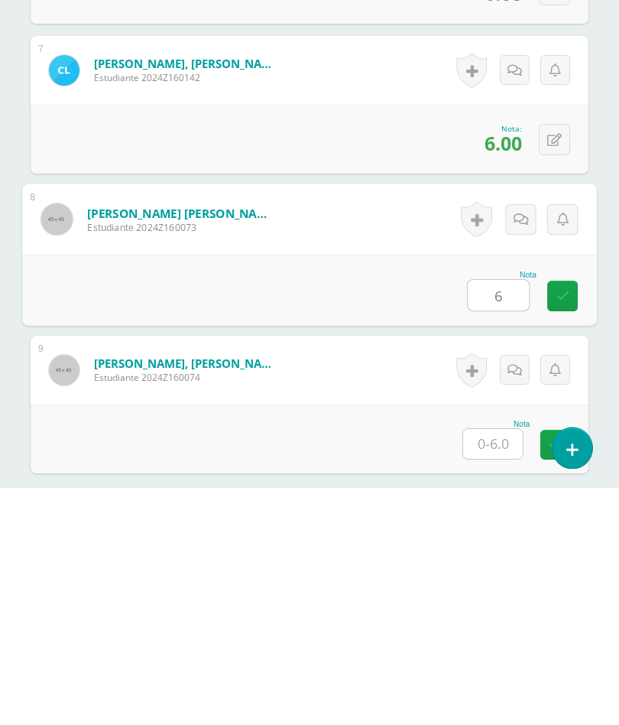
type input "6"
click at [498, 667] on input "text" at bounding box center [493, 682] width 60 height 30
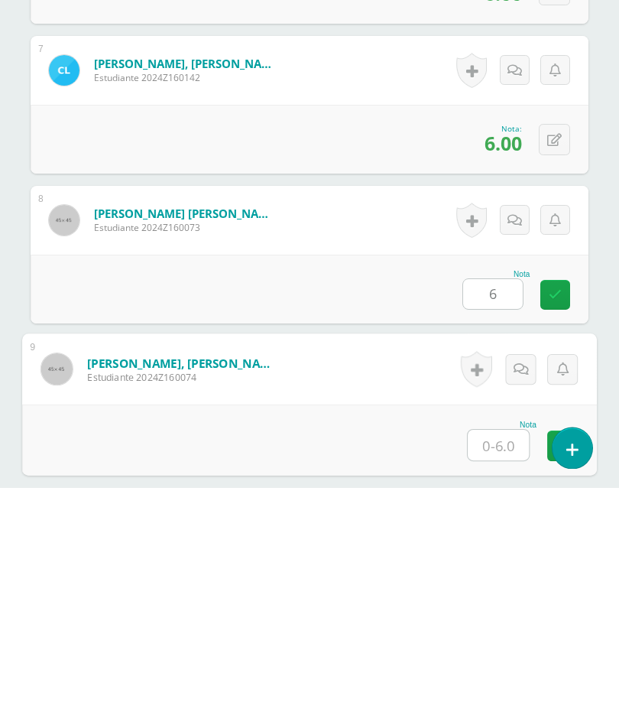
scroll to position [1373, 37]
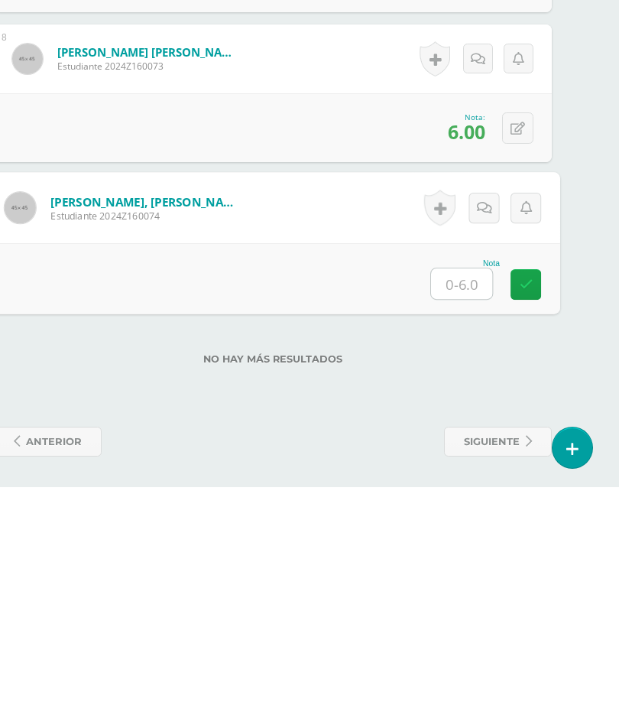
type input "6"
click at [524, 515] on icon at bounding box center [527, 521] width 14 height 13
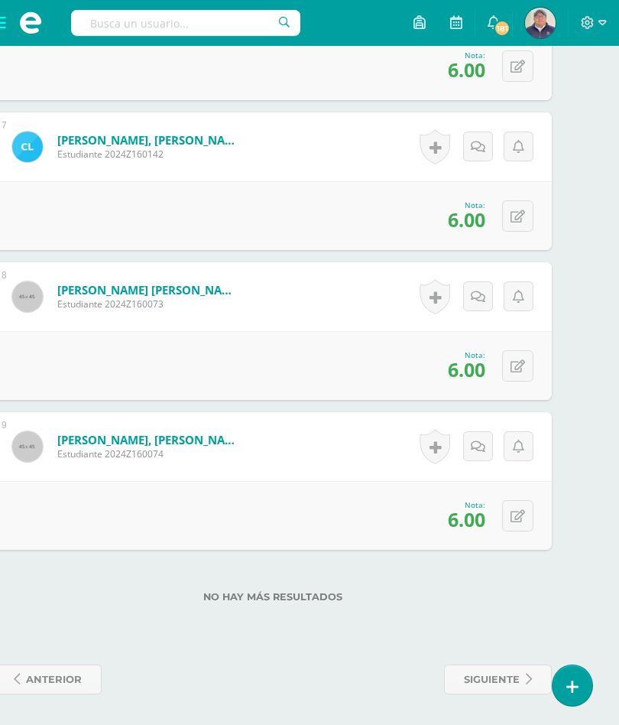
click at [493, 677] on span "siguiente" at bounding box center [492, 679] width 56 height 28
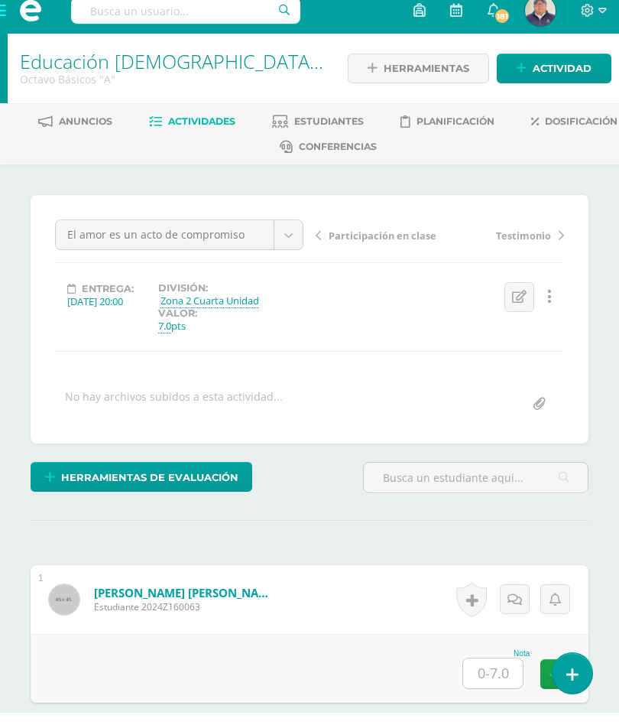
click at [235, 128] on span "Actividades" at bounding box center [201, 133] width 67 height 11
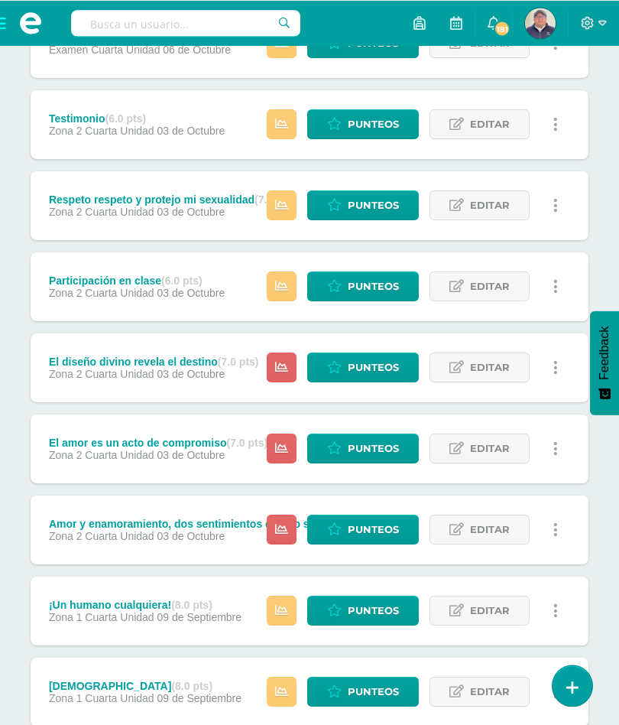
scroll to position [326, 0]
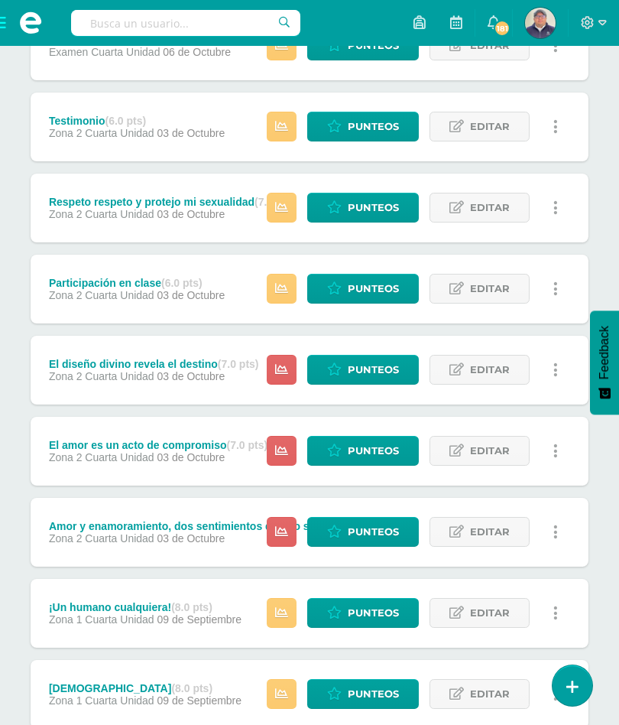
click at [365, 120] on span "Punteos" at bounding box center [373, 126] width 51 height 28
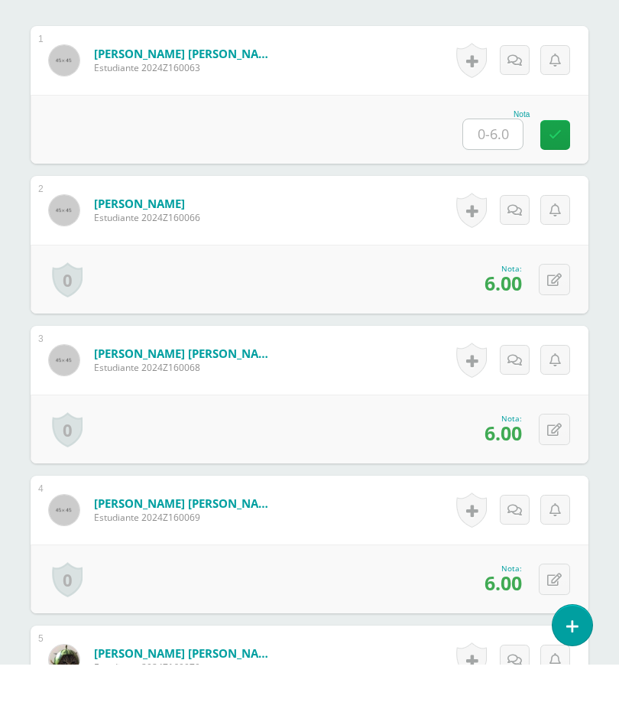
scroll to position [500, 0]
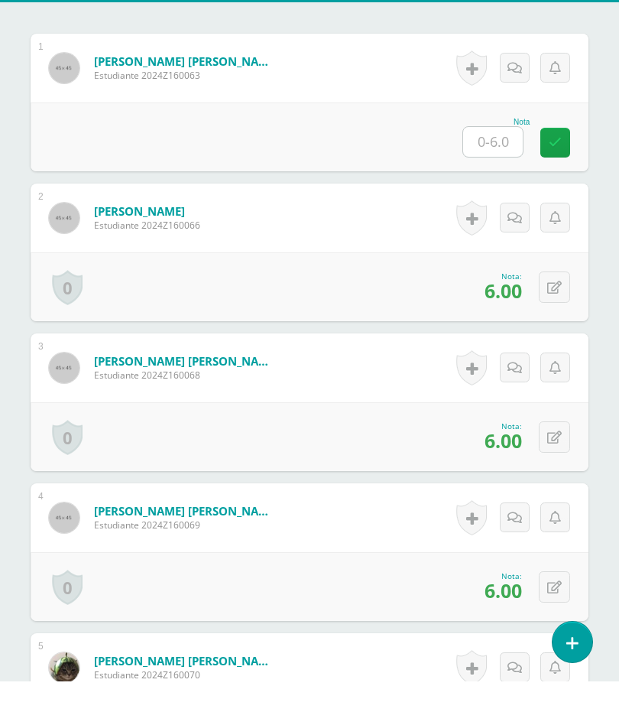
click at [552, 325] on icon at bounding box center [554, 331] width 15 height 13
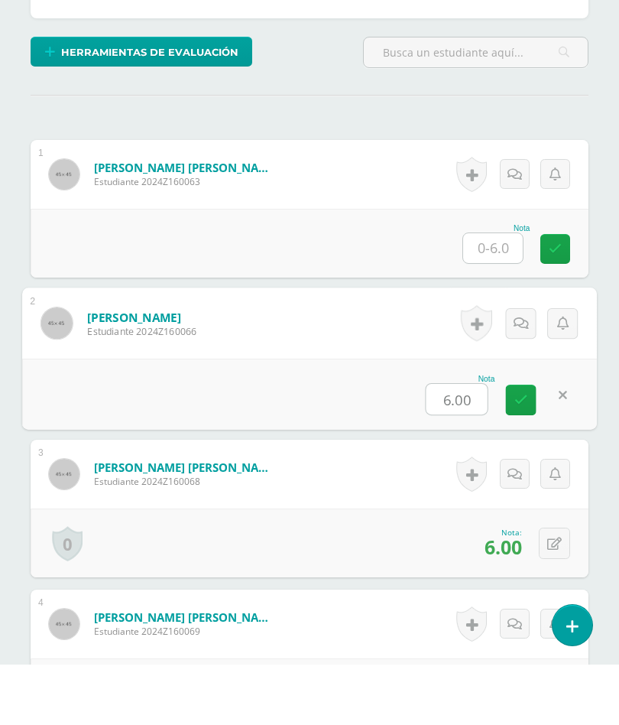
scroll to position [382, 0]
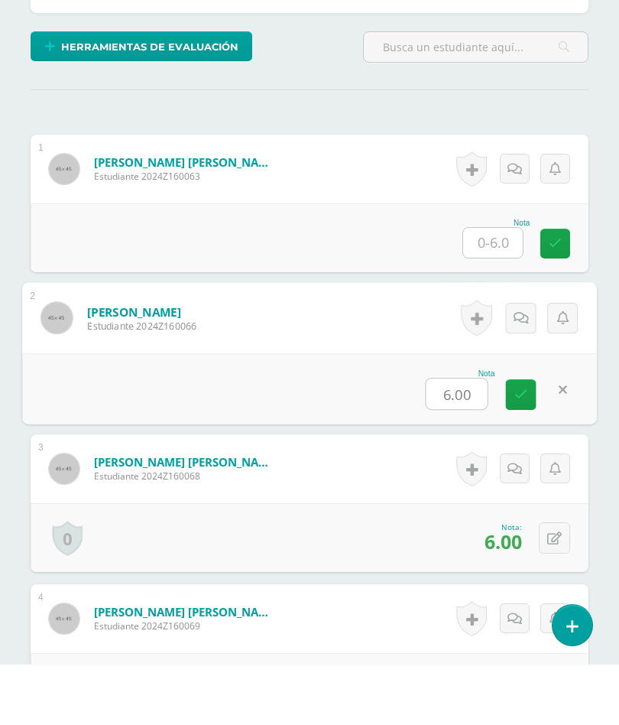
click at [469, 439] on input "6.00" at bounding box center [457, 454] width 61 height 31
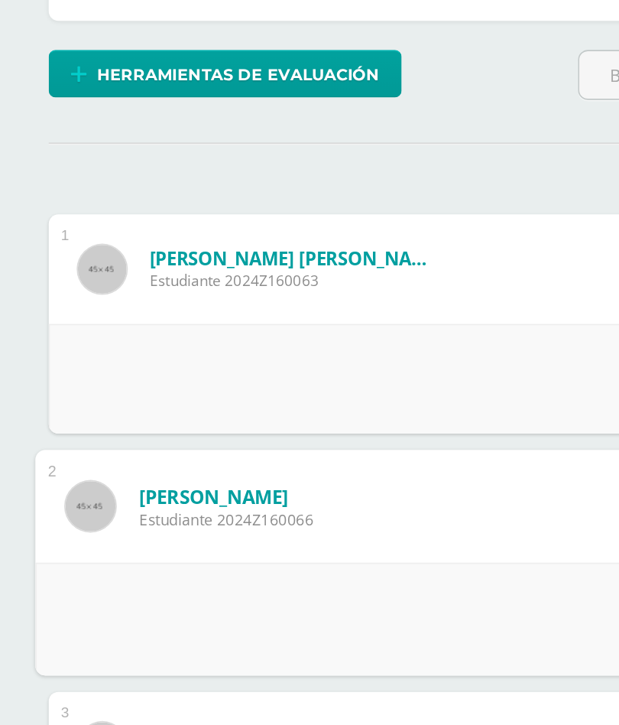
scroll to position [382, 31]
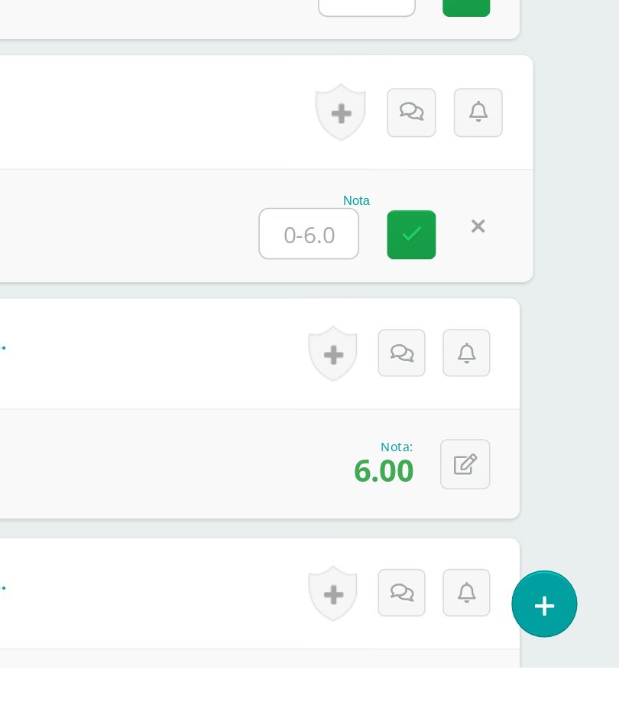
type input "4"
click at [483, 448] on icon at bounding box center [490, 454] width 14 height 13
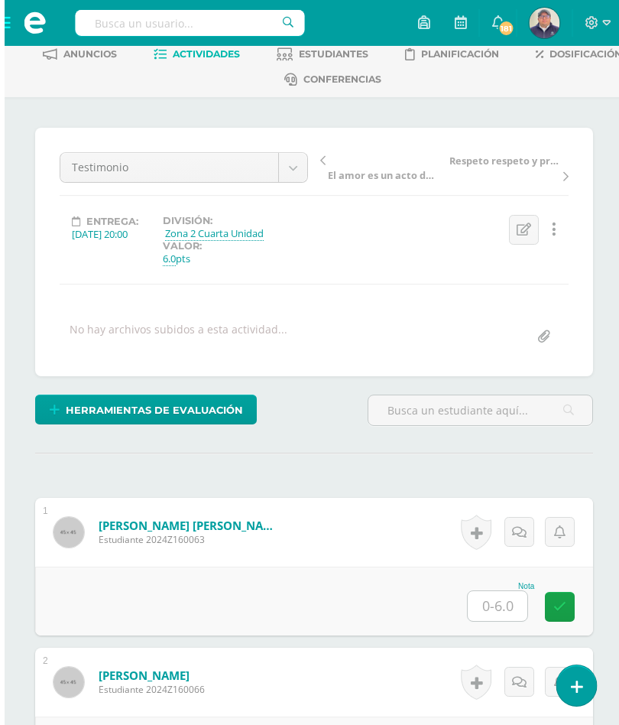
scroll to position [0, 0]
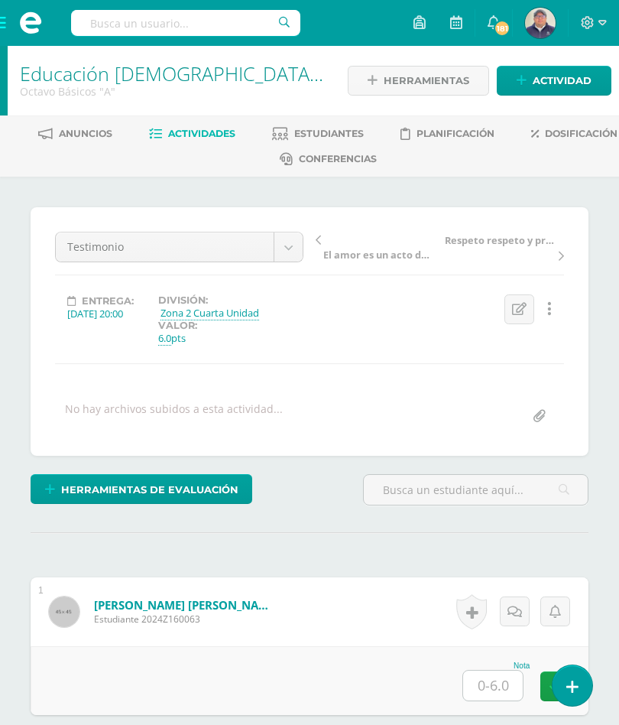
click at [235, 131] on span "Actividades" at bounding box center [201, 133] width 67 height 11
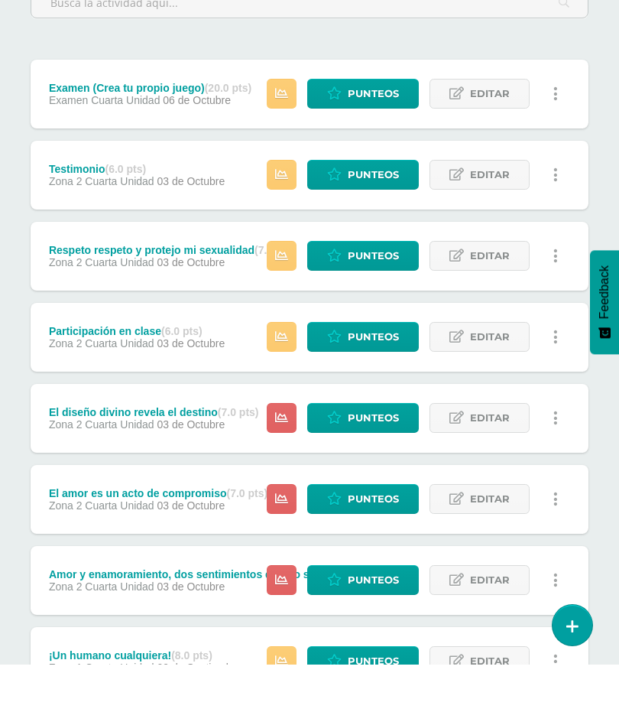
scroll to position [219, 0]
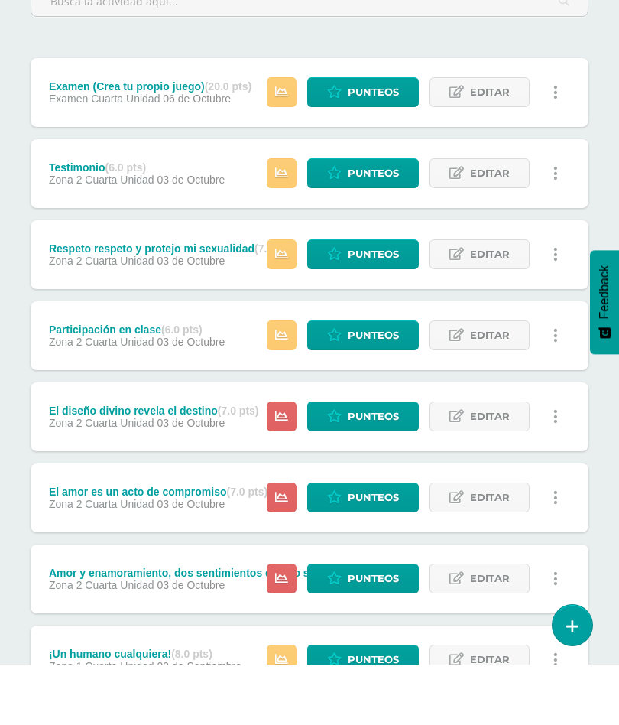
click at [369, 463] on span "Punteos" at bounding box center [373, 477] width 51 height 28
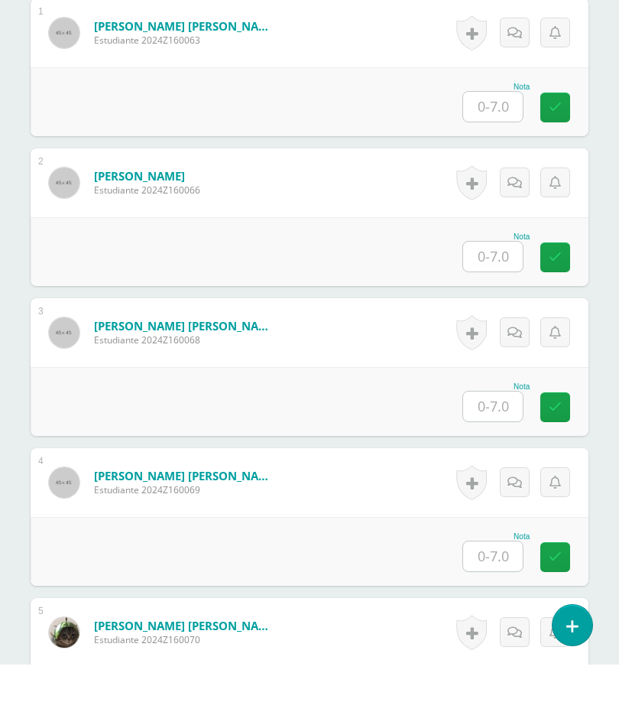
scroll to position [523, 0]
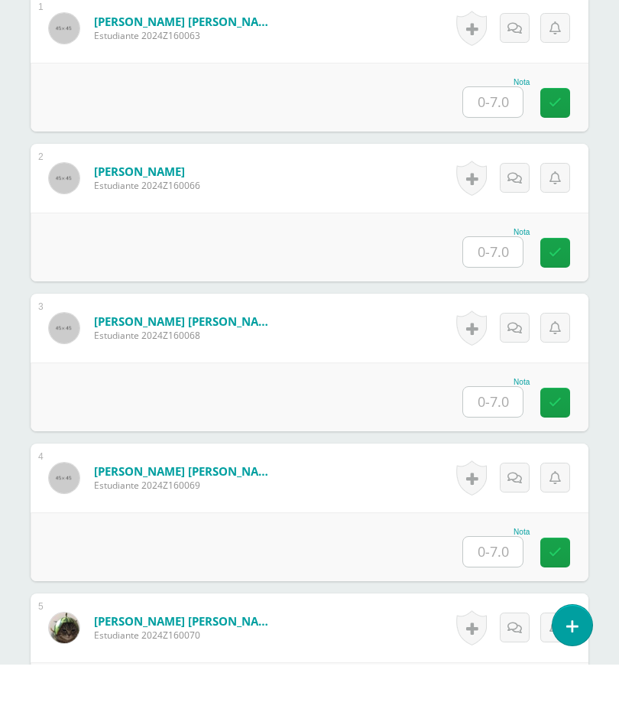
click at [492, 297] on input "text" at bounding box center [493, 312] width 60 height 30
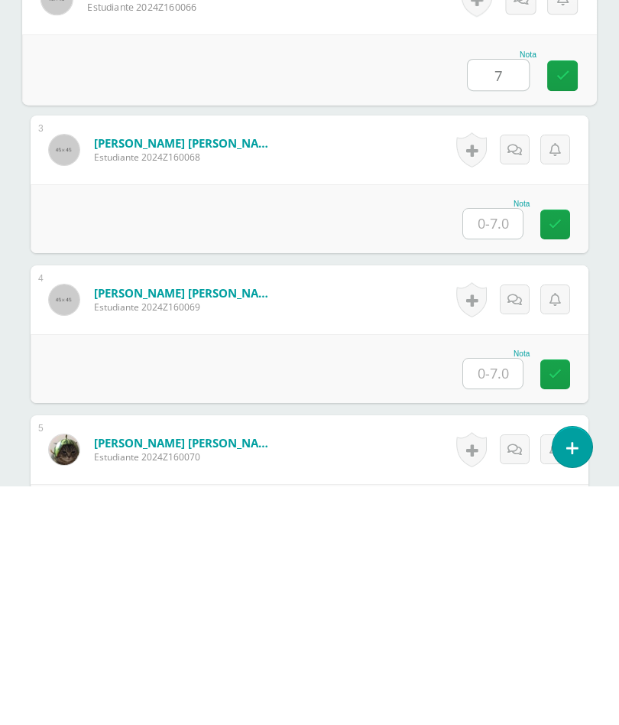
type input "7"
click at [498, 447] on input "text" at bounding box center [493, 462] width 60 height 30
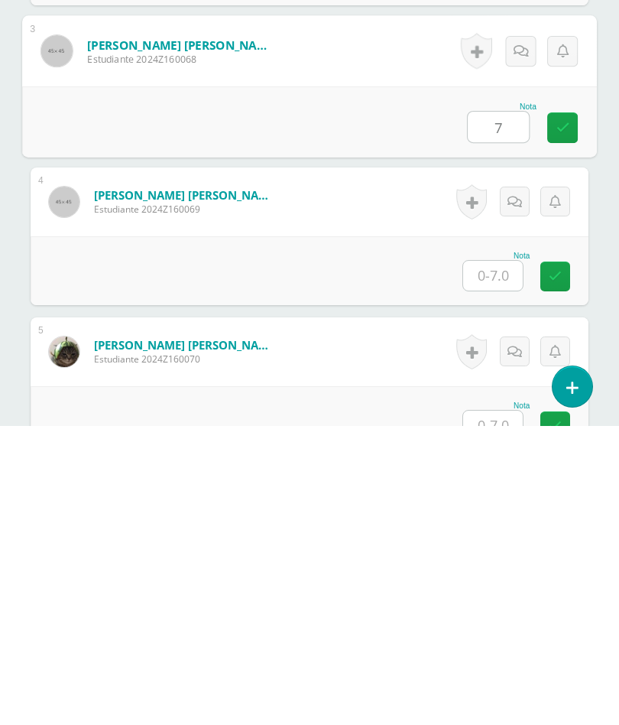
scroll to position [576, 0]
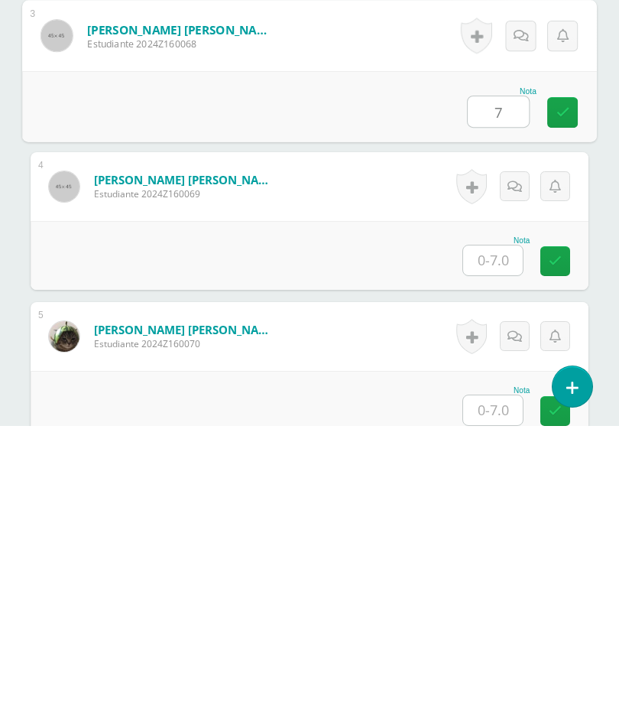
type input "7"
click at [502, 544] on input "text" at bounding box center [493, 559] width 60 height 30
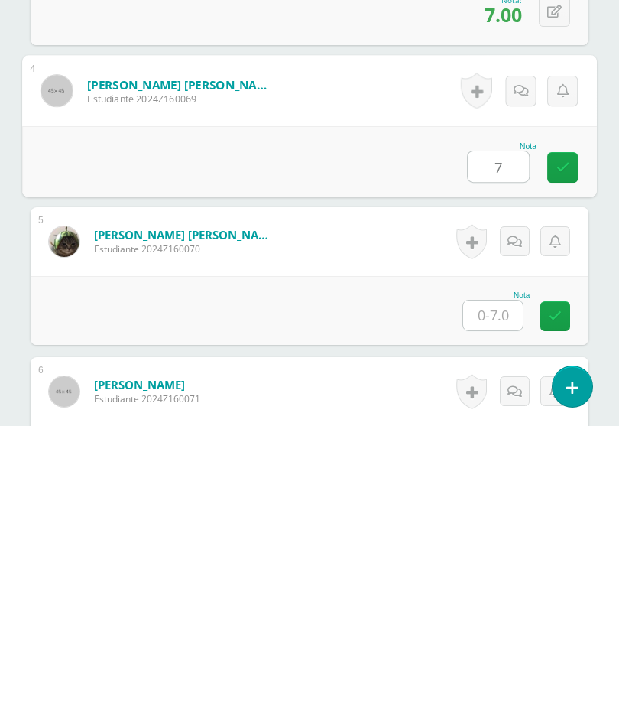
scroll to position [683, 0]
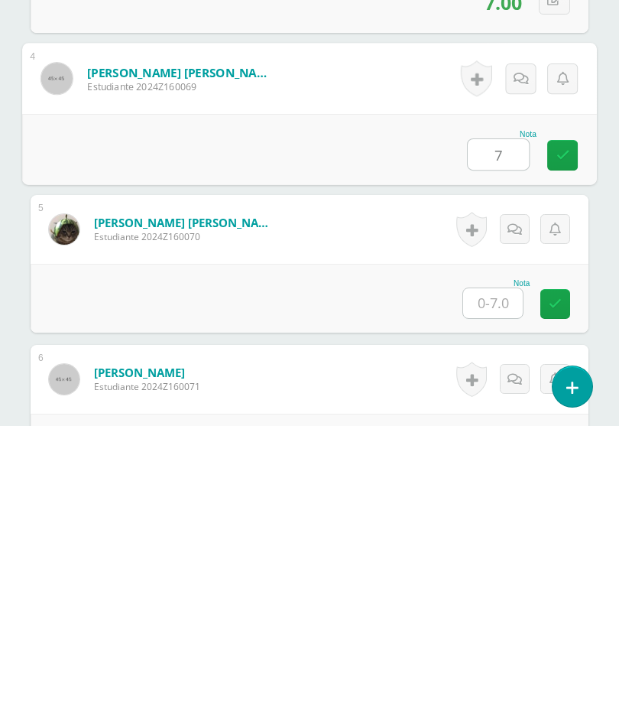
type input "7"
click at [498, 587] on input "text" at bounding box center [493, 602] width 60 height 30
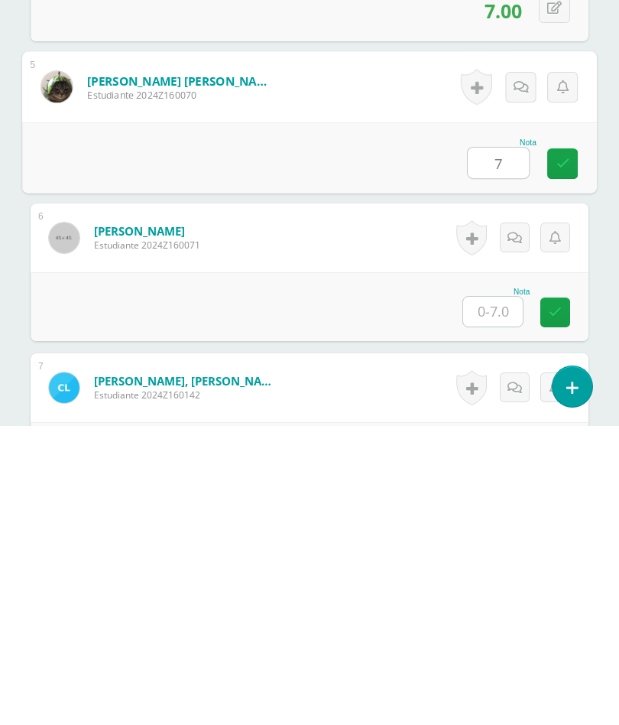
scroll to position [834, 0]
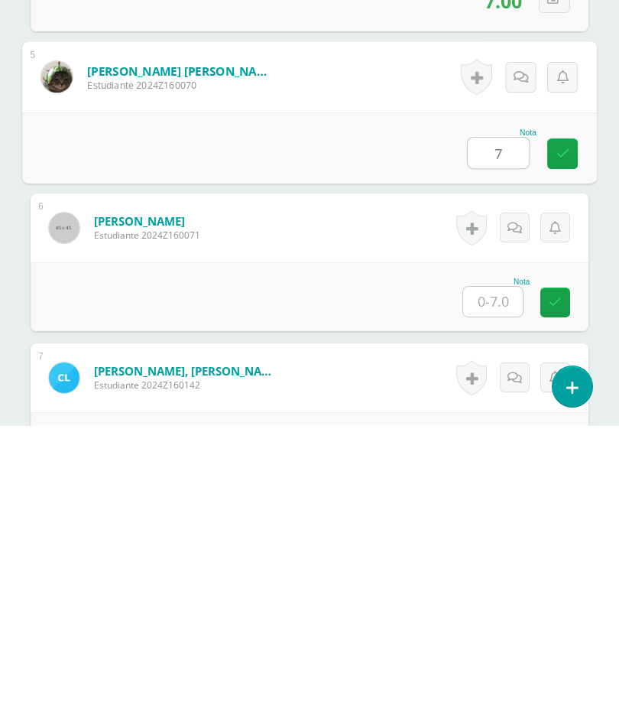
type input "7"
click at [502, 586] on input "text" at bounding box center [493, 601] width 60 height 30
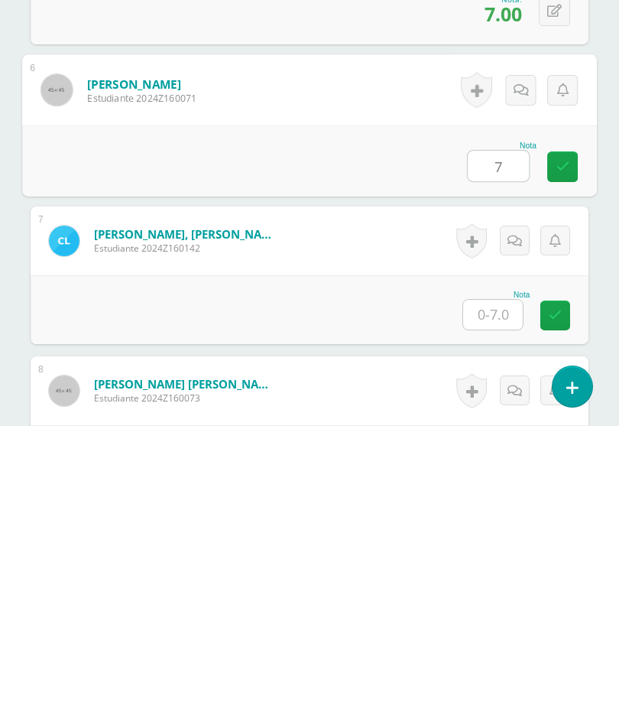
scroll to position [976, 0]
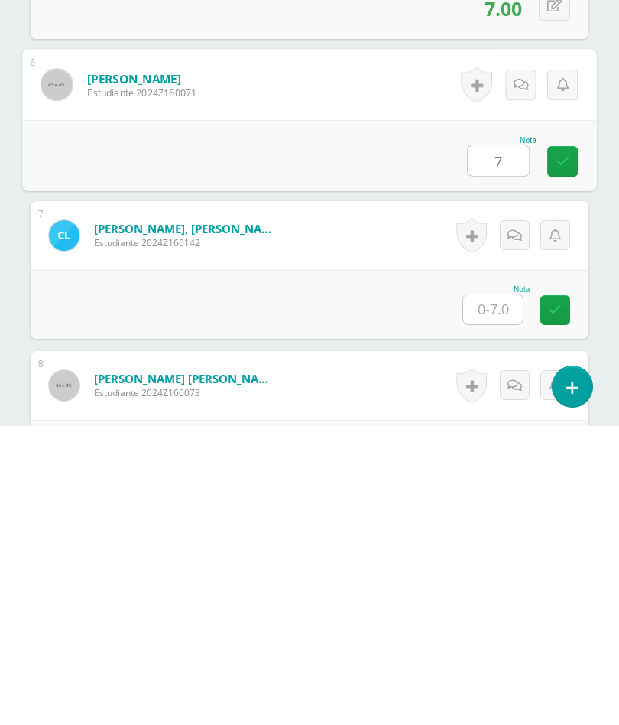
type input "7"
click at [497, 593] on input "text" at bounding box center [493, 608] width 60 height 30
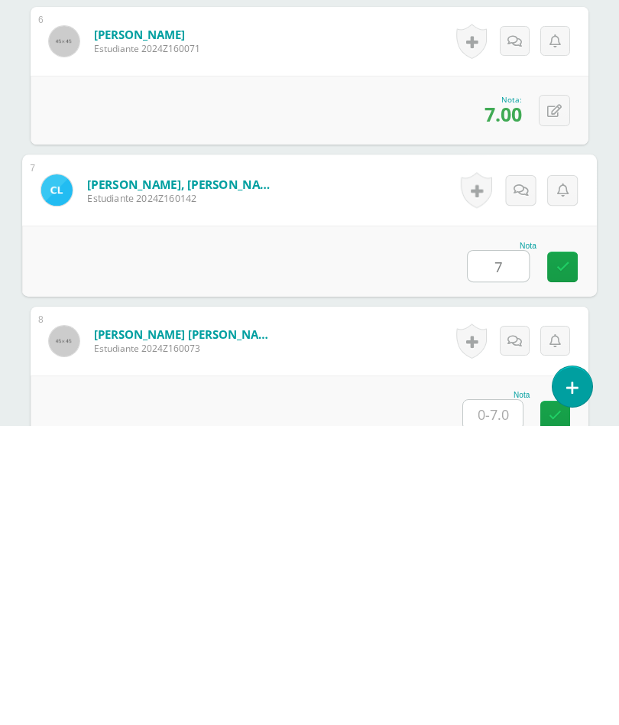
scroll to position [1118, 0]
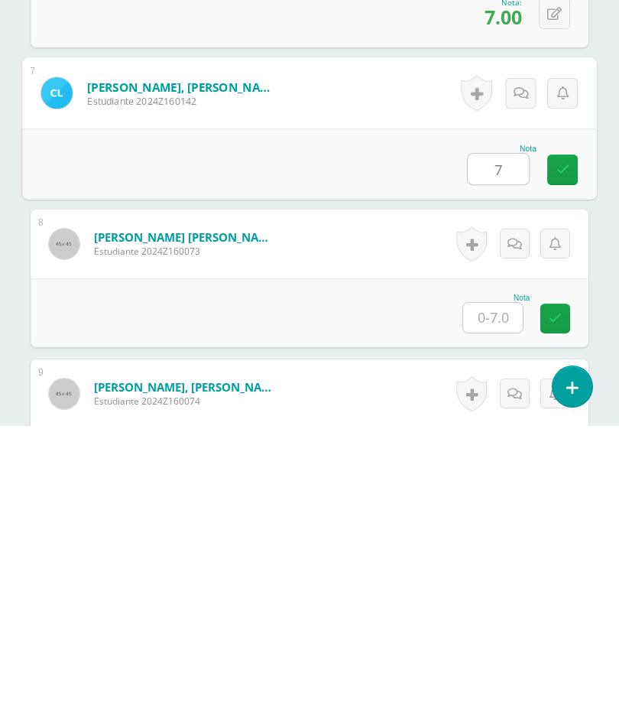
type input "7"
click at [491, 602] on input "text" at bounding box center [493, 617] width 60 height 30
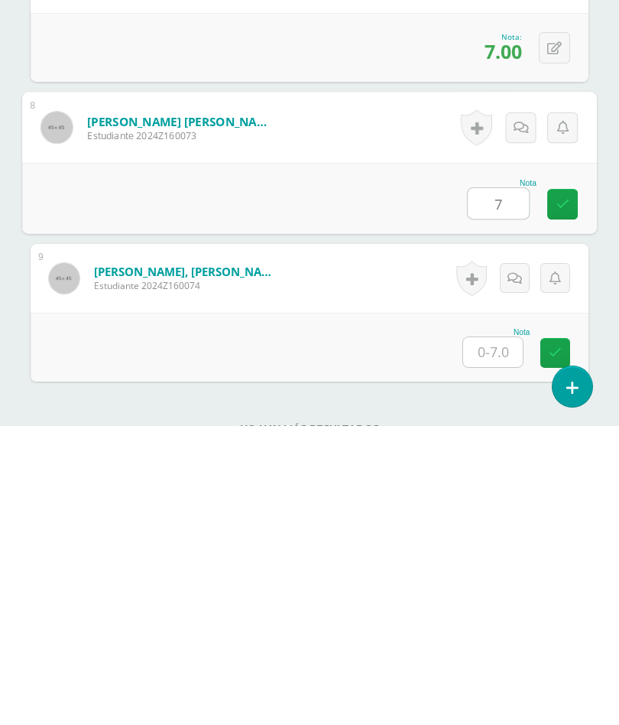
scroll to position [1235, 0]
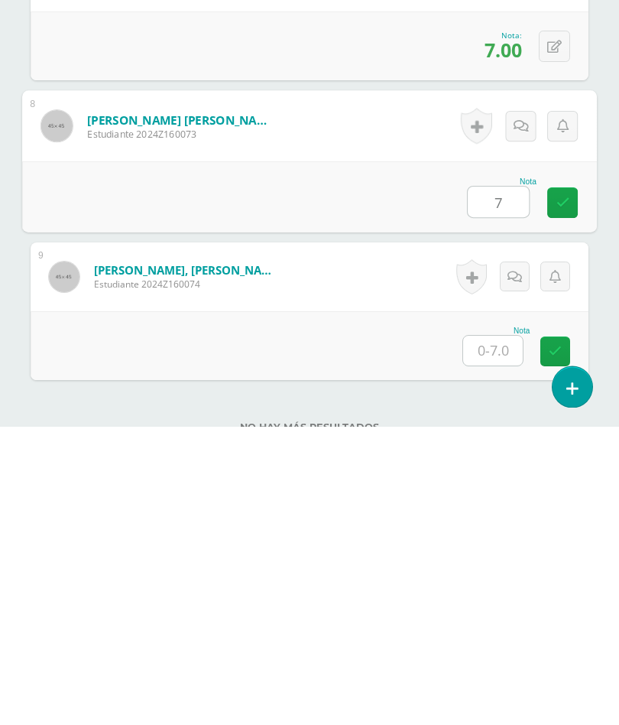
type input "7"
click at [498, 635] on input "text" at bounding box center [493, 650] width 60 height 30
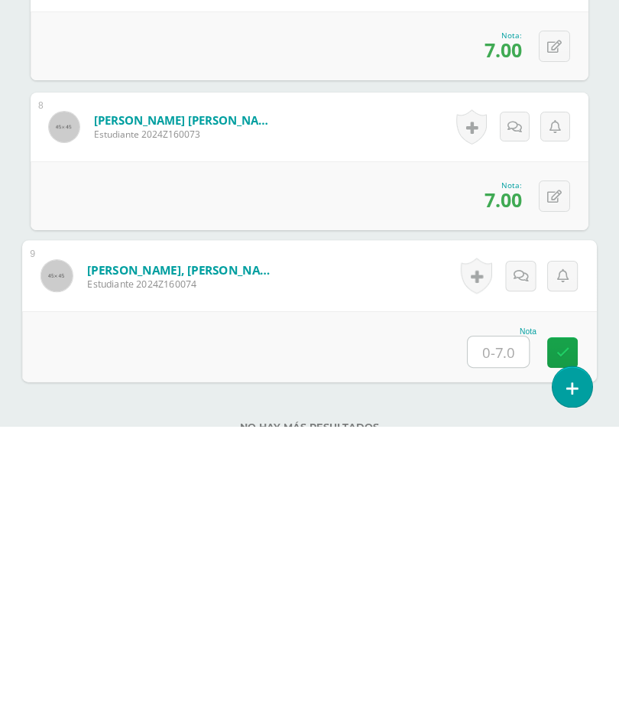
type input "7"
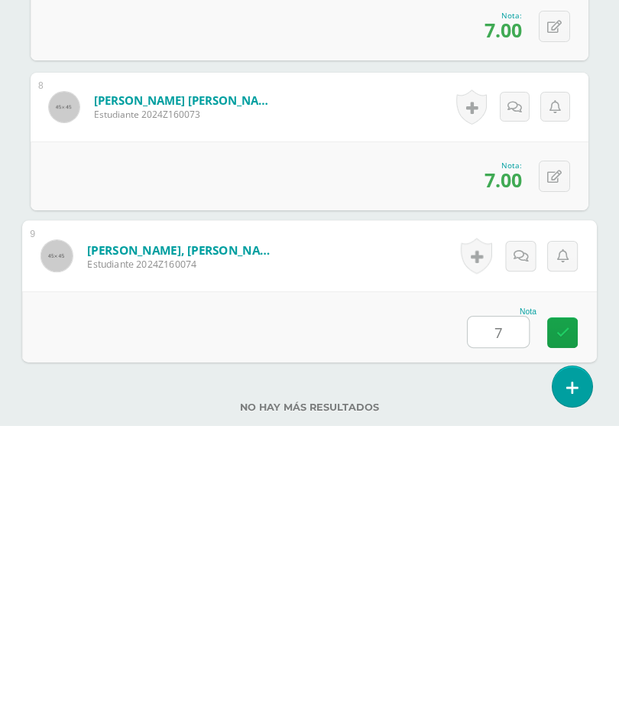
scroll to position [1373, 0]
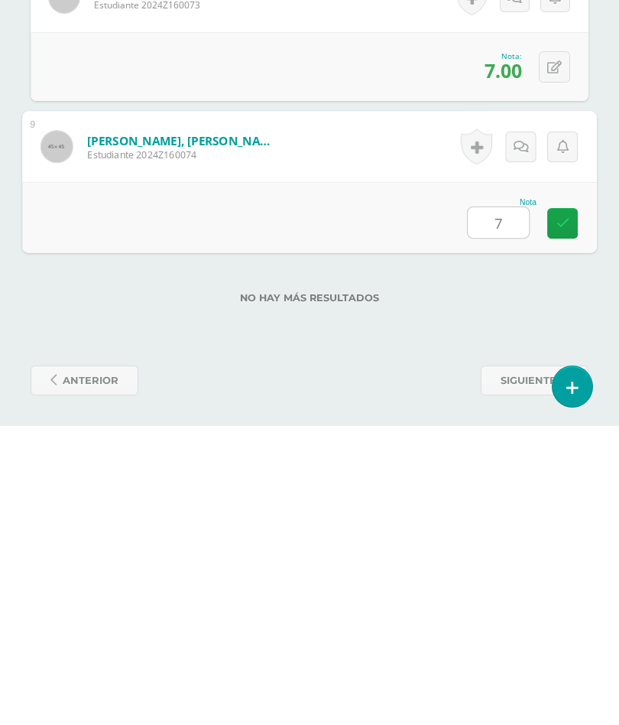
click at [565, 515] on icon at bounding box center [564, 521] width 14 height 13
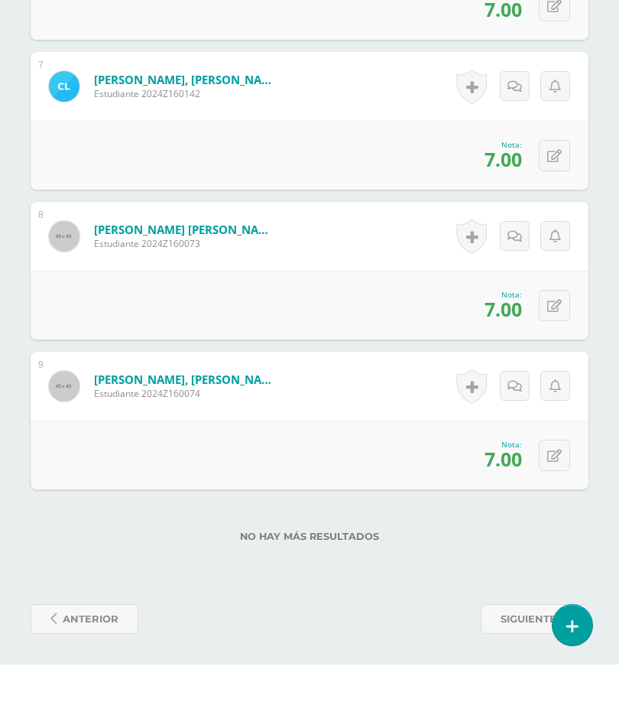
click at [518, 665] on span "siguiente" at bounding box center [529, 679] width 56 height 28
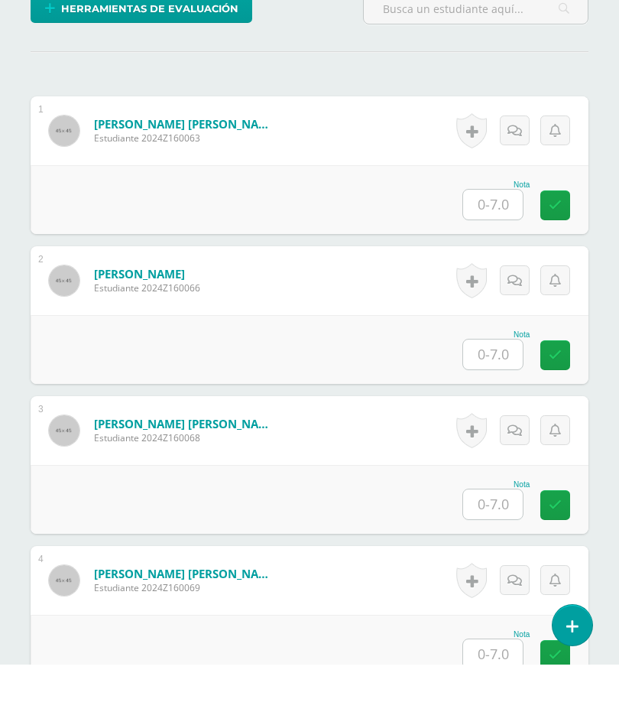
scroll to position [422, 0]
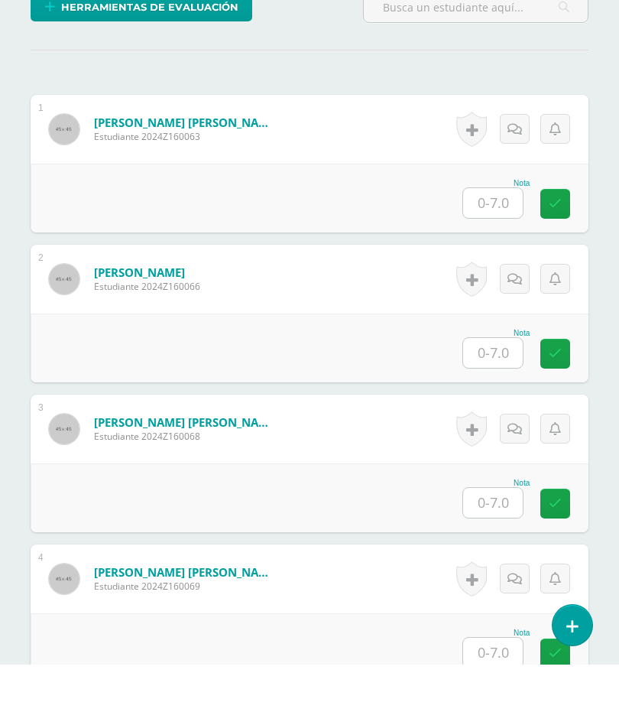
click at [498, 398] on input "text" at bounding box center [493, 413] width 60 height 30
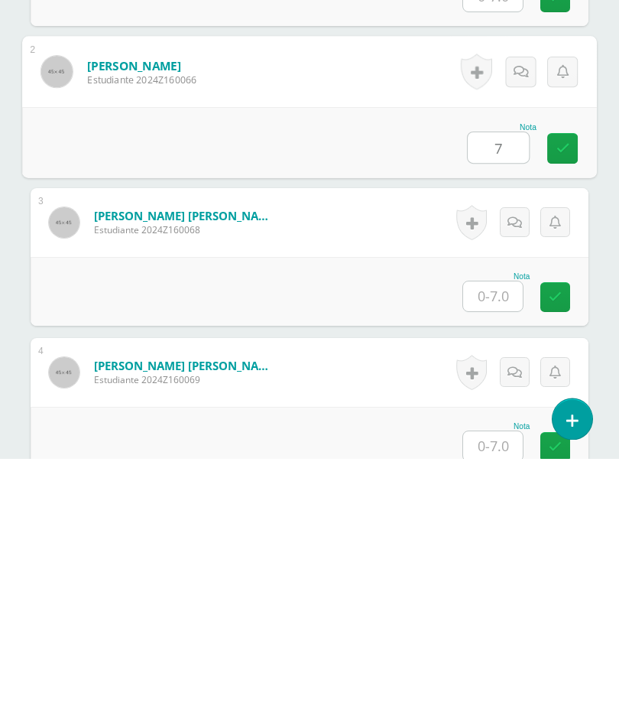
type input "7"
click at [502, 548] on input "text" at bounding box center [493, 563] width 60 height 30
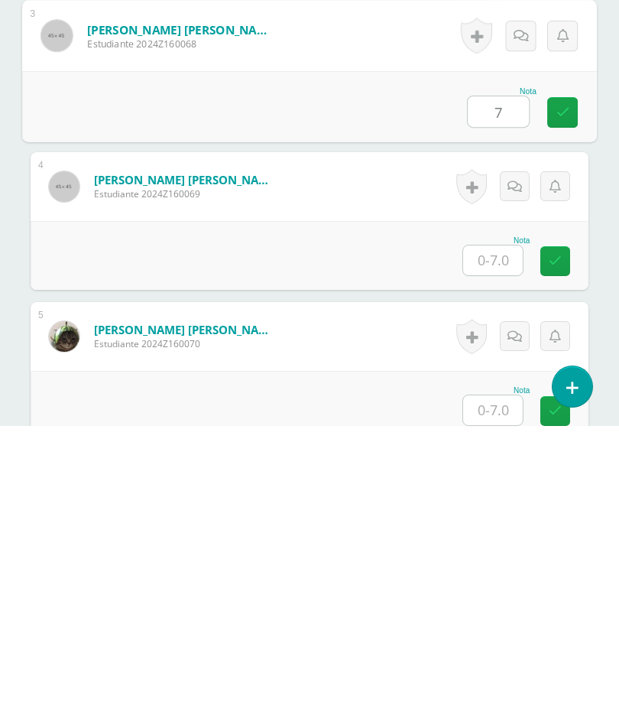
scroll to position [576, 0]
type input "7"
click at [503, 544] on input "text" at bounding box center [493, 559] width 60 height 30
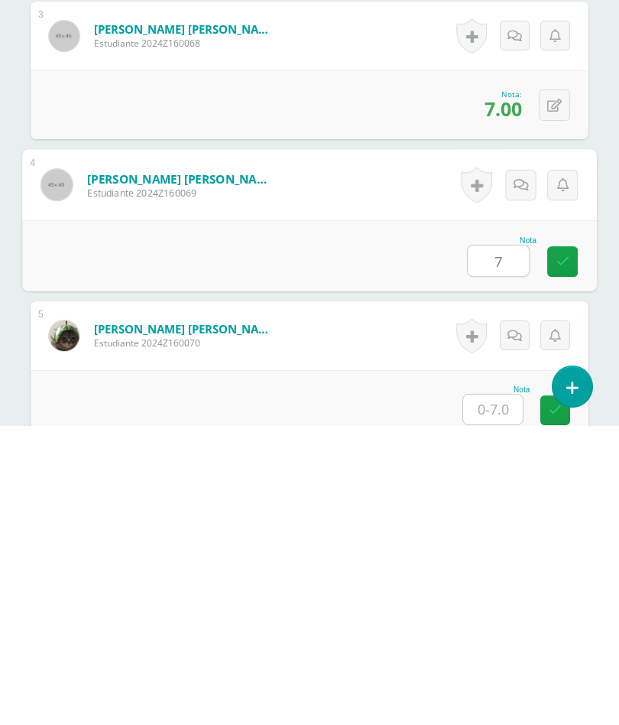
type input "7"
click at [503, 693] on input "text" at bounding box center [493, 708] width 60 height 30
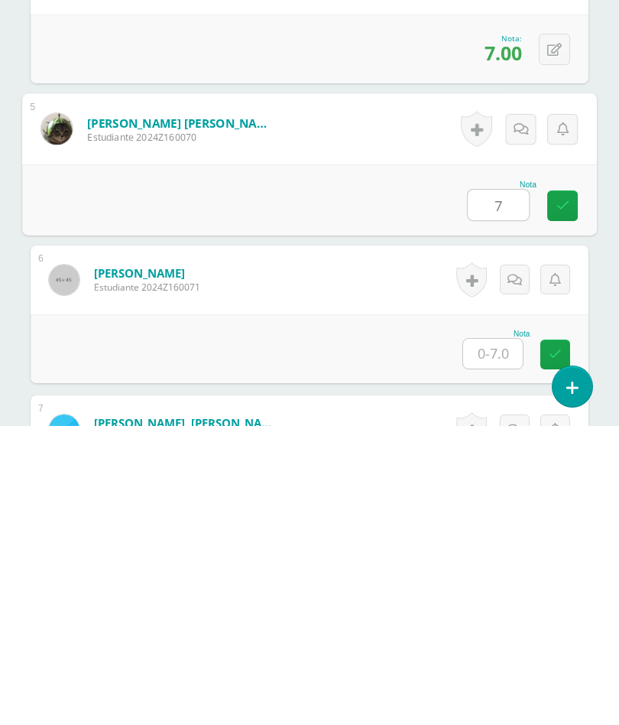
scroll to position [784, 0]
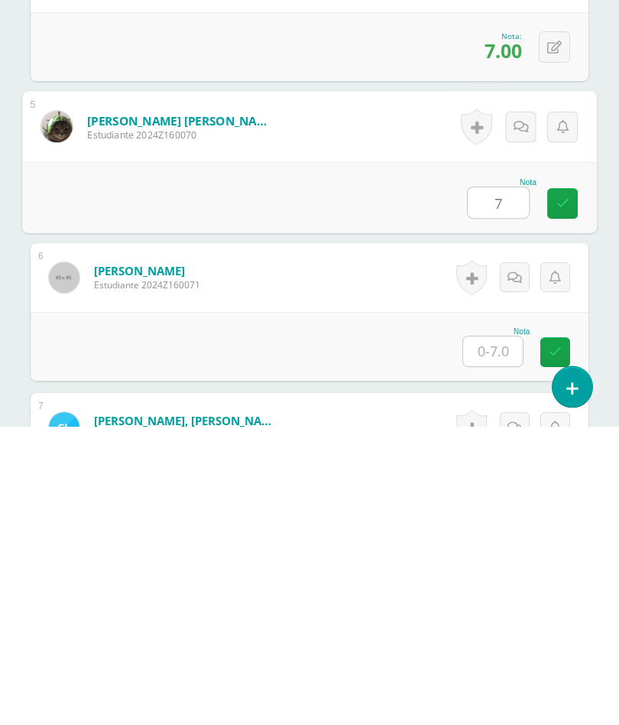
type input "7"
click at [505, 635] on input "text" at bounding box center [493, 650] width 60 height 30
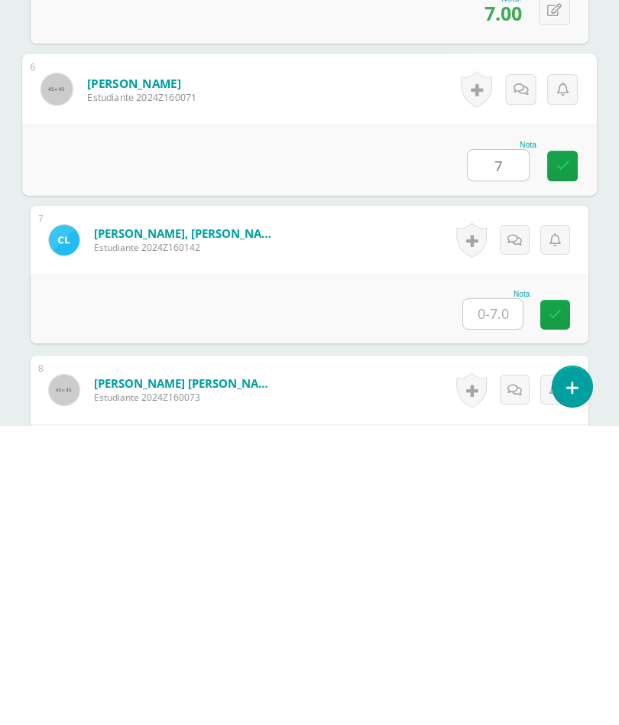
scroll to position [974, 0]
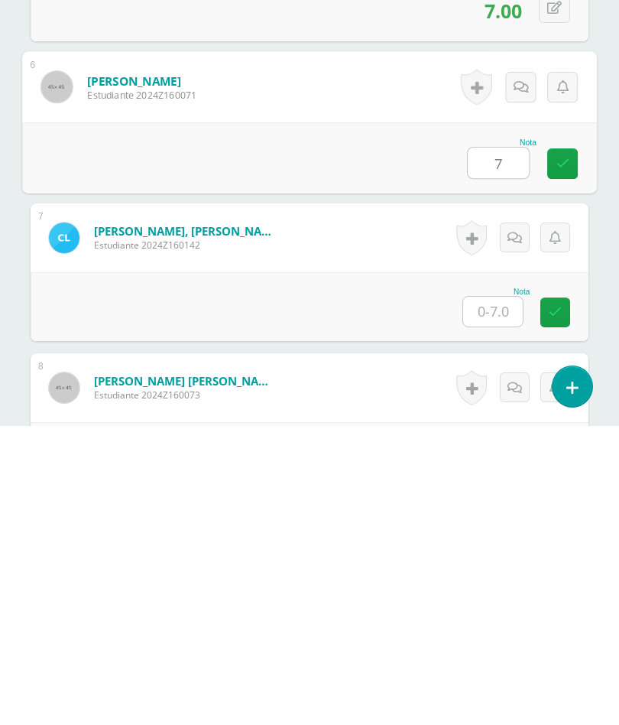
type input "7"
click at [505, 596] on input "text" at bounding box center [493, 611] width 60 height 30
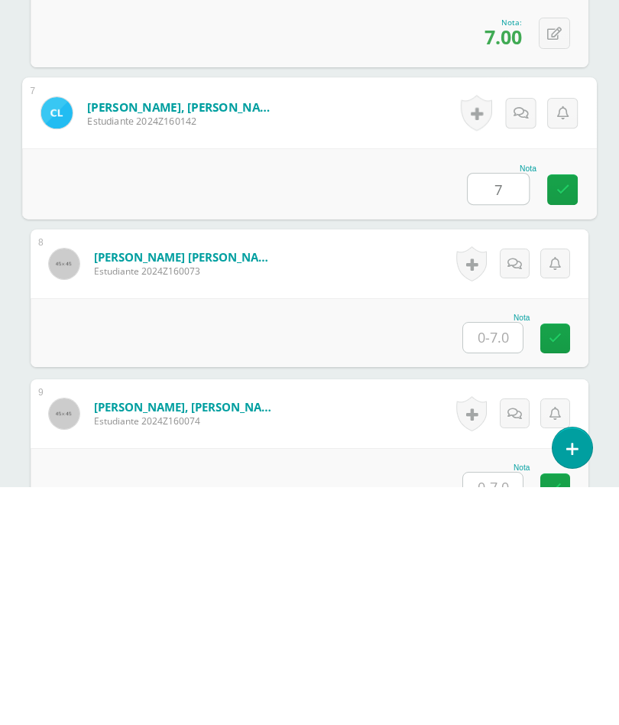
scroll to position [1207, 0]
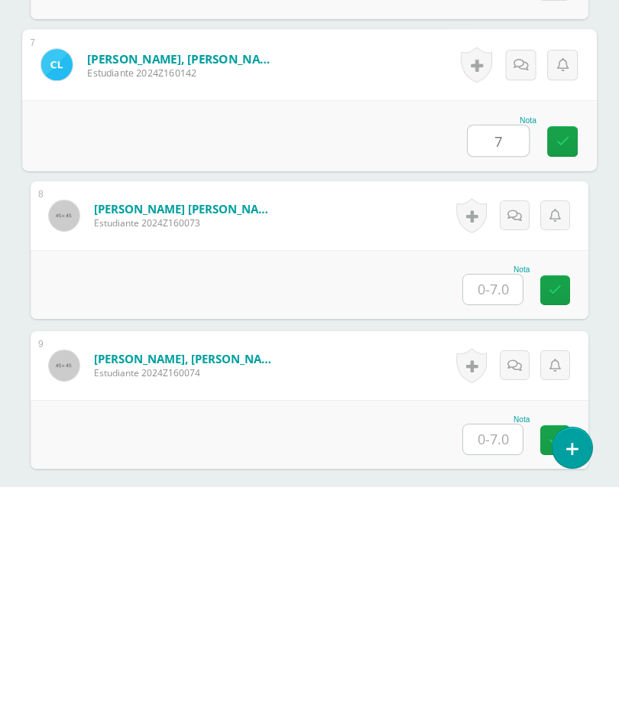
type input "7"
click at [505, 512] on input "text" at bounding box center [493, 527] width 60 height 30
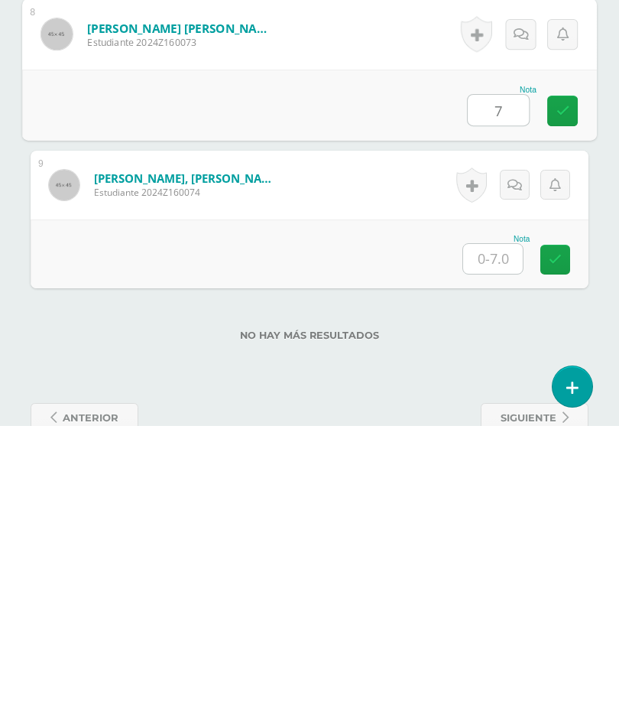
scroll to position [1352, 0]
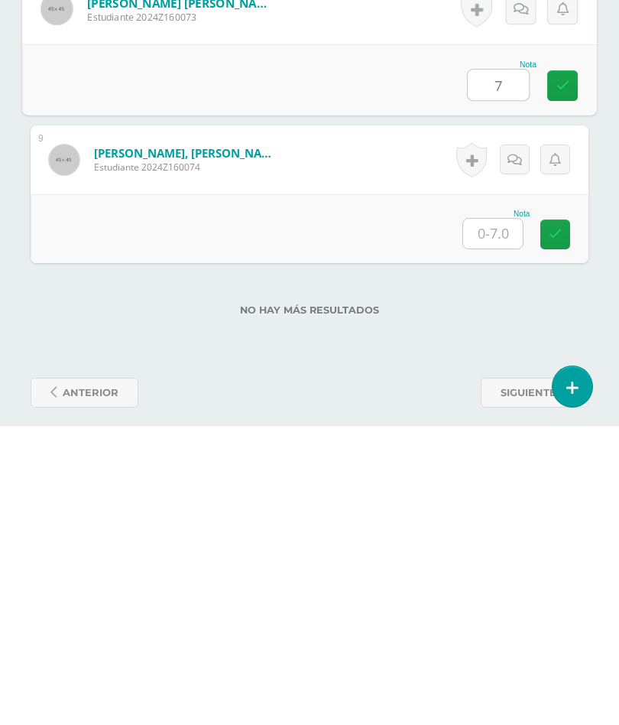
type input "7"
click at [505, 518] on input "text" at bounding box center [493, 533] width 60 height 30
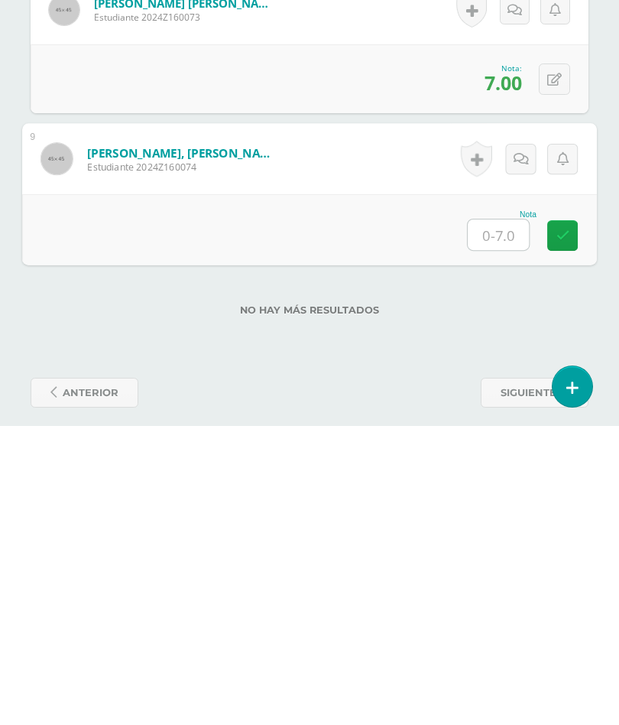
type input "7"
click at [562, 527] on icon at bounding box center [564, 533] width 14 height 13
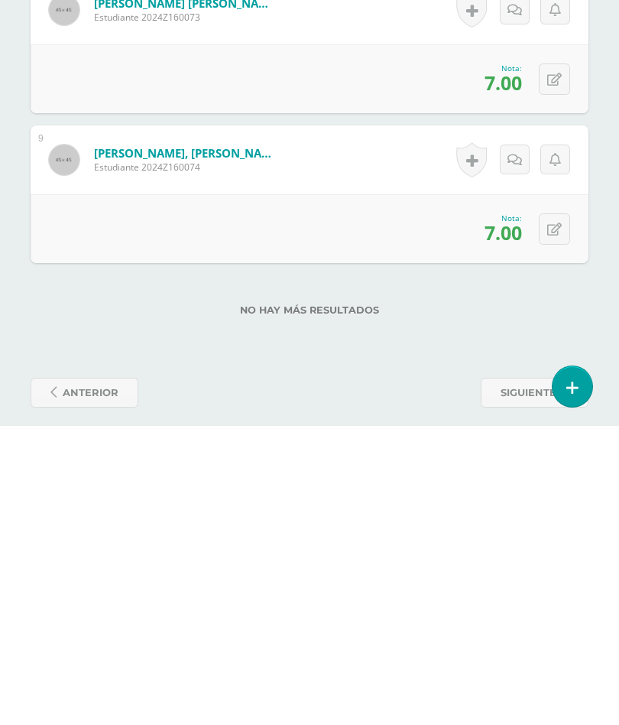
scroll to position [1373, 0]
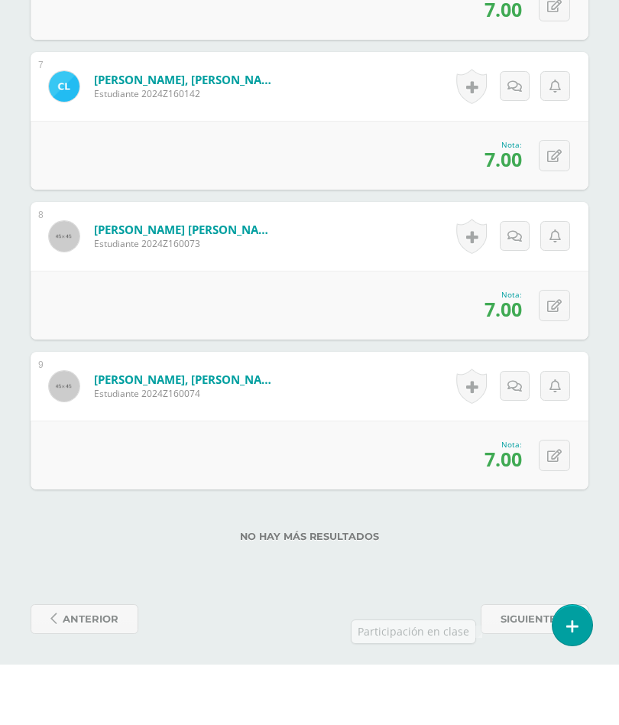
click at [518, 665] on span "siguiente" at bounding box center [529, 679] width 56 height 28
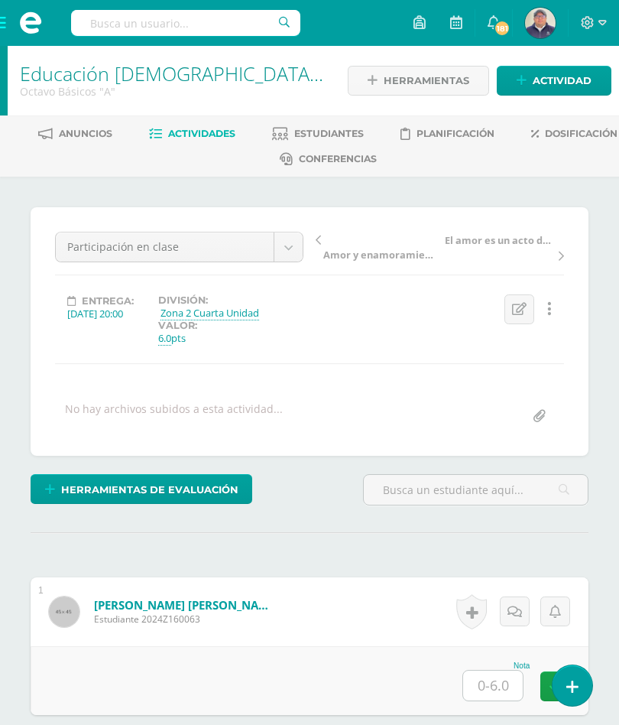
click at [235, 130] on span "Actividades" at bounding box center [201, 133] width 67 height 11
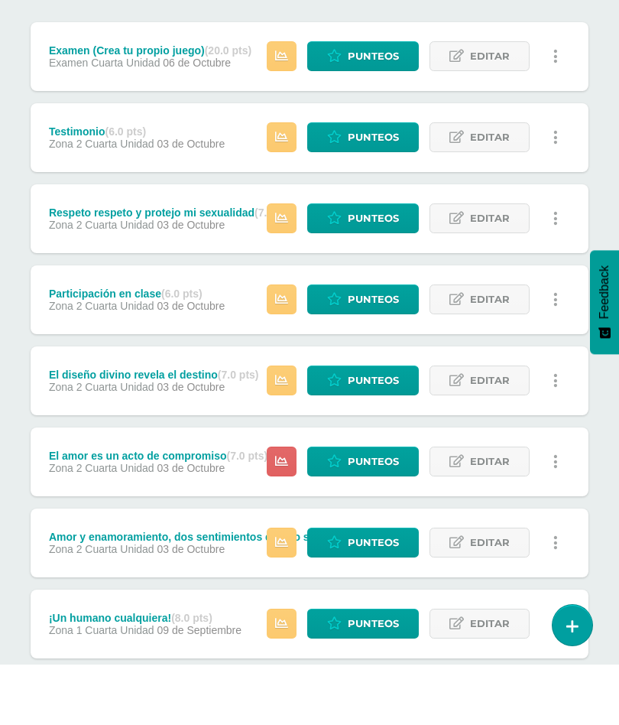
scroll to position [269, 0]
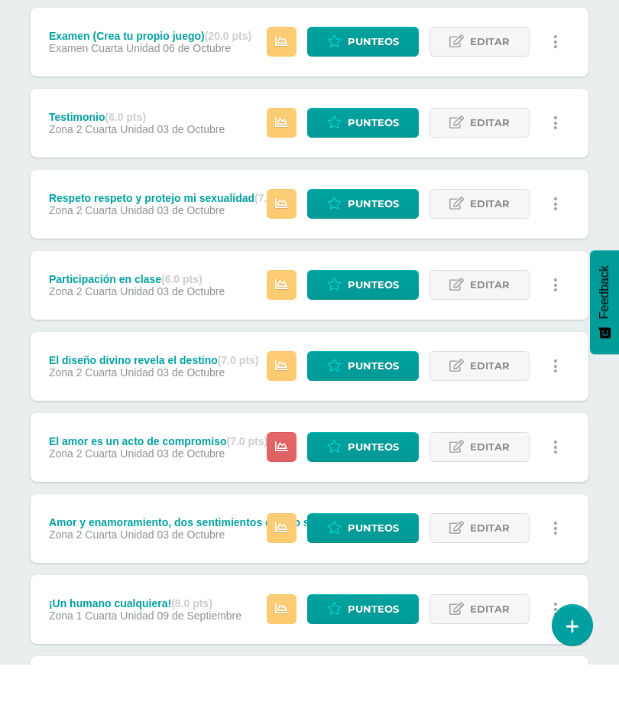
click at [363, 493] on span "Punteos" at bounding box center [373, 507] width 51 height 28
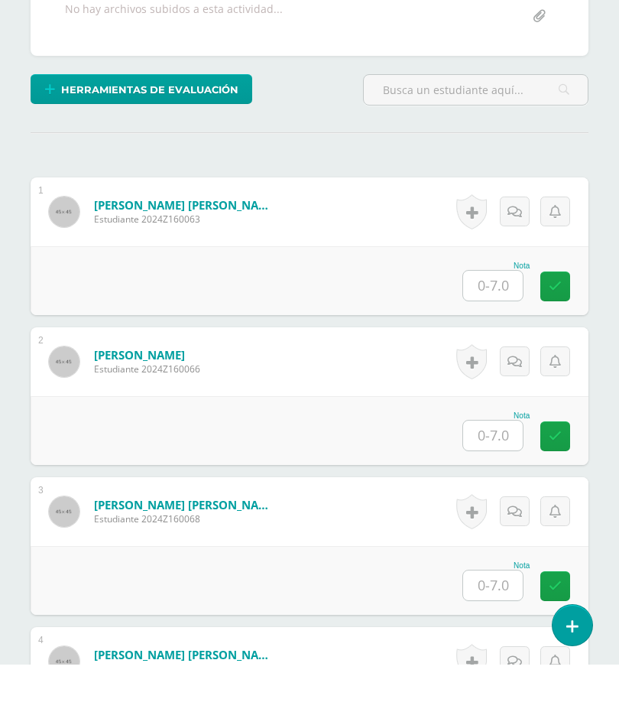
scroll to position [339, 0]
click at [498, 481] on input "text" at bounding box center [493, 496] width 60 height 30
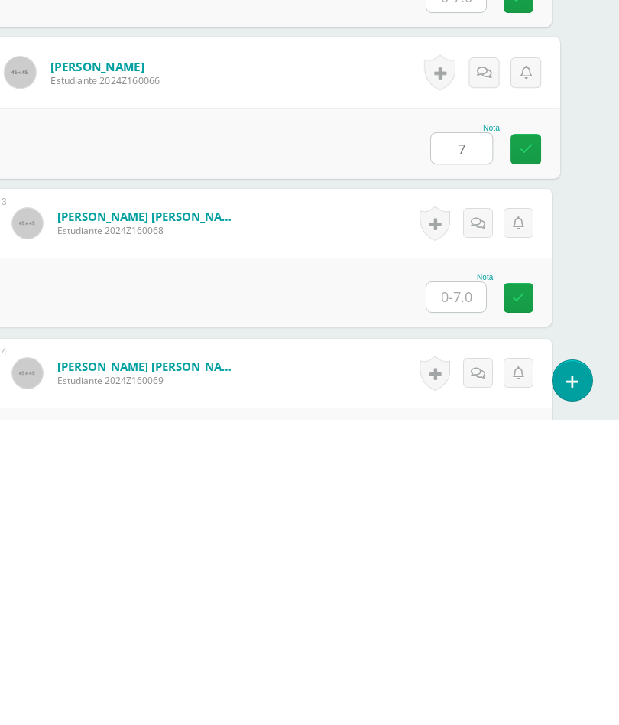
scroll to position [384, 37]
type input "7"
click at [467, 586] on input "text" at bounding box center [457, 601] width 60 height 30
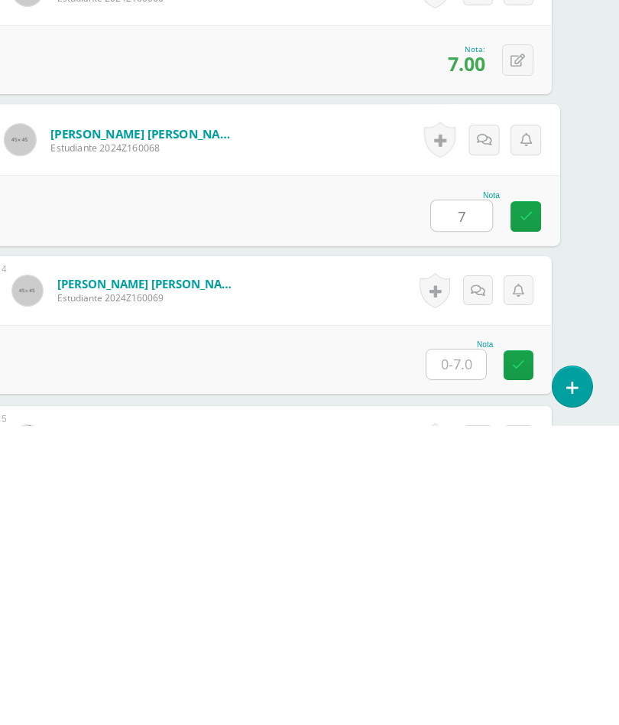
scroll to position [486, 37]
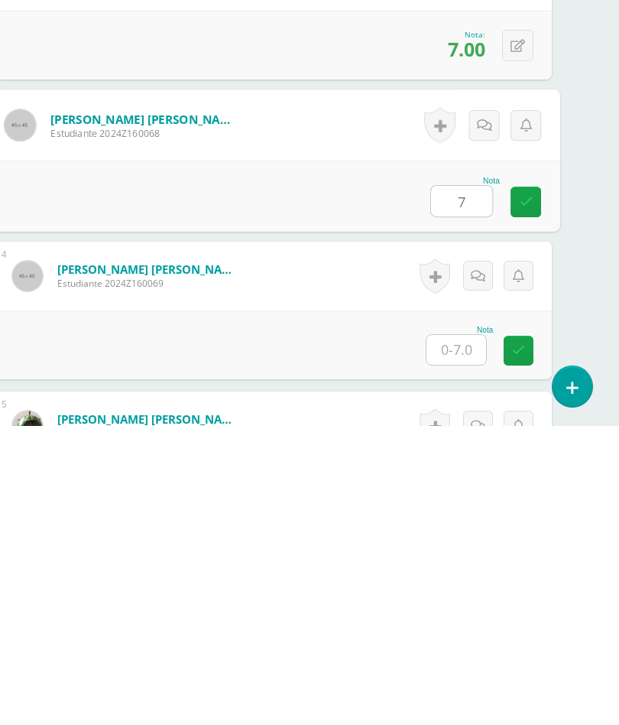
type input "7"
click at [467, 634] on input "text" at bounding box center [457, 649] width 60 height 30
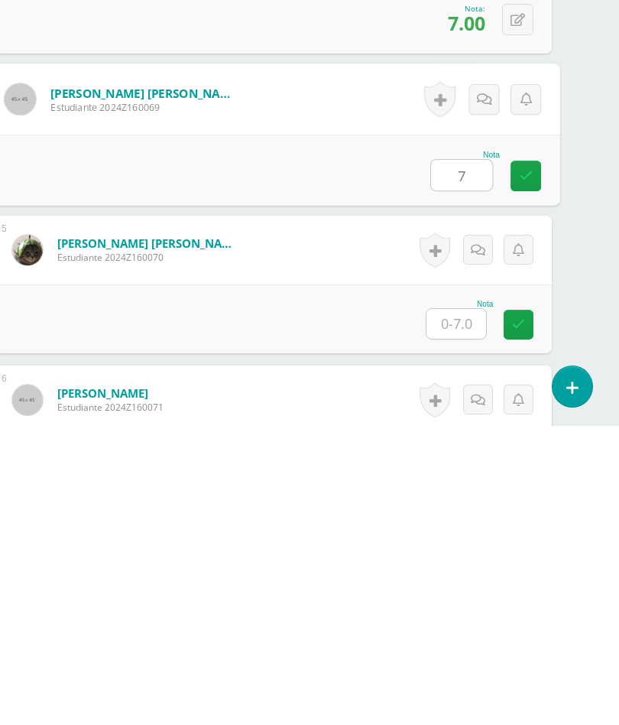
type input "7"
click at [469, 608] on input "text" at bounding box center [457, 623] width 60 height 30
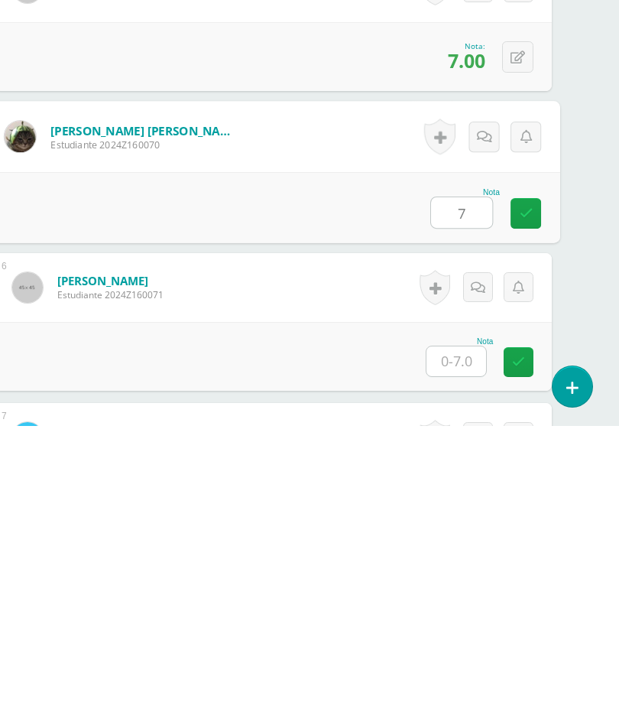
scroll to position [775, 37]
type input "7"
click at [466, 644] on input "text" at bounding box center [457, 659] width 60 height 30
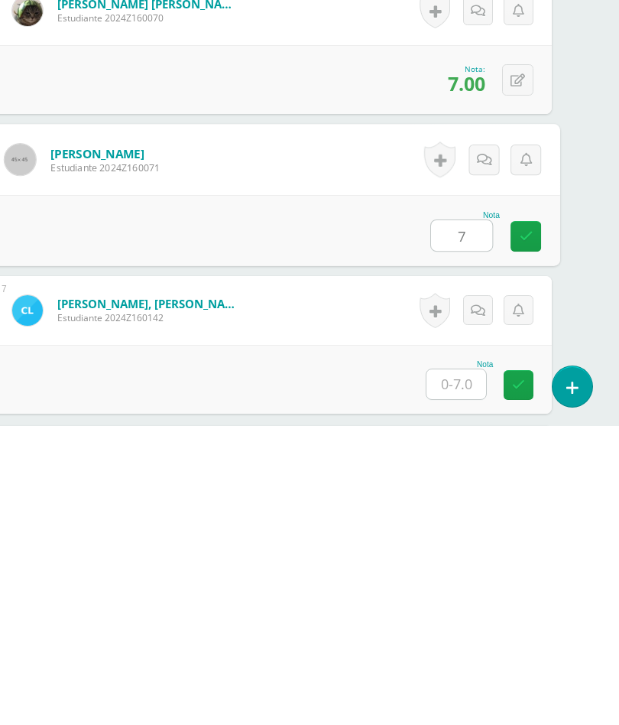
scroll to position [904, 37]
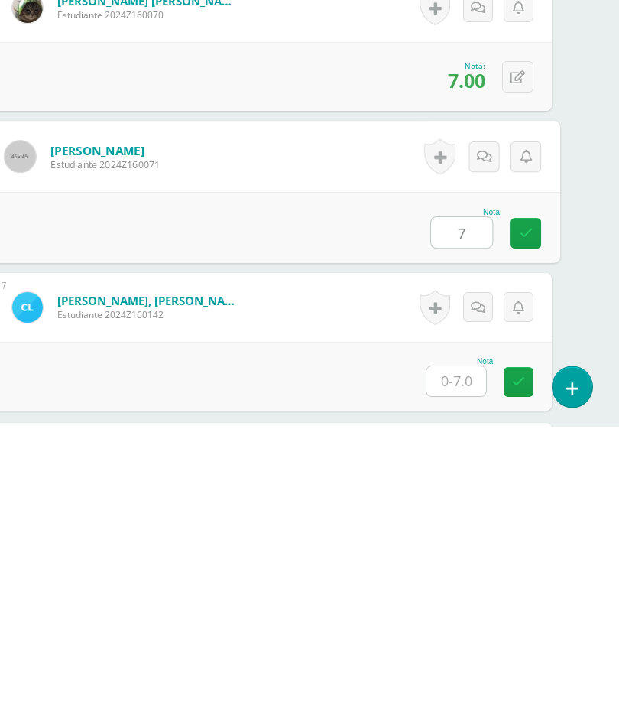
type input "7"
click at [466, 665] on input "text" at bounding box center [457, 680] width 60 height 30
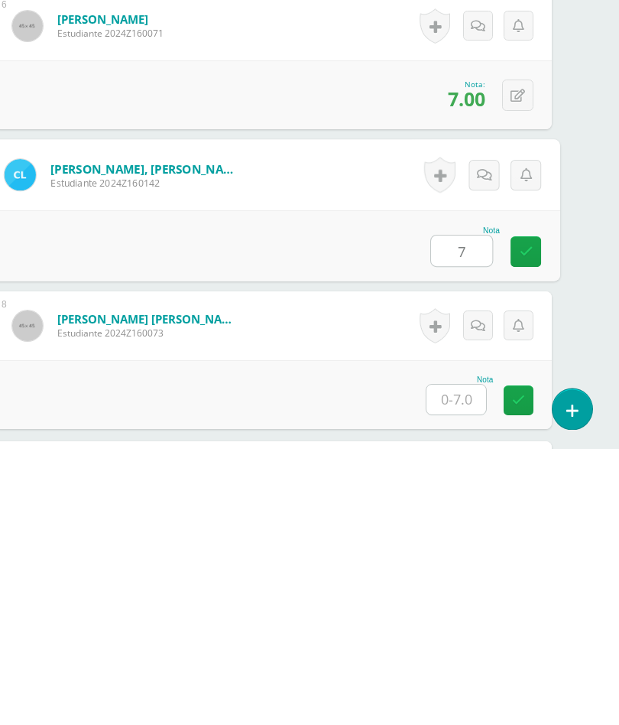
scroll to position [1112, 37]
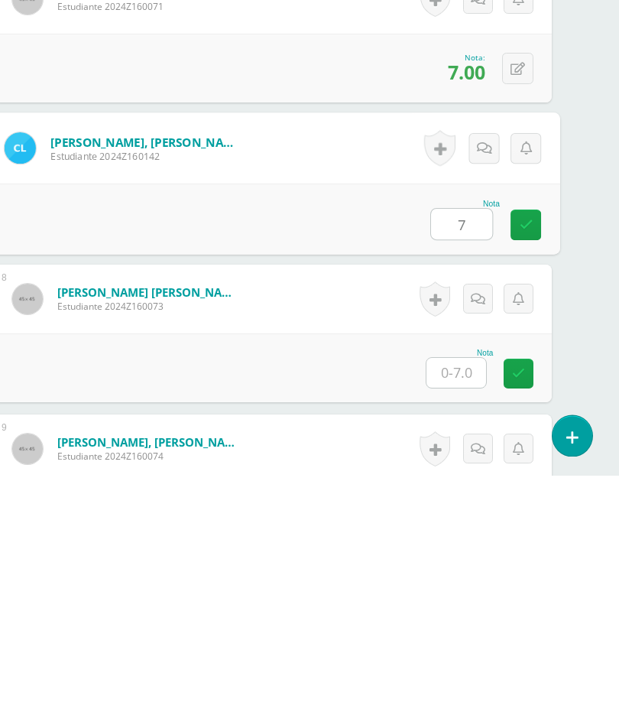
type input "7"
click at [463, 608] on input "text" at bounding box center [457, 623] width 60 height 30
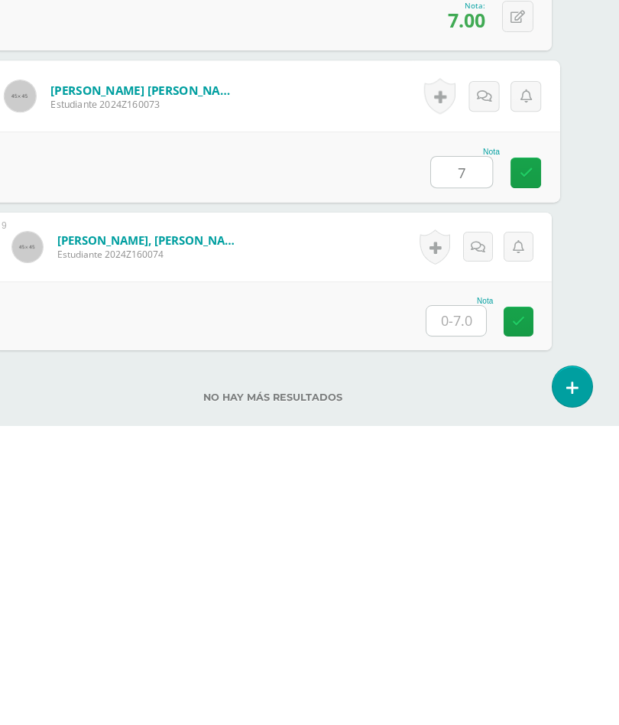
scroll to position [1271, 37]
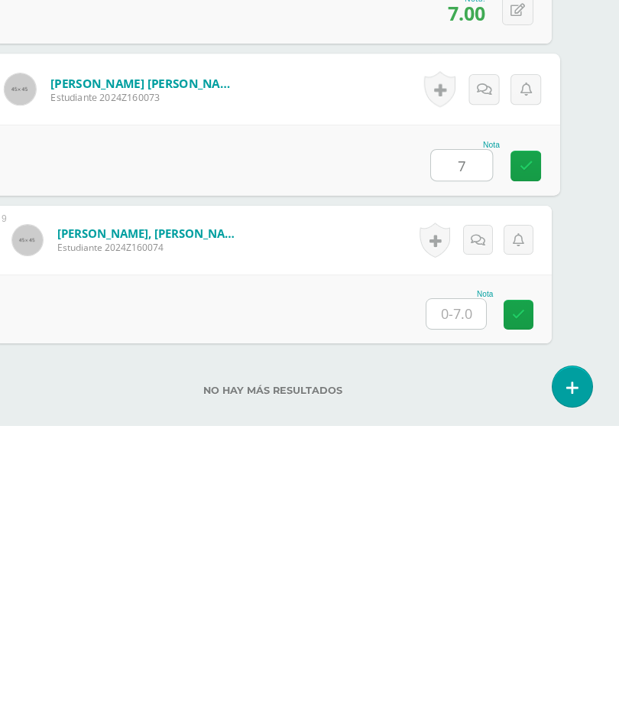
type input "7"
click at [465, 598] on input "text" at bounding box center [457, 613] width 60 height 30
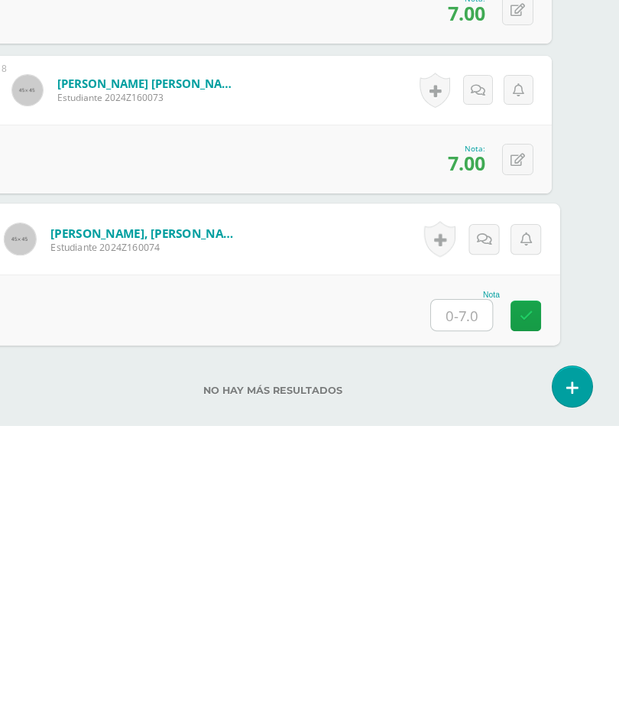
type input "7"
click at [531, 608] on icon at bounding box center [527, 614] width 14 height 13
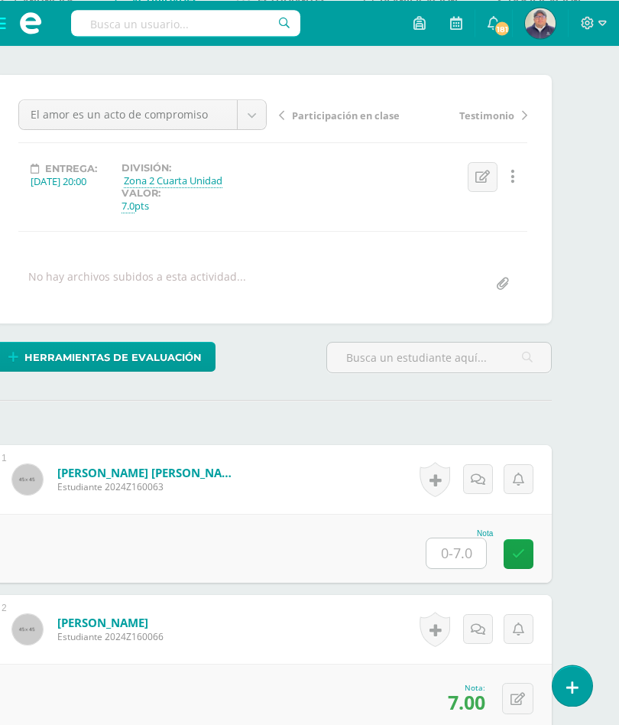
scroll to position [0, 37]
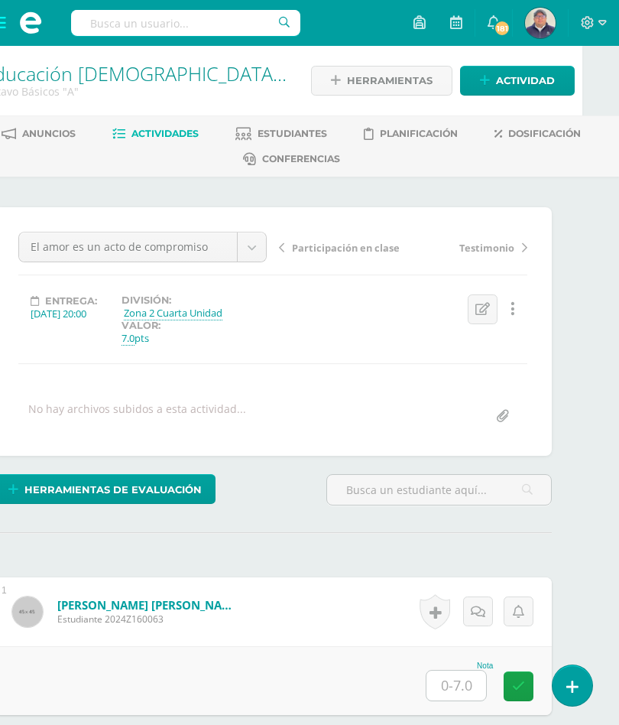
click at [199, 128] on span "Actividades" at bounding box center [164, 133] width 67 height 11
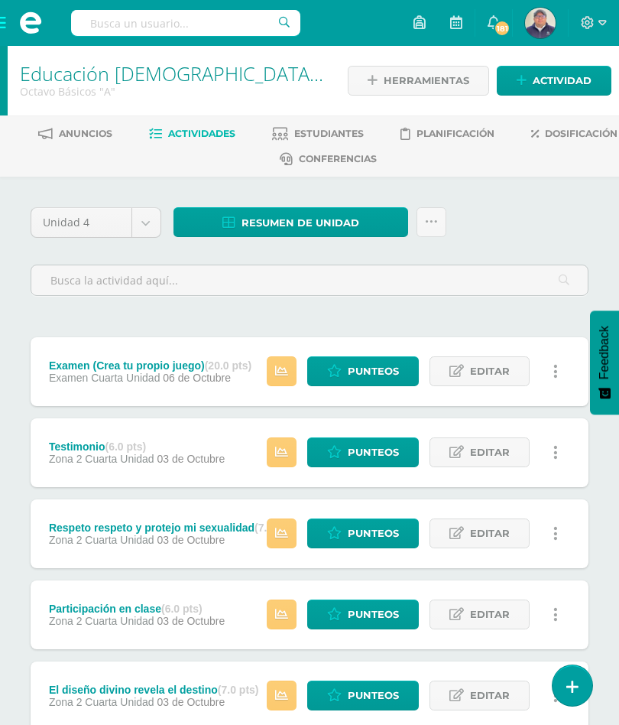
click at [336, 218] on span "Resumen de unidad" at bounding box center [301, 223] width 118 height 28
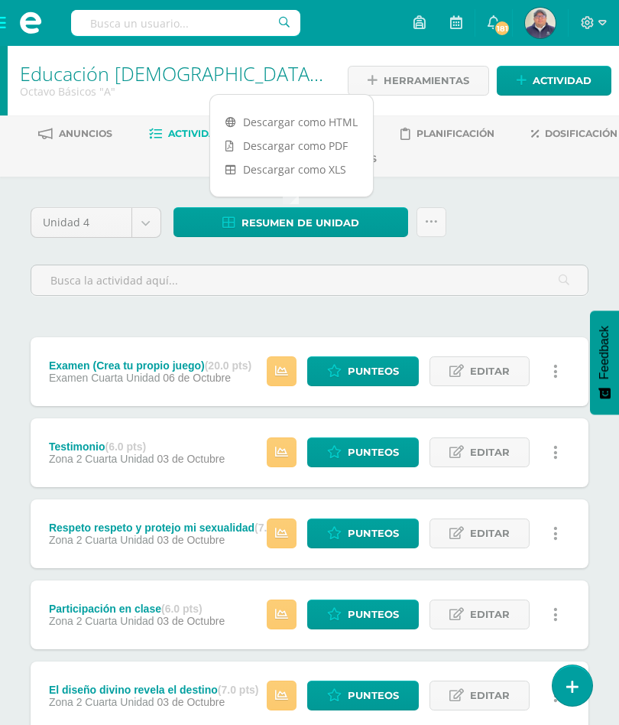
click at [326, 141] on link "Descargar como PDF" at bounding box center [291, 146] width 163 height 24
